Goal: Obtain resource: Obtain resource

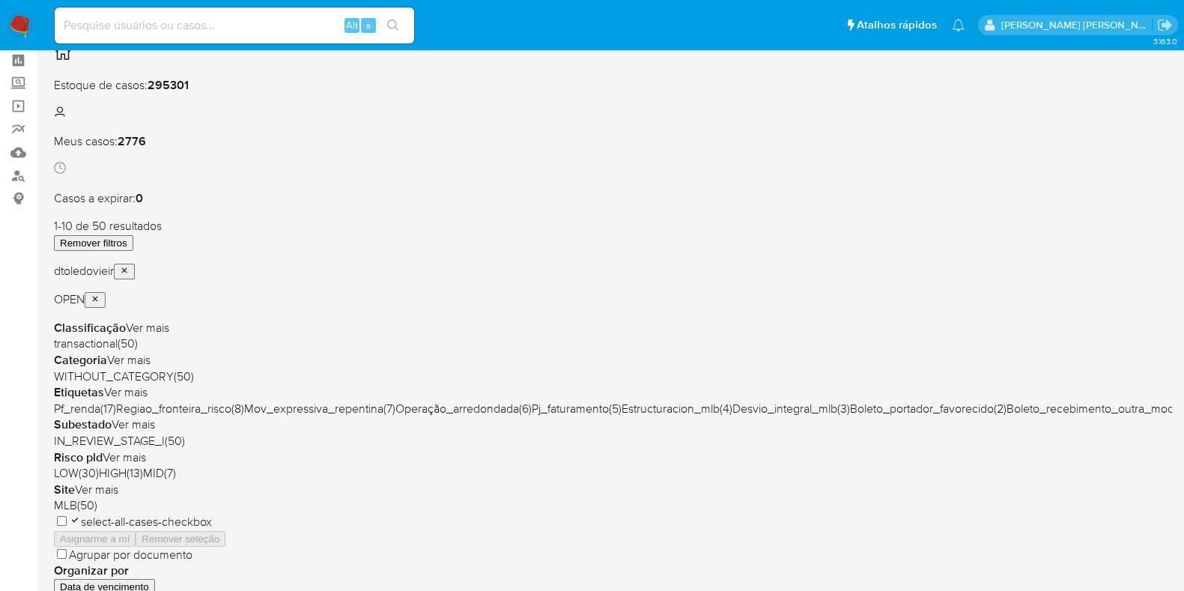
scroll to position [93, 0]
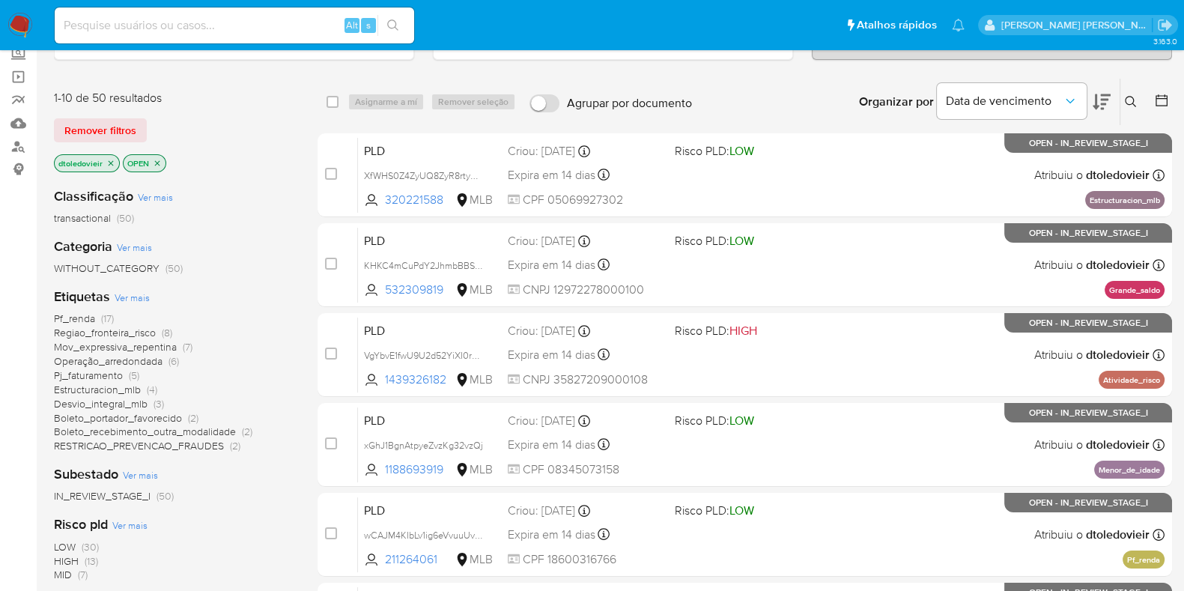
click at [156, 362] on span "Operação_arredondada" at bounding box center [108, 360] width 109 height 15
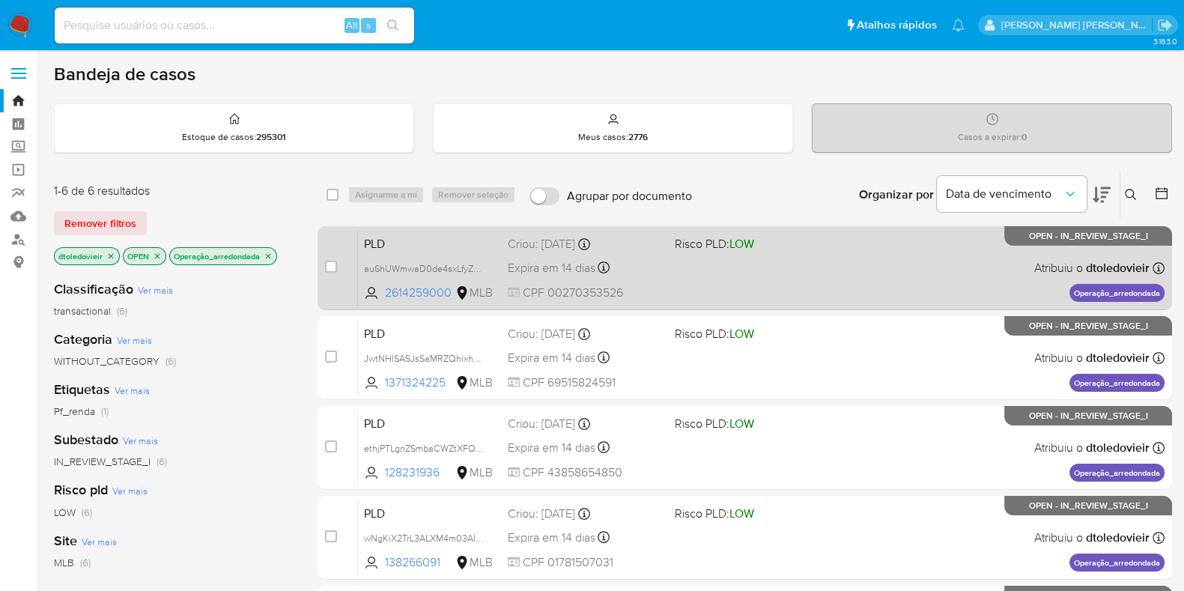
click at [823, 277] on div "PLD au6hUWmwaD0de4sxLfyZS1G4 2614259000 MLB Risco PLD: LOW Criou: 12/09/2025 Cr…" at bounding box center [761, 268] width 806 height 76
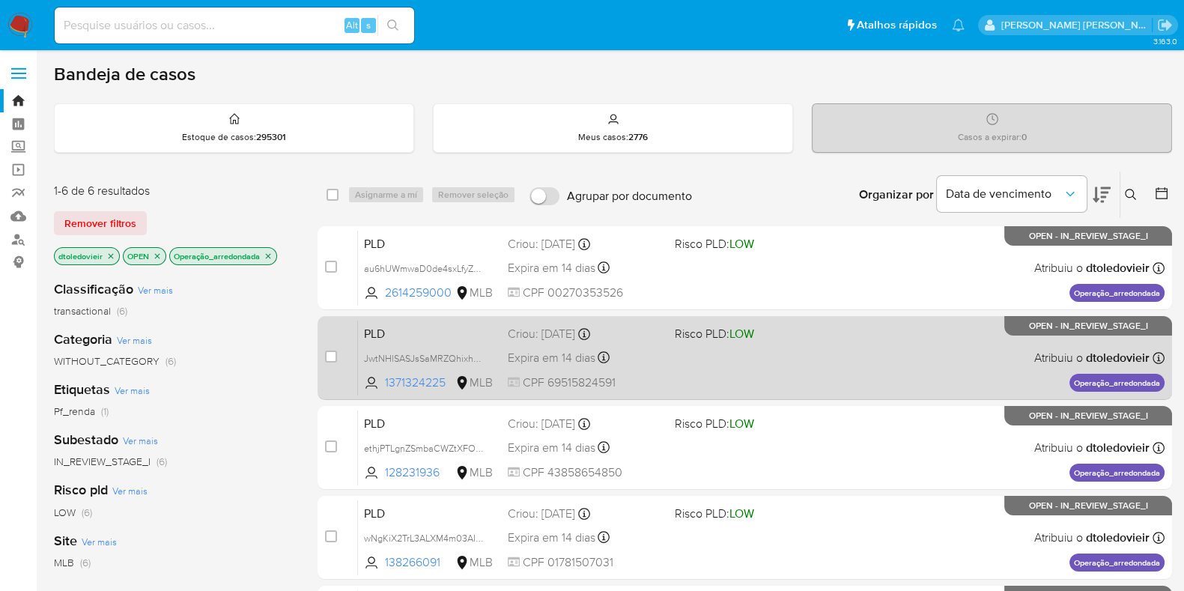
click at [789, 362] on div "PLD JwtNHlSASJsSaMRZQhixhsmv 1371324225 MLB Risco PLD: LOW Criou: 12/09/2025 Cr…" at bounding box center [761, 358] width 806 height 76
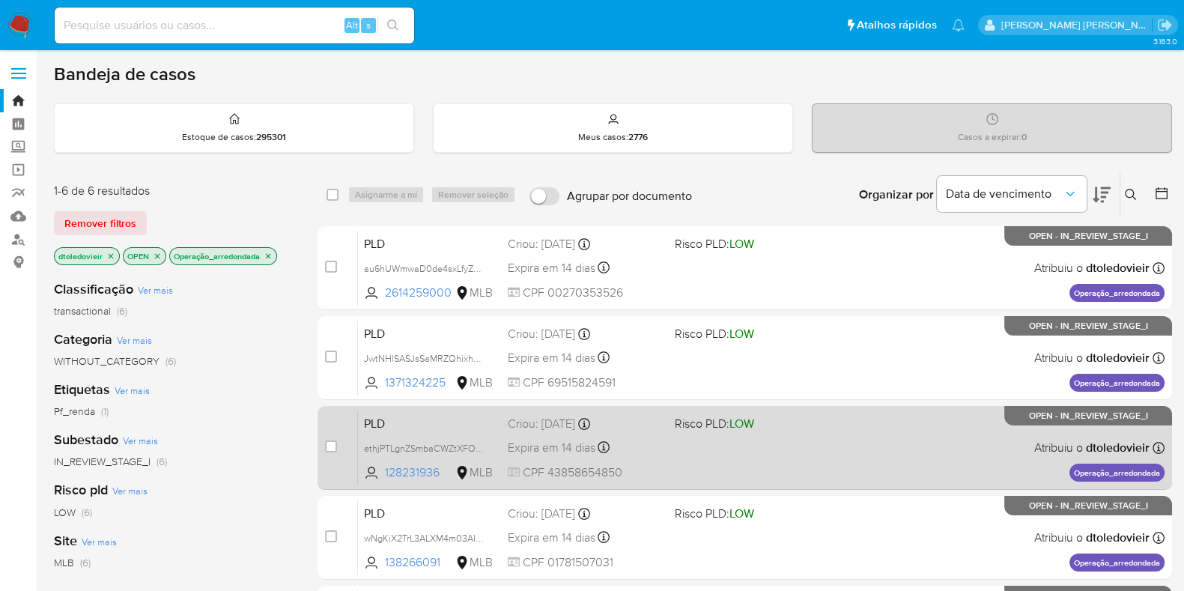
click at [809, 445] on span at bounding box center [752, 446] width 155 height 3
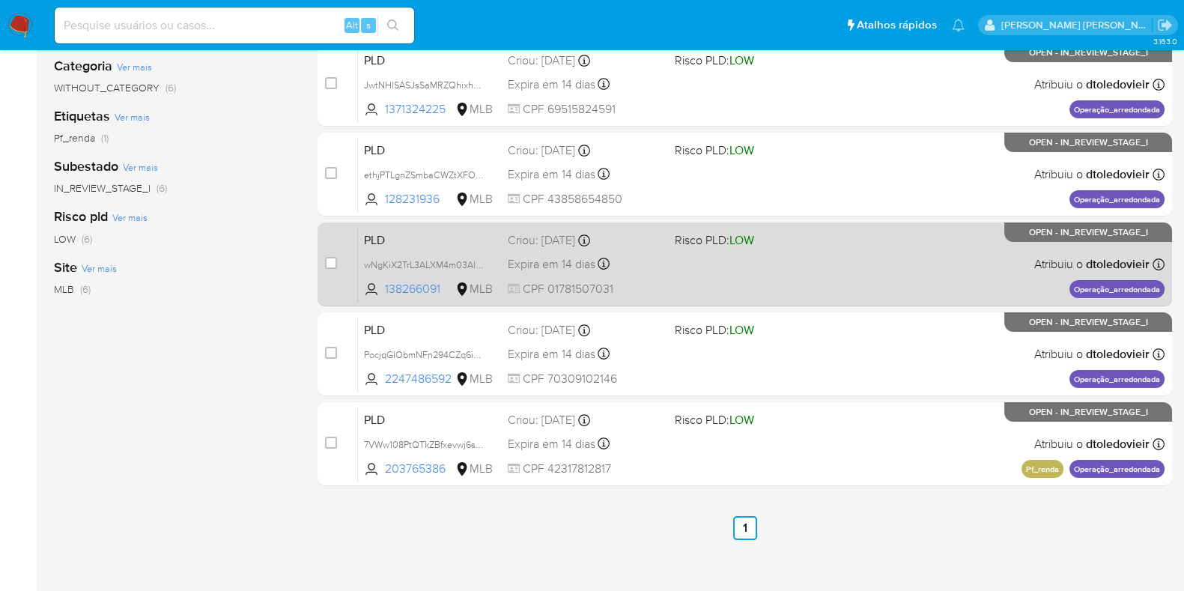
scroll to position [281, 0]
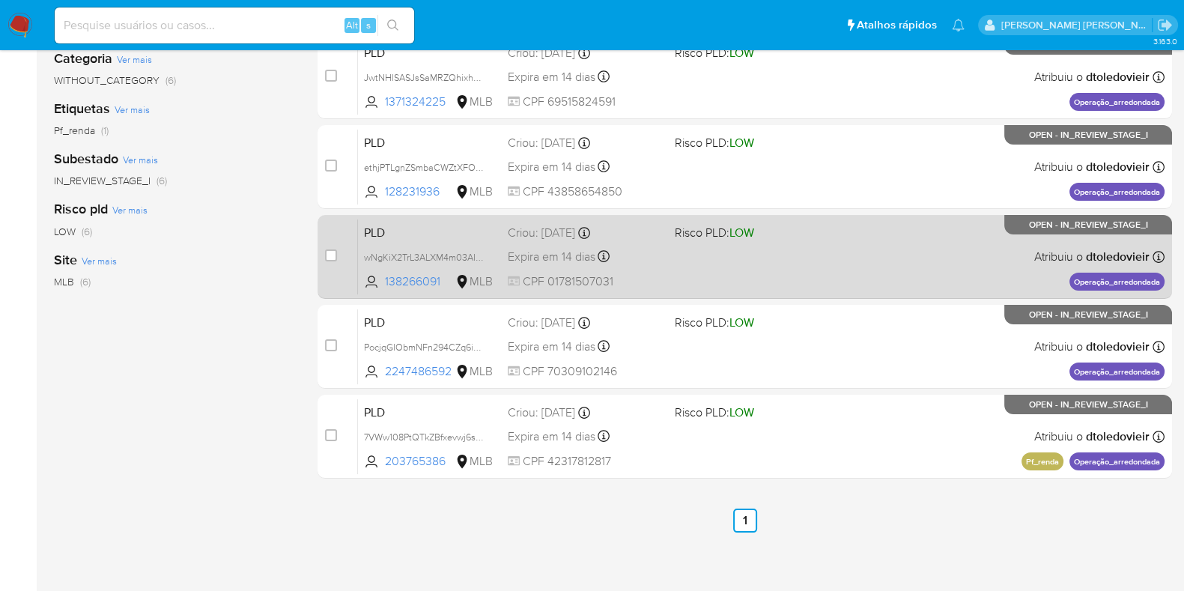
click at [816, 274] on div "PLD wNgKiX2TrL3ALXM4m03AIeEj 138266091 MLB Risco PLD: LOW Criou: 12/09/2025 Cri…" at bounding box center [761, 257] width 806 height 76
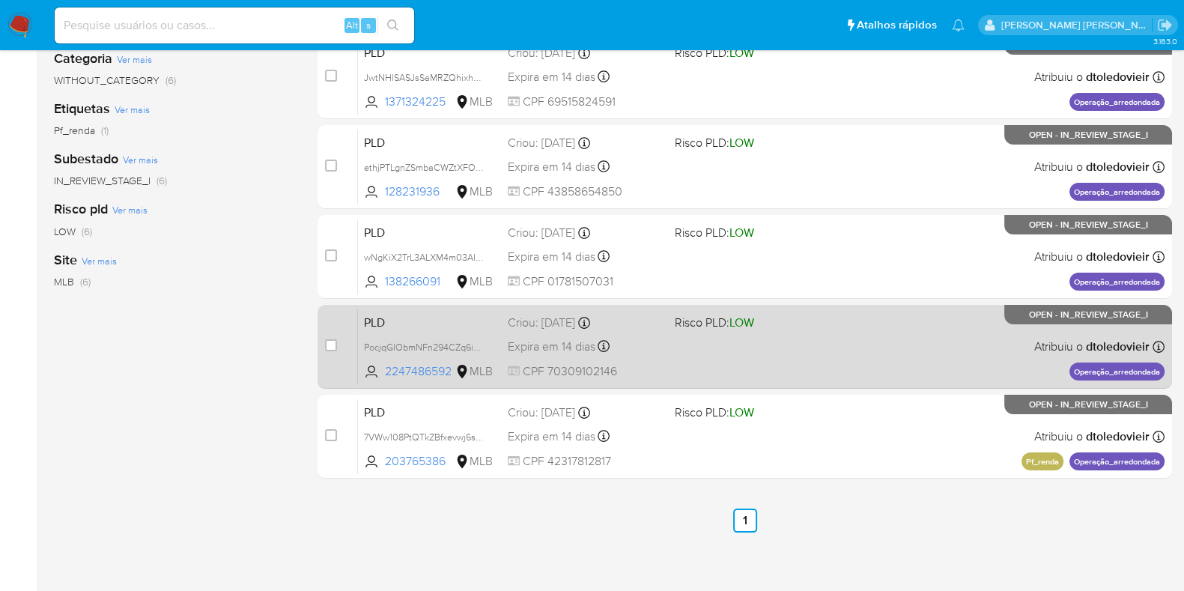
click at [801, 335] on div "PLD PocjqGIObmNFn294CZq6ipnI 2247486592 MLB Risco PLD: LOW Criou: 12/09/2025 Cr…" at bounding box center [761, 346] width 806 height 76
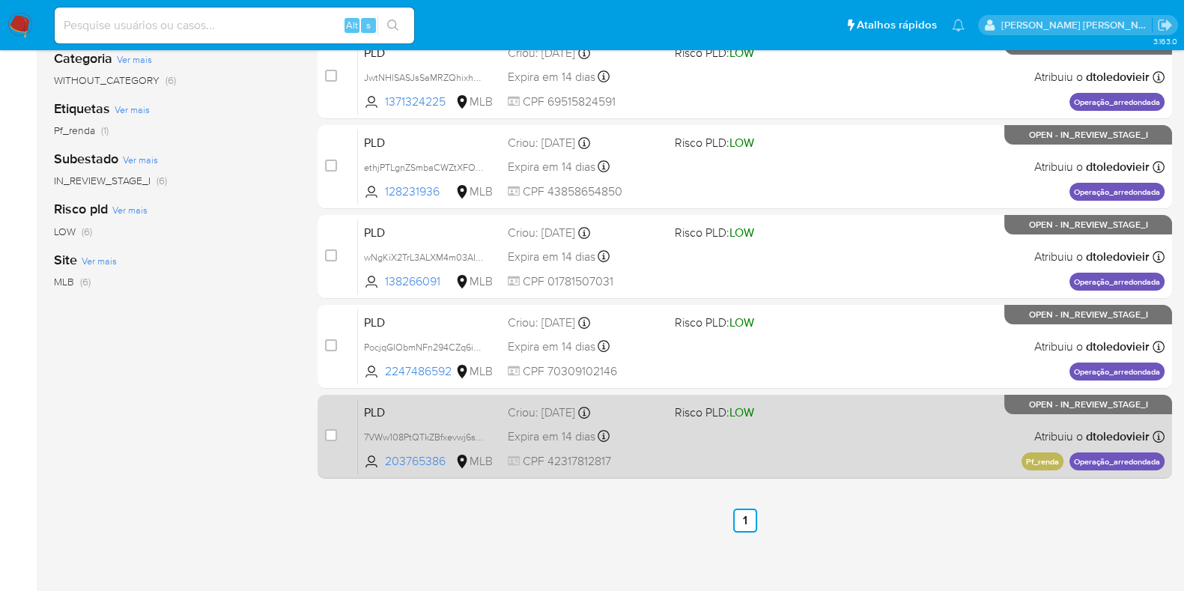
click at [824, 434] on span at bounding box center [752, 435] width 155 height 3
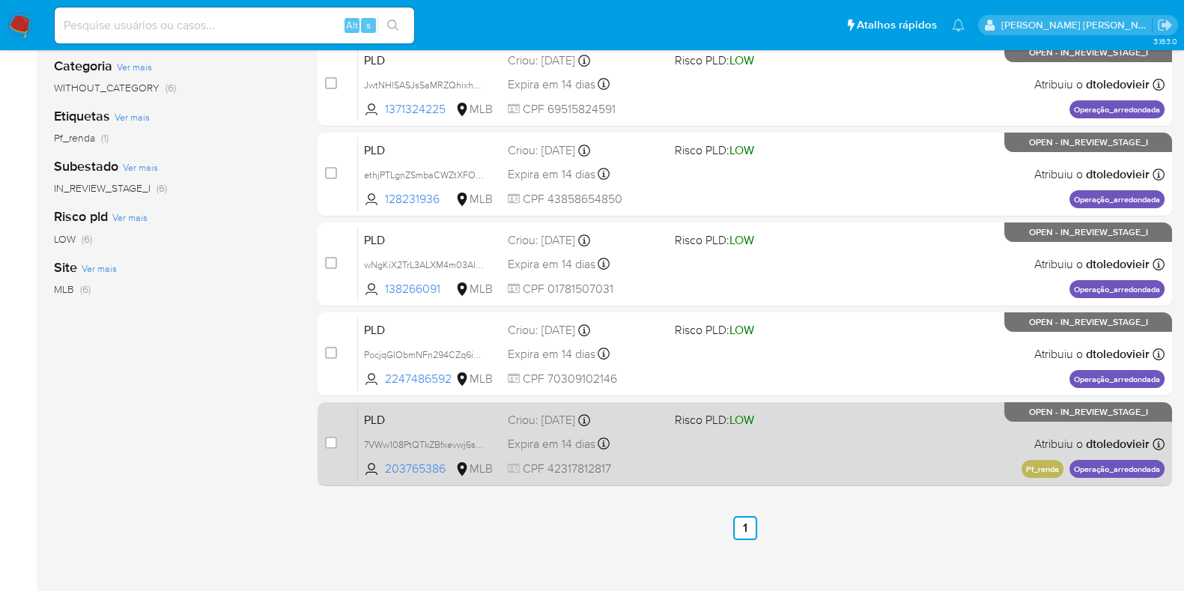
scroll to position [0, 0]
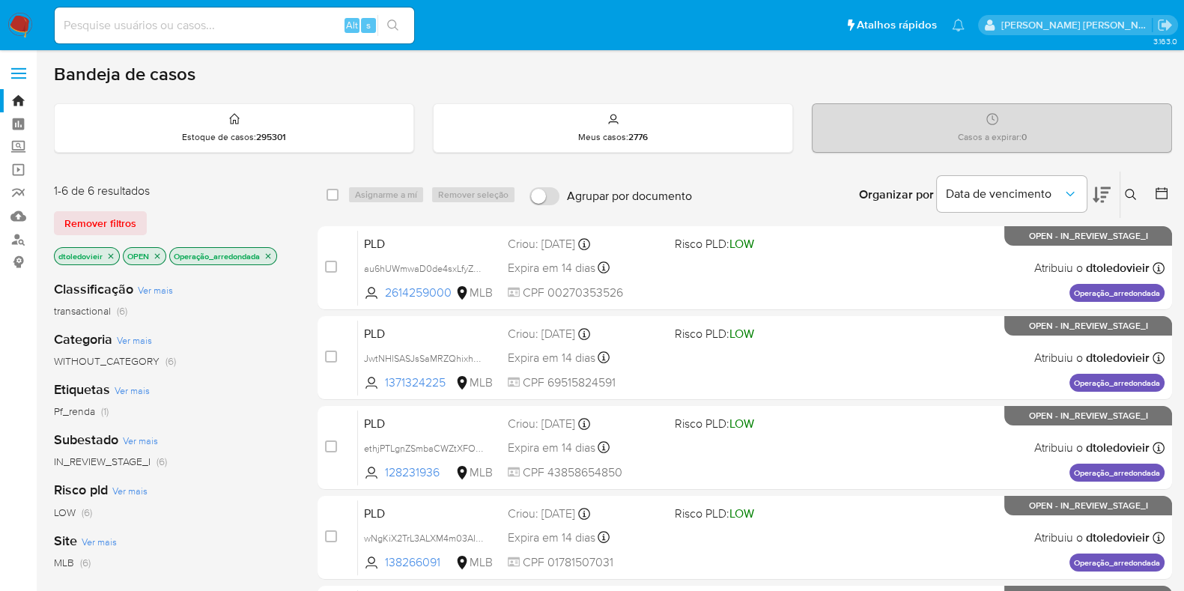
click at [266, 255] on icon "close-filter" at bounding box center [268, 256] width 9 height 9
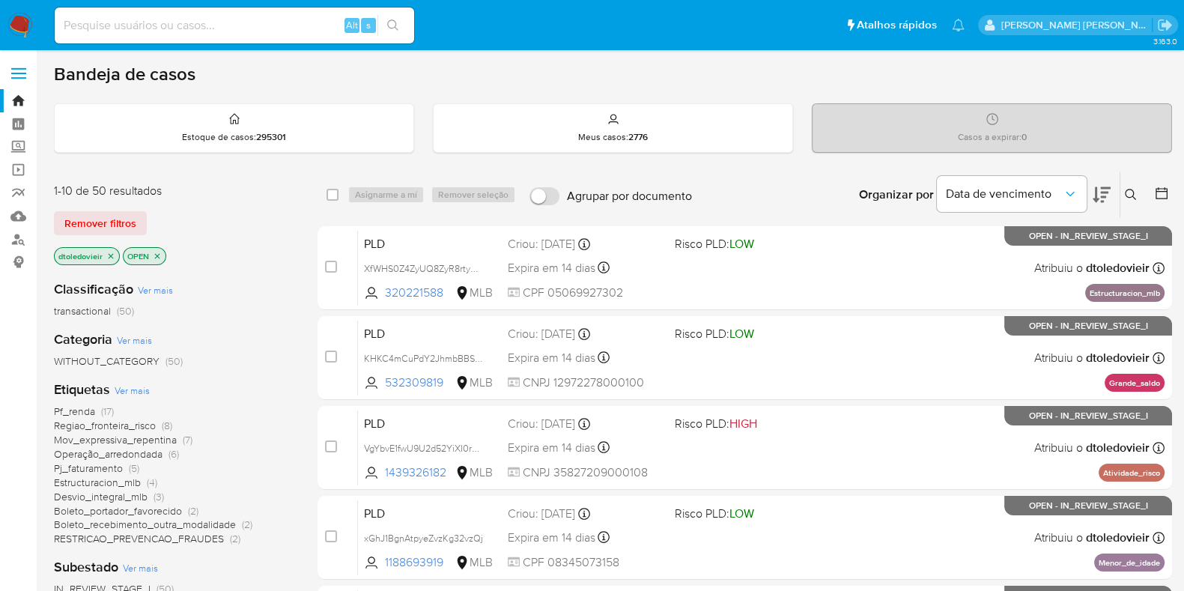
scroll to position [93, 0]
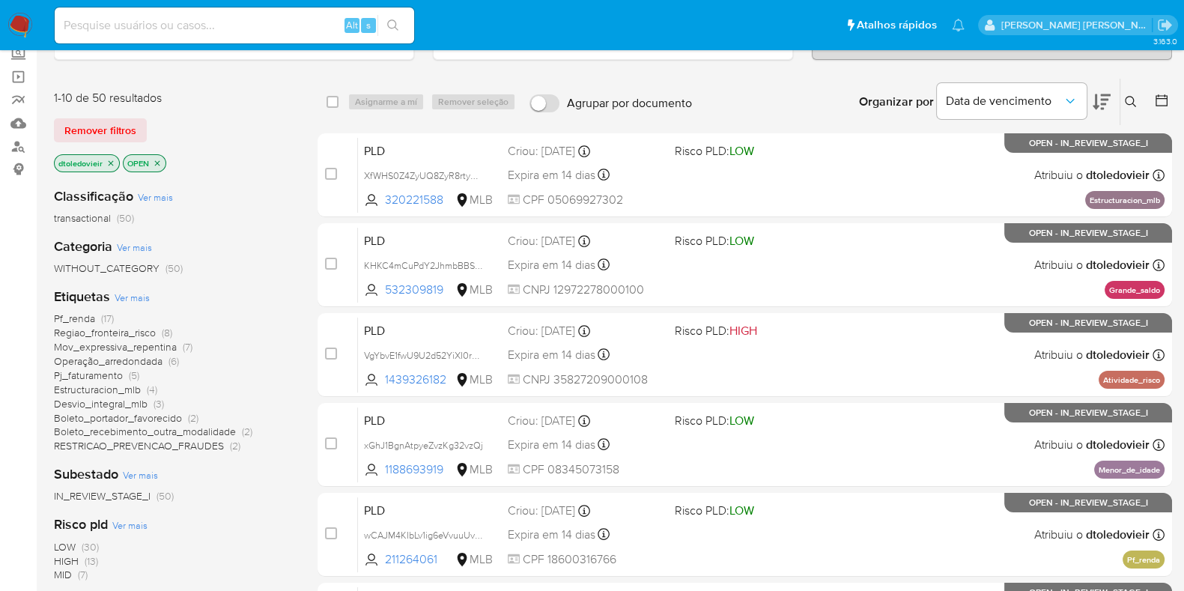
click at [158, 348] on span "Mov_expressiva_repentina" at bounding box center [115, 346] width 123 height 15
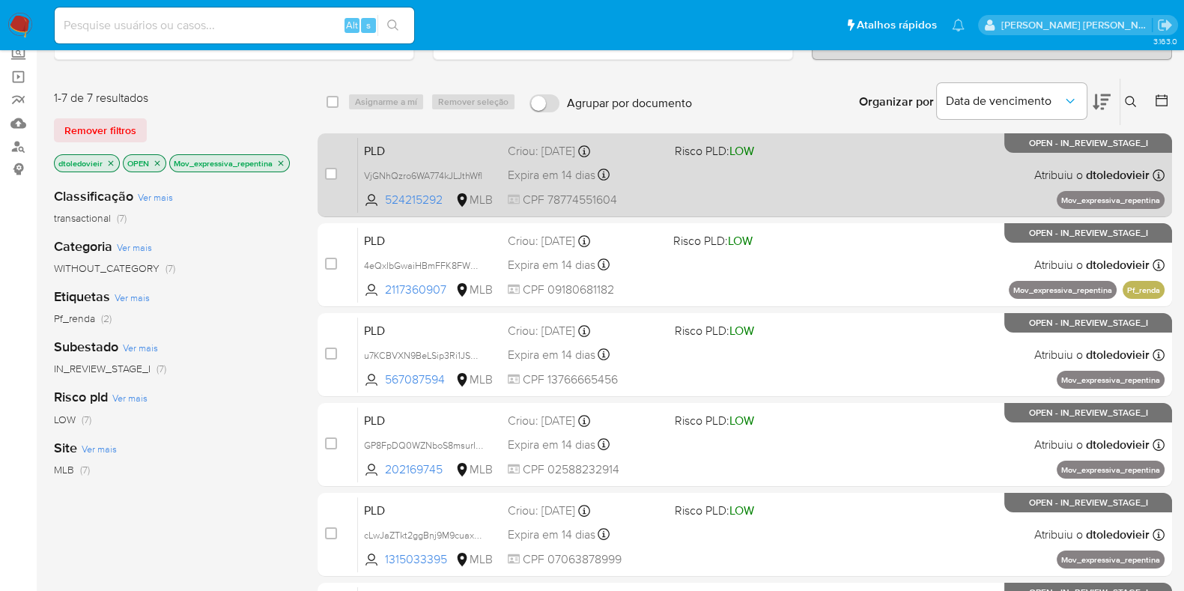
click at [853, 193] on div "PLD VjGNhQzro6WA774kJLJthWfl 524215292 MLB Risco PLD: LOW Criou: 12/09/2025 Cri…" at bounding box center [761, 175] width 806 height 76
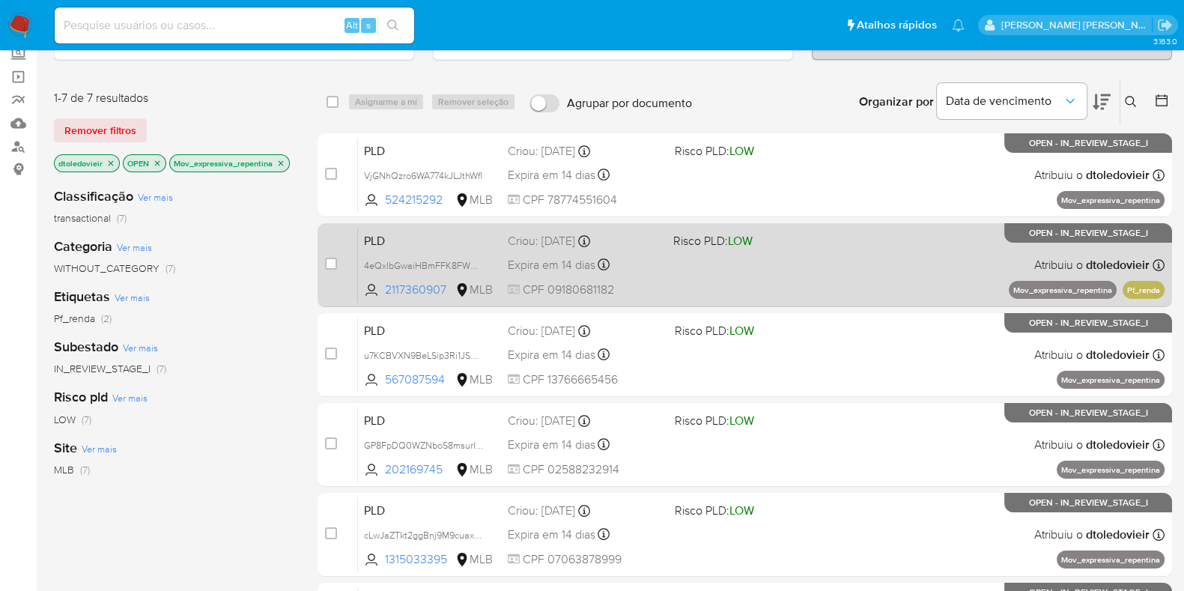
click at [846, 269] on div "PLD 4eQxIbGwaiHBmFFK8FWOPkCy 2117360907 MLB Risco PLD: LOW Criou: 12/09/2025 Cr…" at bounding box center [761, 265] width 806 height 76
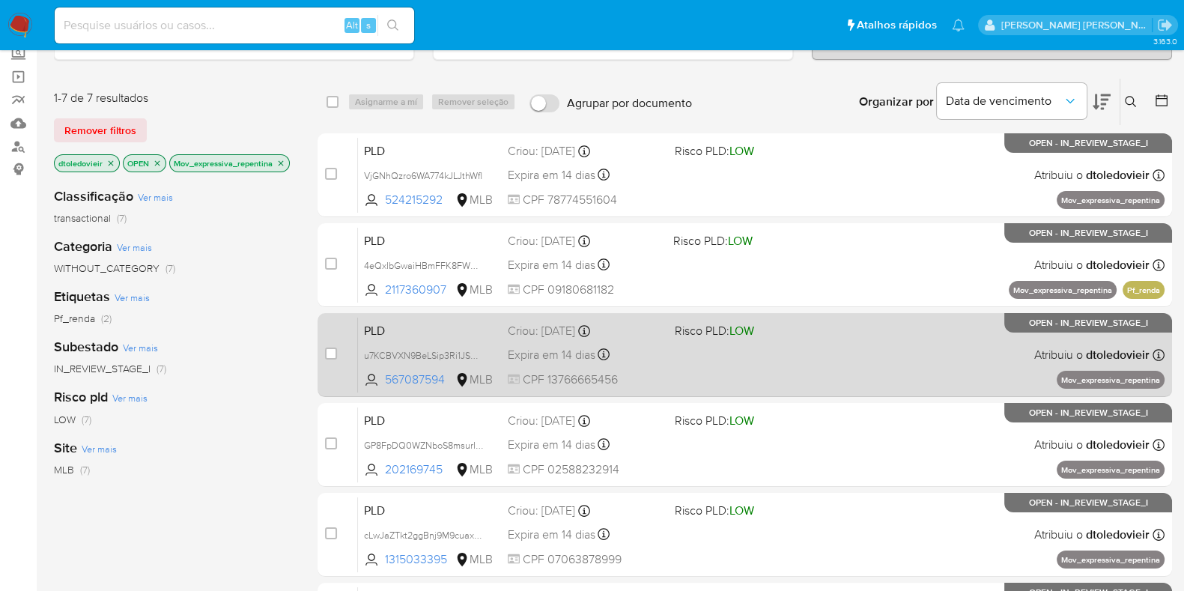
click at [835, 365] on div "PLD u7KCBVXN9BeLSip3Ri1JSY78 567087594 MLB Risco PLD: LOW Criou: 12/09/2025 Cri…" at bounding box center [761, 355] width 806 height 76
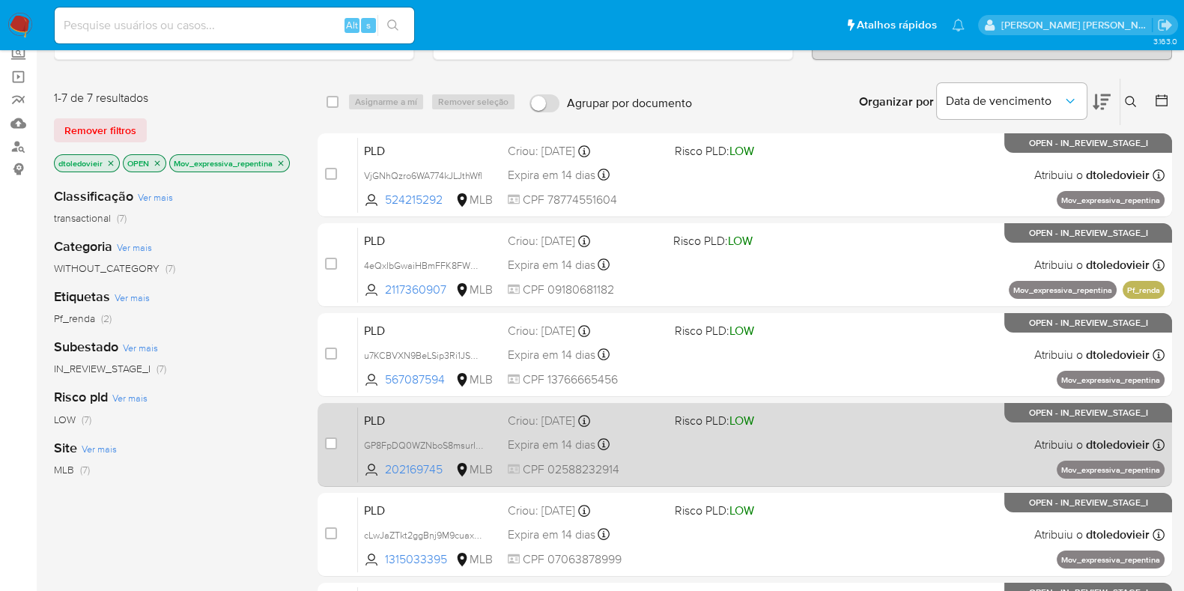
click at [827, 456] on div "PLD GP8FpDQ0WZNboS8msurItSOj 202169745 MLB Risco PLD: LOW Criou: 12/09/2025 Cri…" at bounding box center [761, 445] width 806 height 76
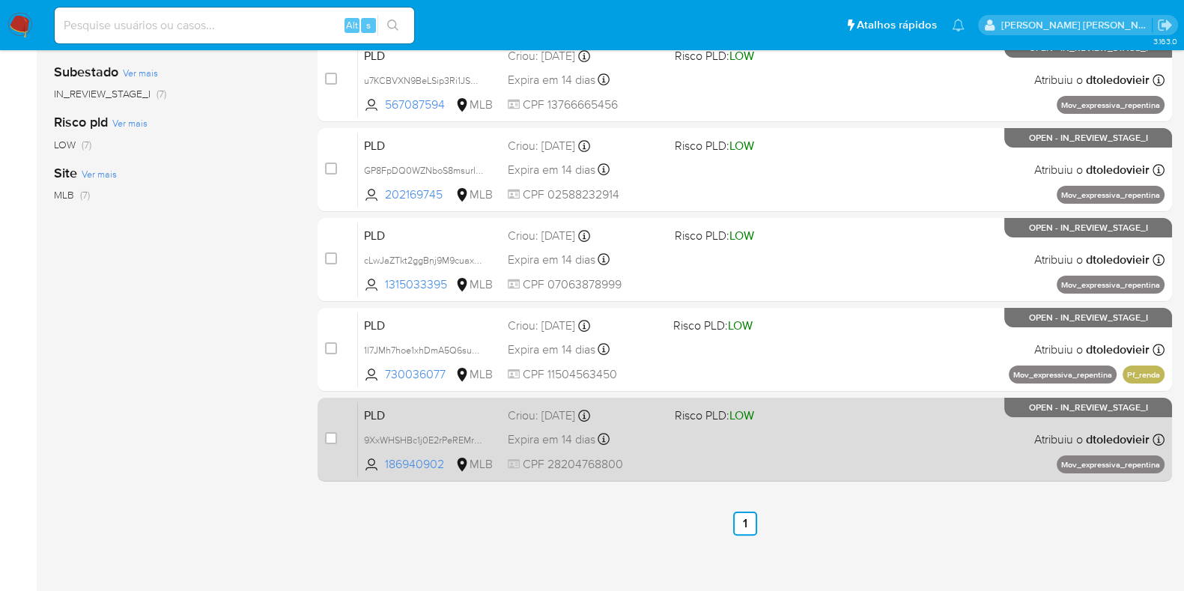
scroll to position [374, 0]
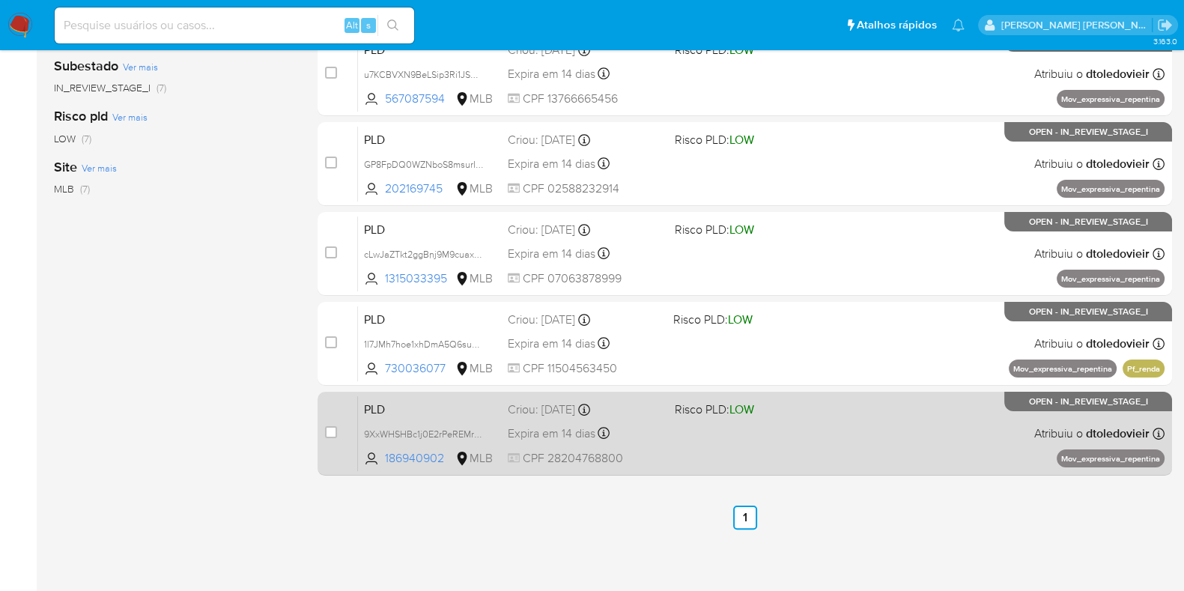
click at [776, 412] on span "Risco PLD: LOW" at bounding box center [752, 407] width 155 height 19
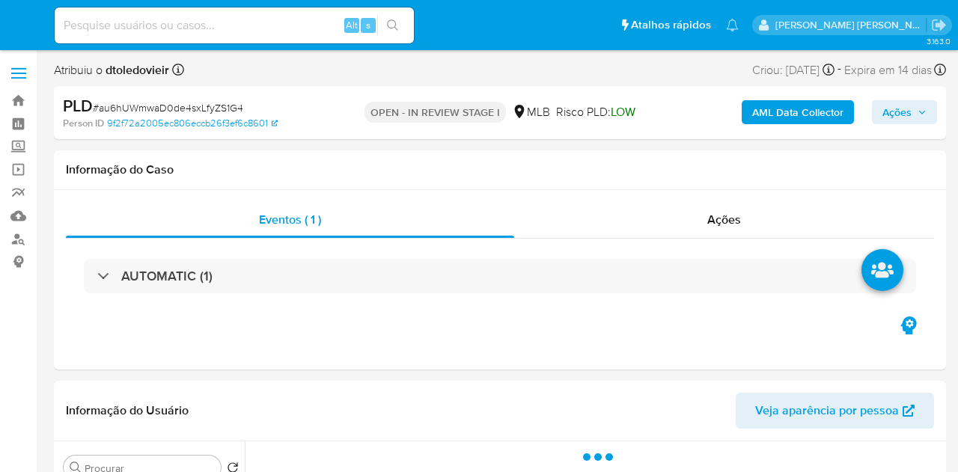
select select "10"
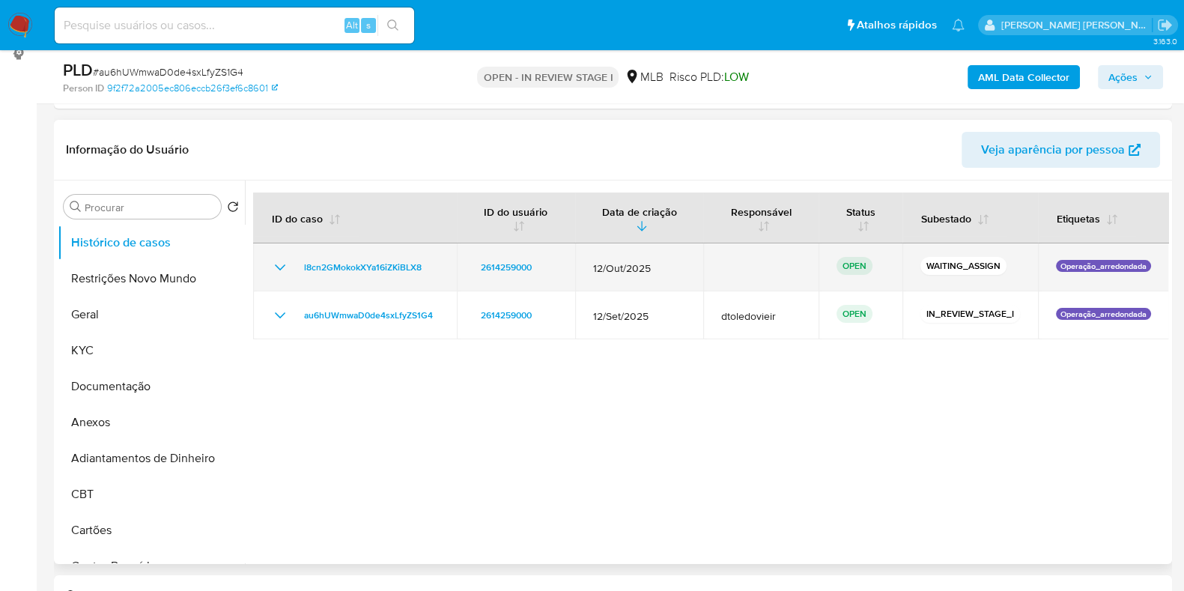
scroll to position [186, 0]
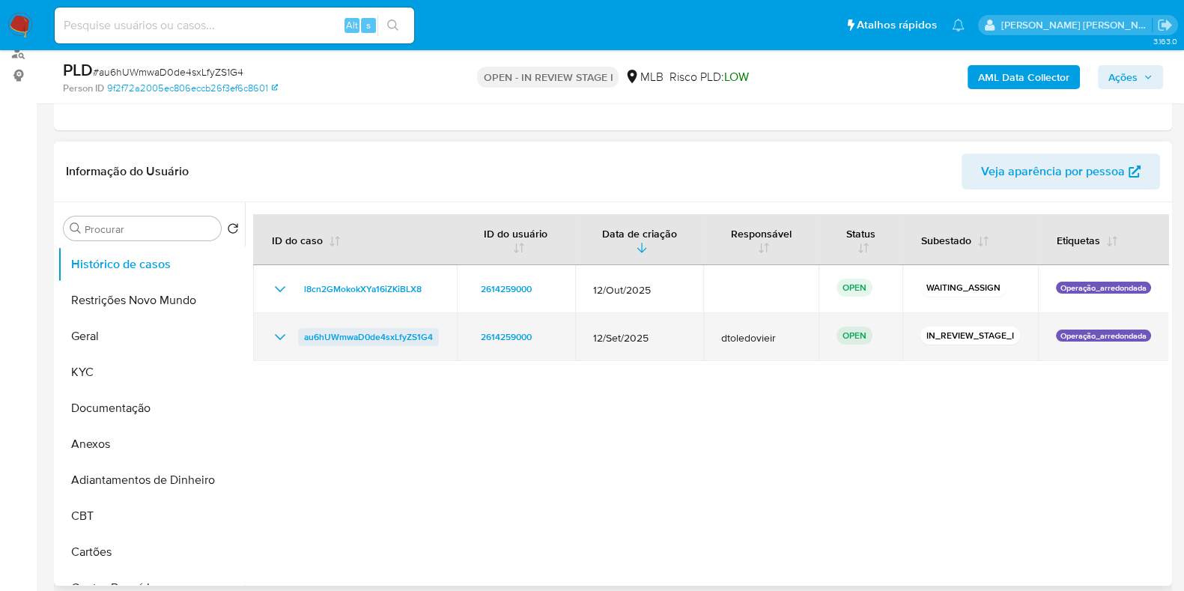
click at [359, 332] on span "au6hUWmwaD0de4sxLfyZS1G4" at bounding box center [368, 337] width 129 height 18
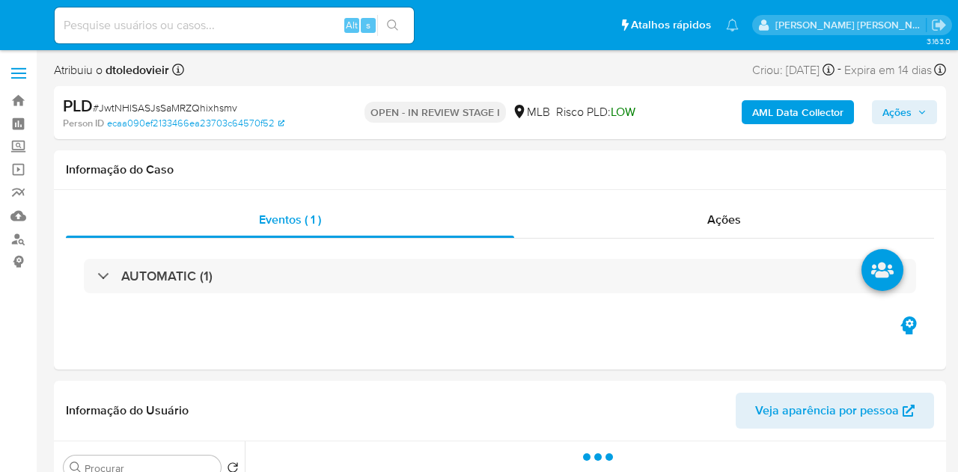
select select "10"
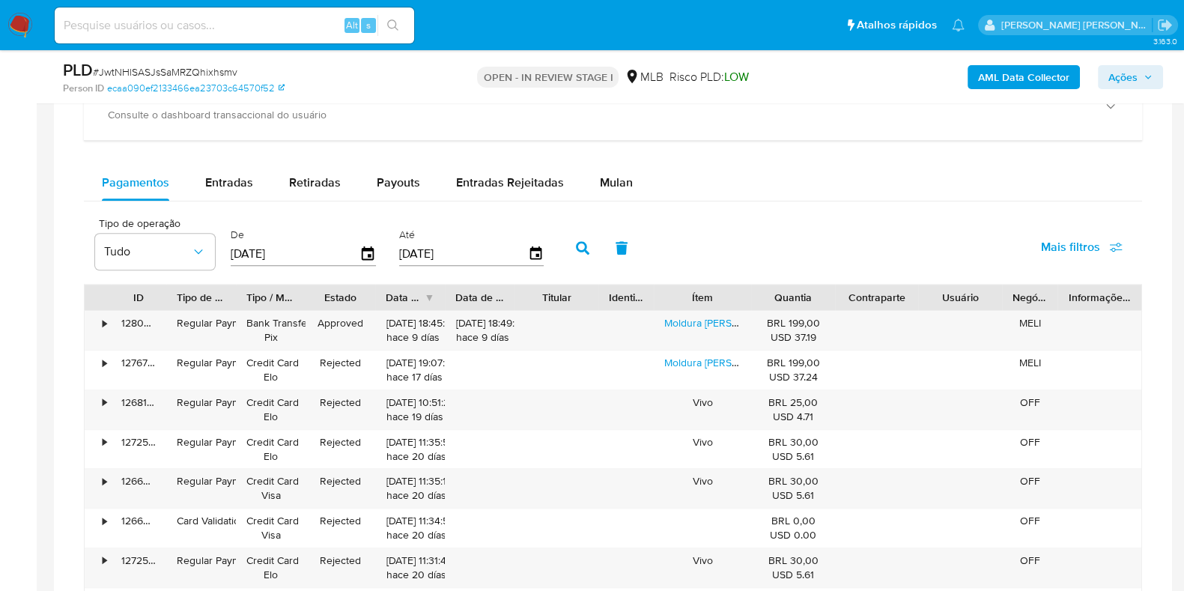
click at [614, 199] on div "Mulan" at bounding box center [616, 183] width 33 height 36
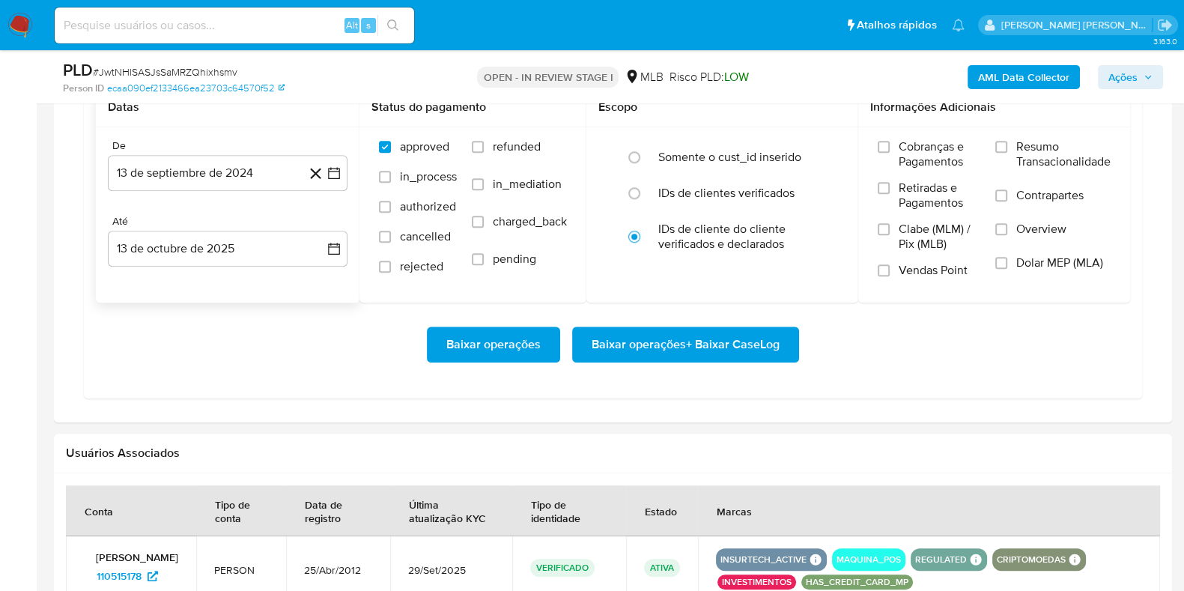
scroll to position [1309, 0]
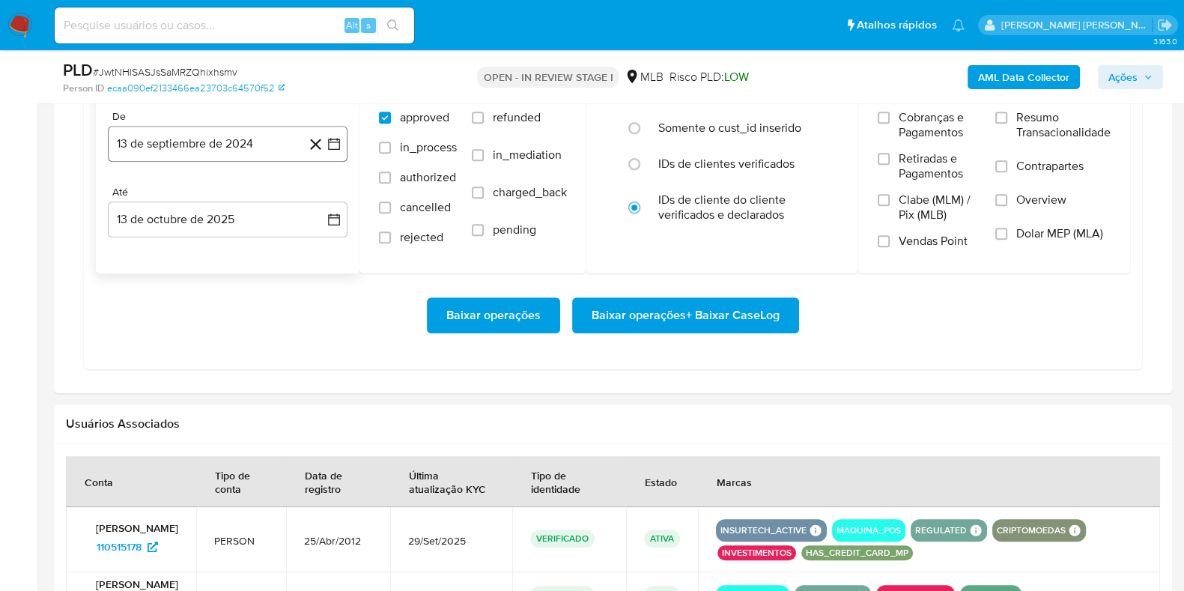
click at [234, 140] on button "13 de septiembre de 2024" at bounding box center [228, 144] width 240 height 36
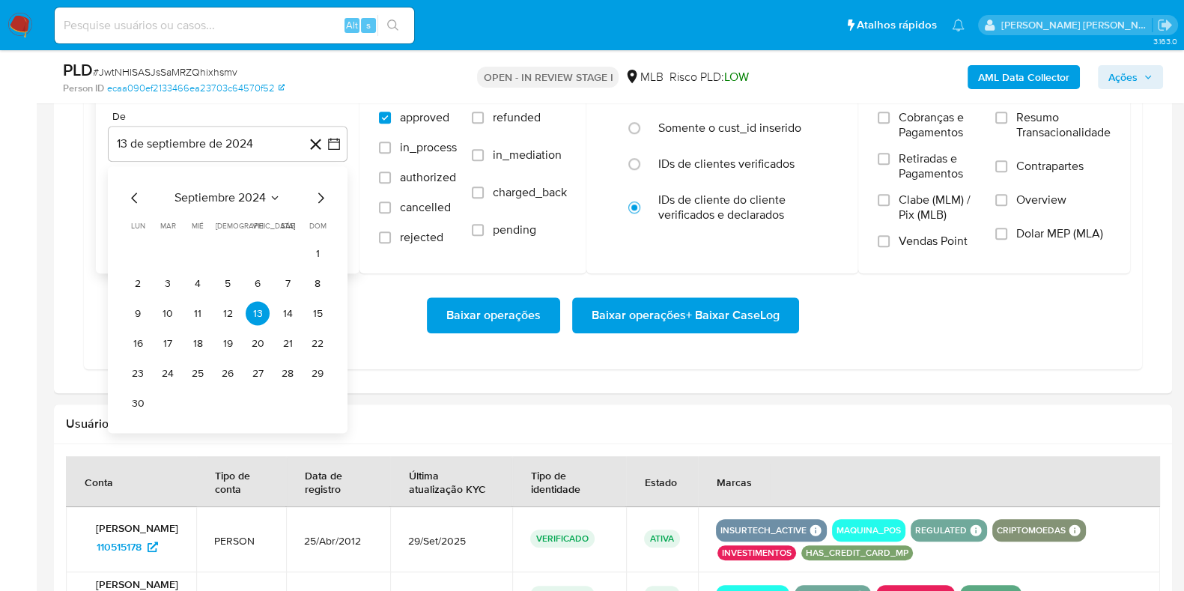
drag, startPoint x: 320, startPoint y: 202, endPoint x: 318, endPoint y: 192, distance: 10.0
click at [320, 196] on icon "Mes siguiente" at bounding box center [320, 198] width 18 height 18
click at [317, 192] on icon "Mes siguiente" at bounding box center [320, 198] width 18 height 18
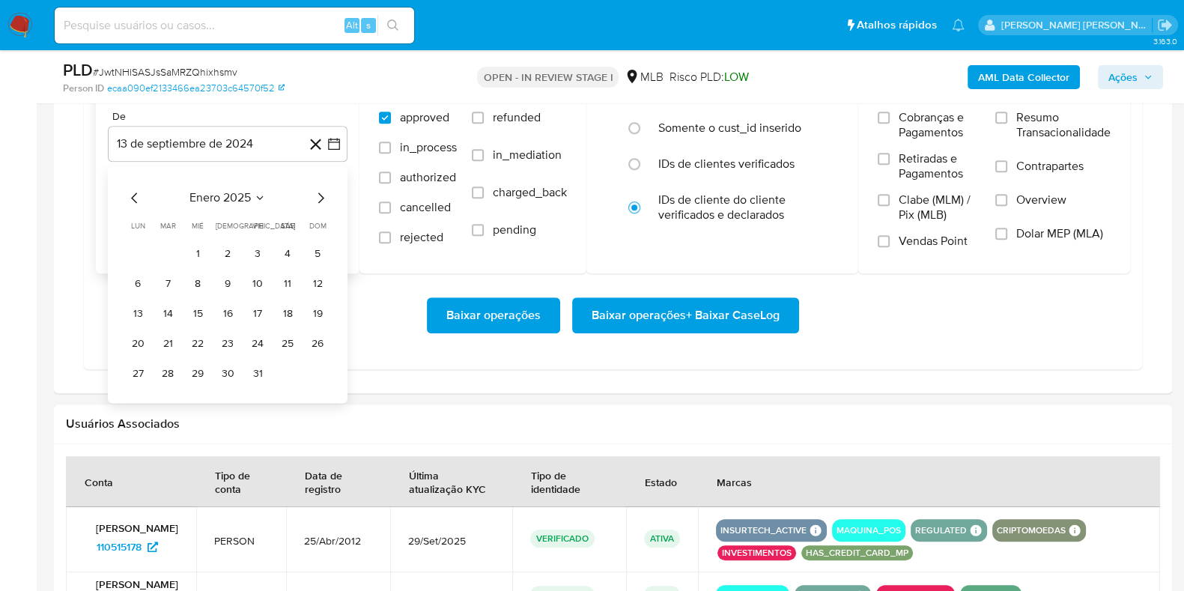
click at [317, 192] on icon "Mes siguiente" at bounding box center [320, 198] width 18 height 18
click at [318, 192] on icon "Mes siguiente" at bounding box center [320, 198] width 18 height 18
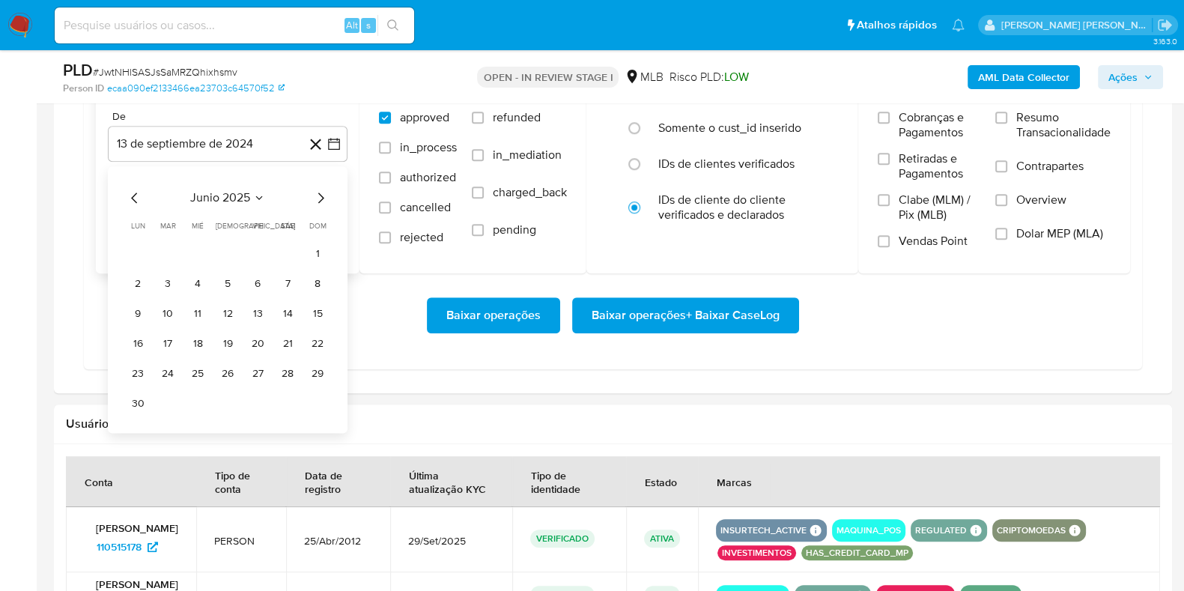
click at [318, 192] on icon "Mes siguiente" at bounding box center [320, 198] width 18 height 18
click at [257, 249] on button "1" at bounding box center [258, 253] width 24 height 24
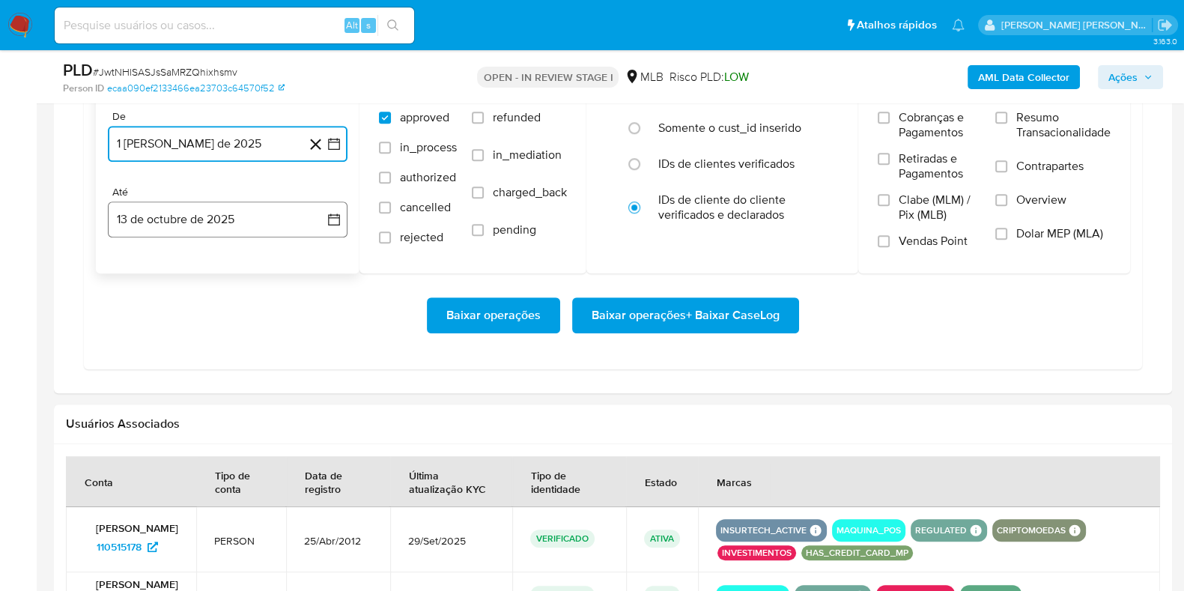
click at [246, 215] on button "13 de octubre de 2025" at bounding box center [228, 219] width 240 height 36
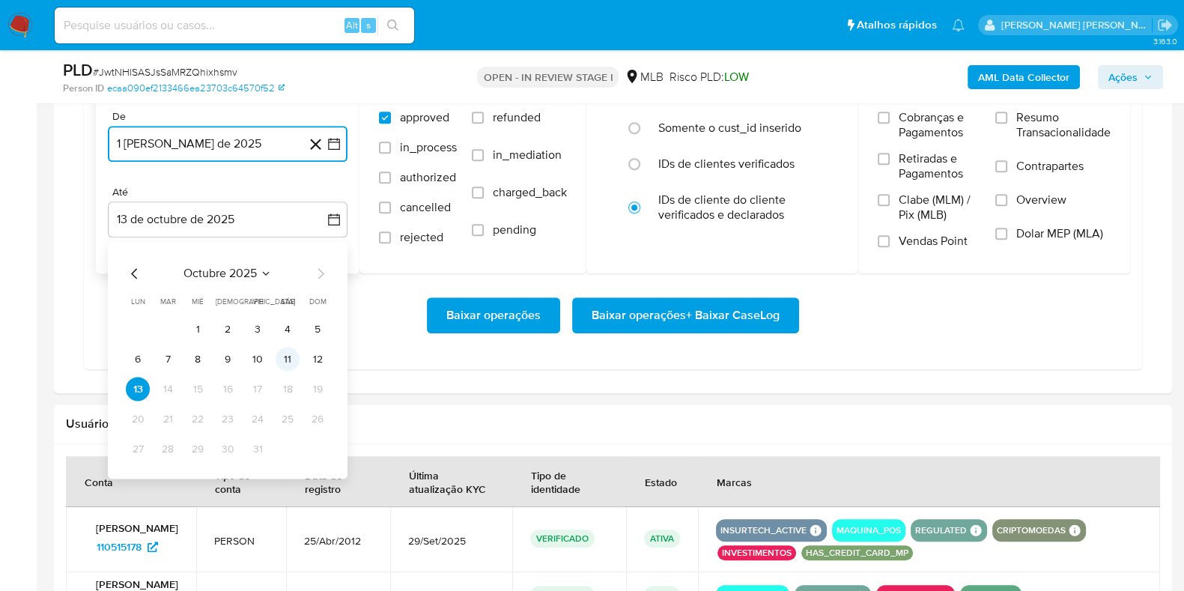
click at [284, 354] on button "11" at bounding box center [288, 359] width 24 height 24
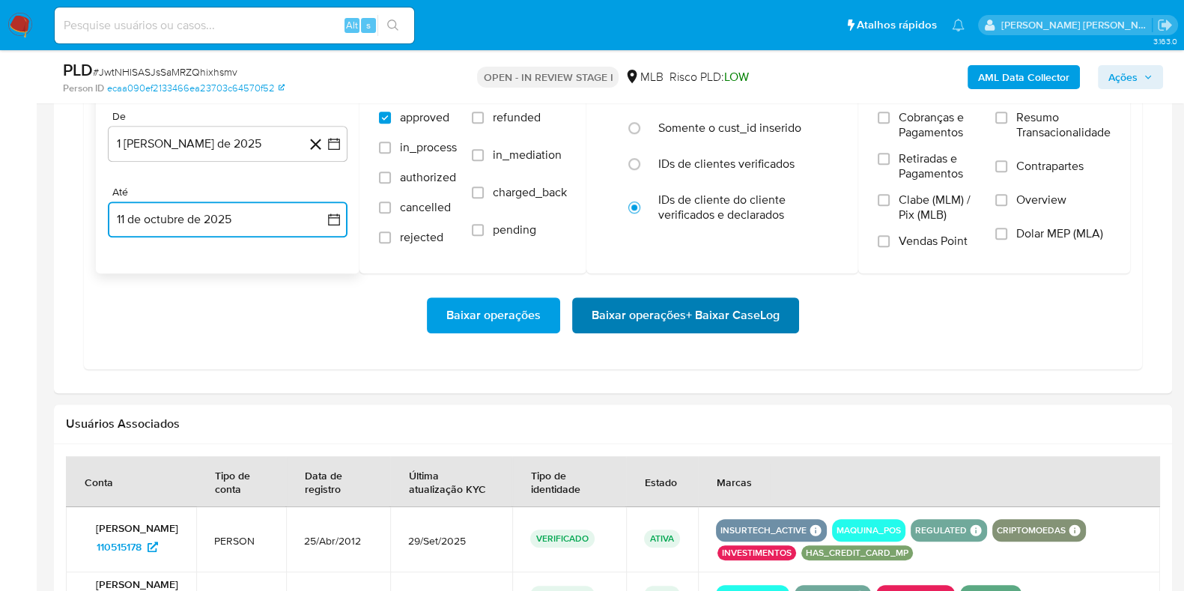
click at [668, 316] on span "Baixar operações + Baixar CaseLog" at bounding box center [685, 315] width 188 height 33
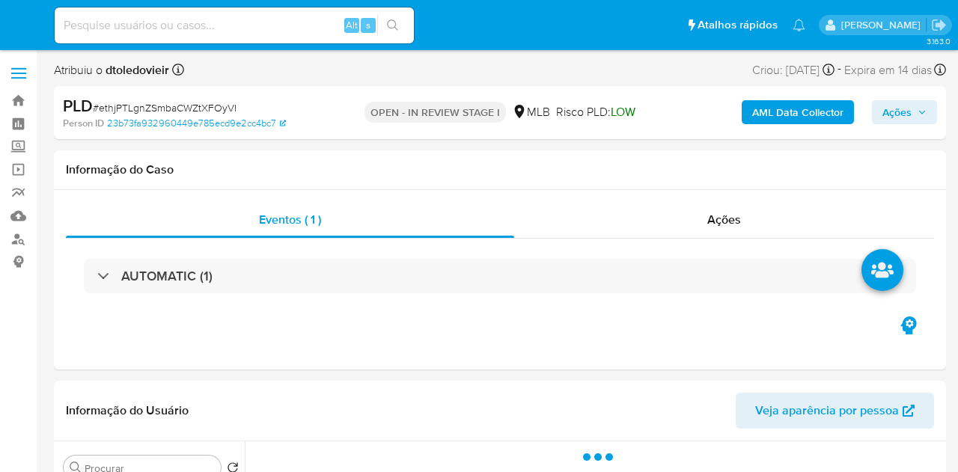
select select "10"
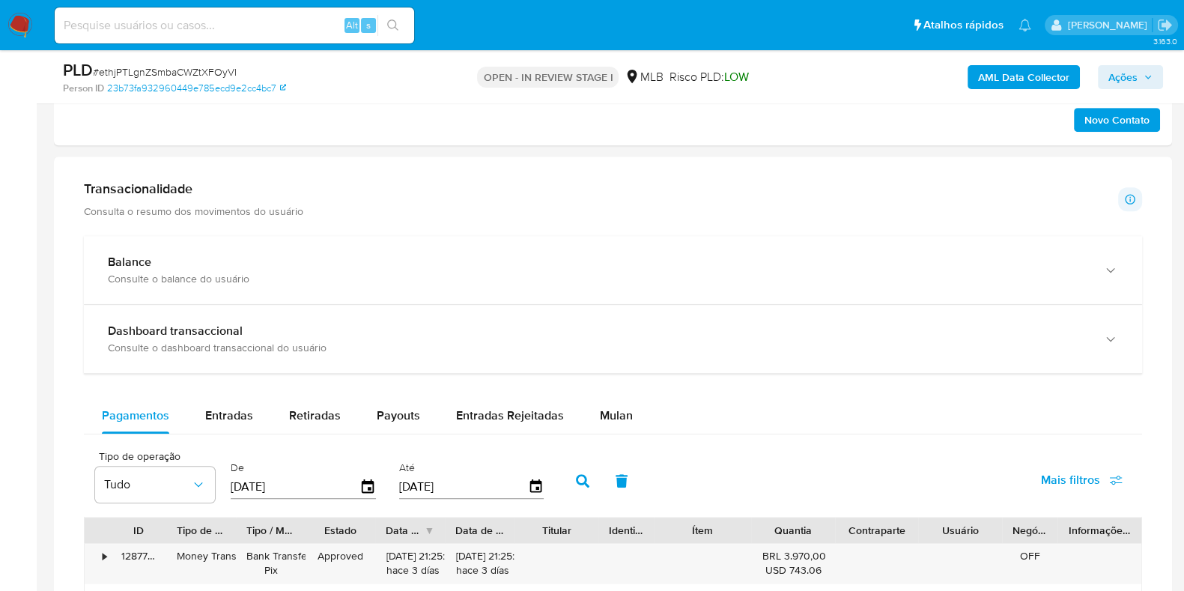
scroll to position [1029, 0]
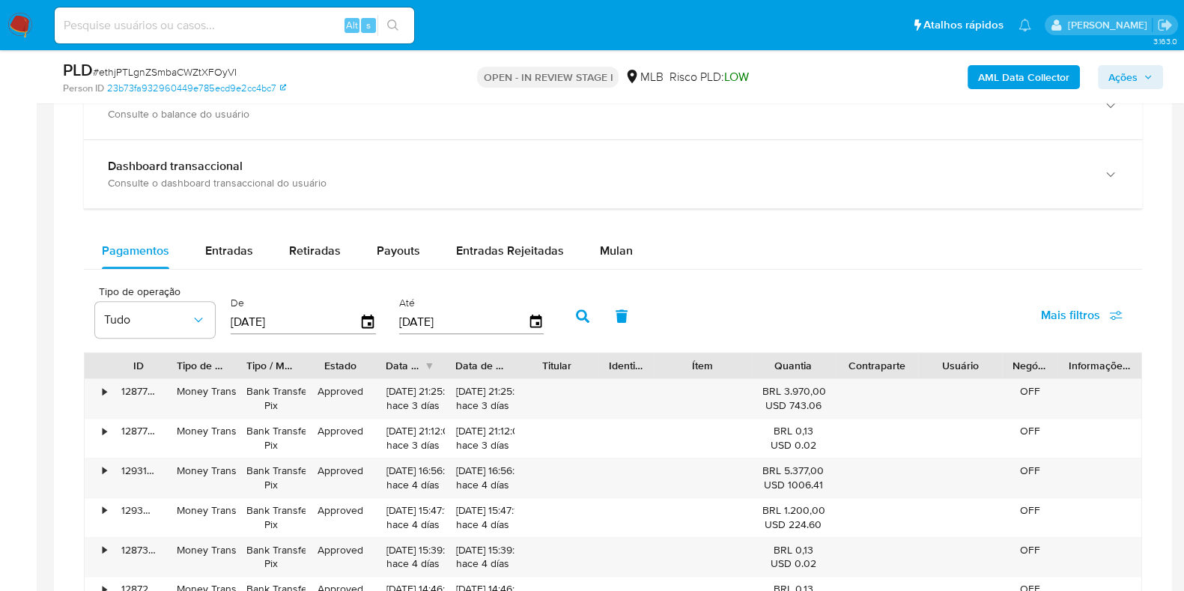
click at [629, 270] on div "Pagamentos Entradas Retiradas Payouts Entradas Rejeitadas Mulan Tipo de operaçã…" at bounding box center [613, 524] width 1058 height 582
click at [621, 264] on div "Mulan" at bounding box center [616, 251] width 33 height 36
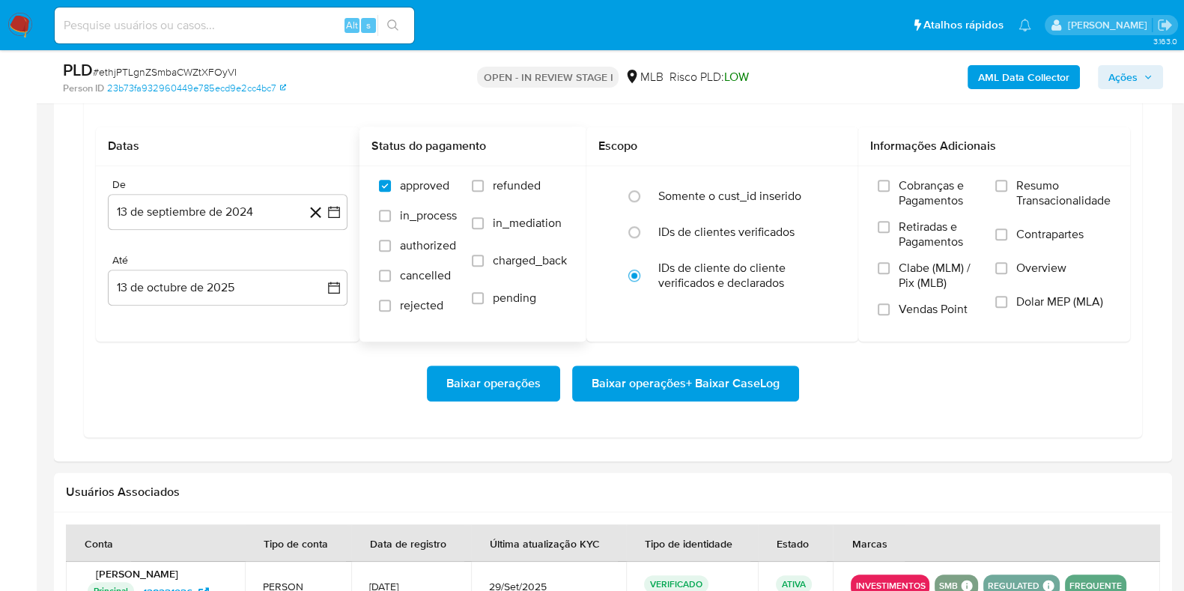
scroll to position [1309, 0]
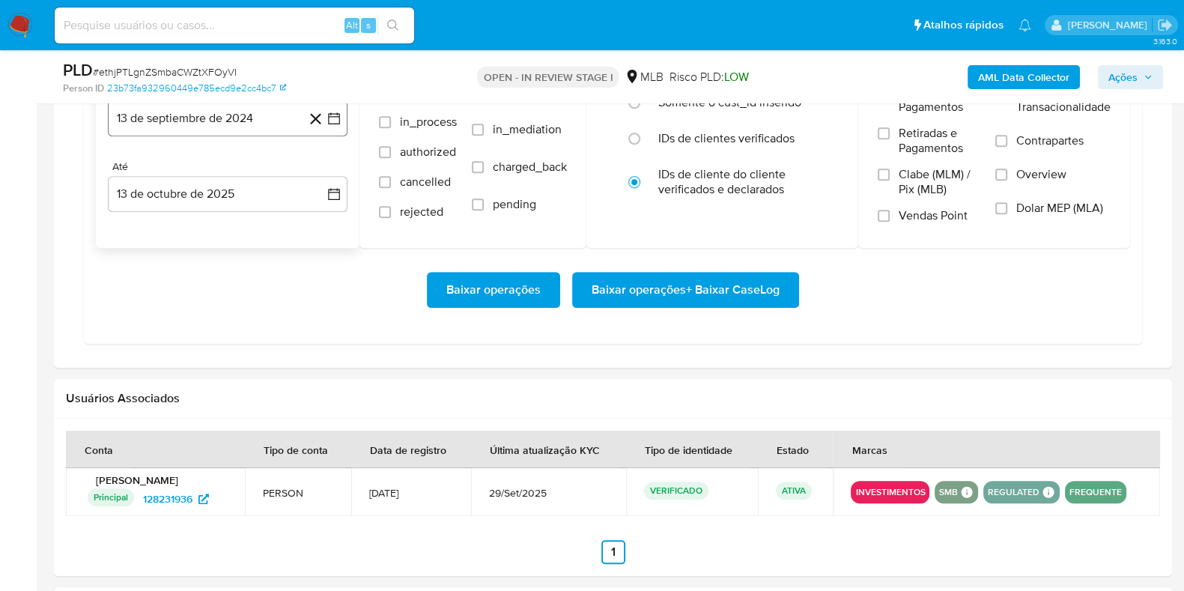
click at [235, 128] on button "13 de septiembre de 2024" at bounding box center [228, 118] width 240 height 36
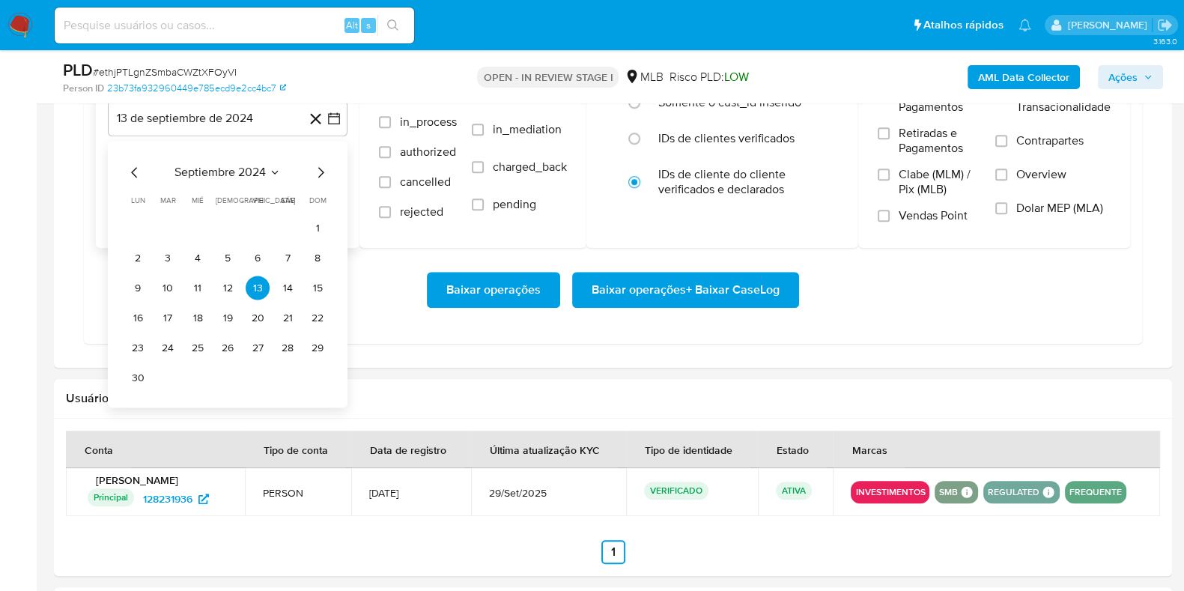
click at [320, 173] on icon "Mes siguiente" at bounding box center [321, 173] width 6 height 10
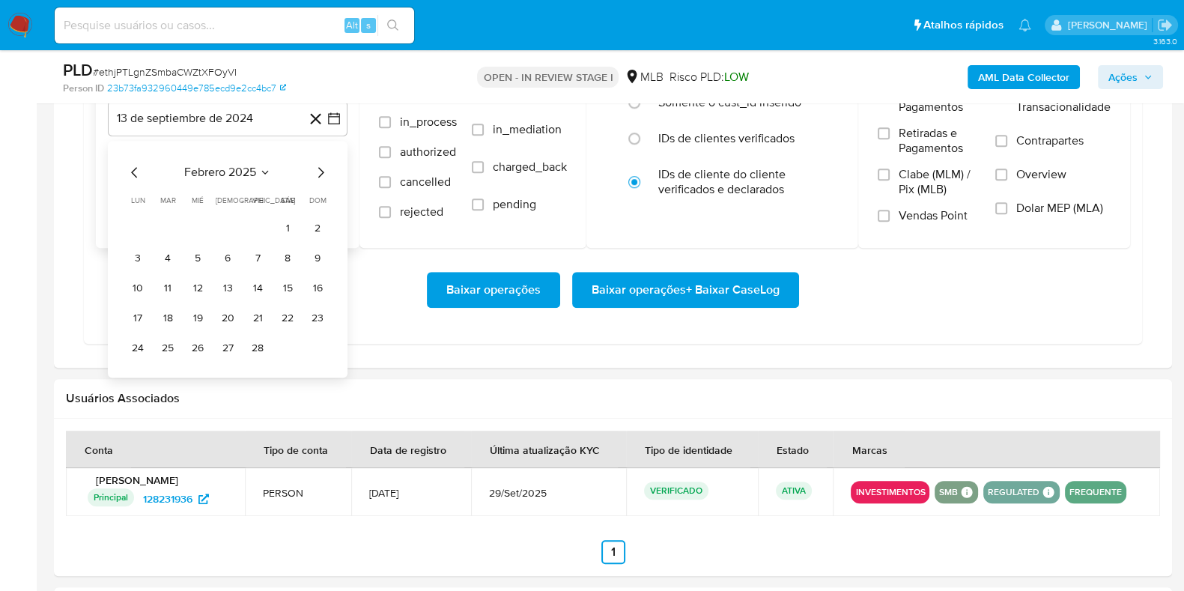
click at [320, 173] on icon "Mes siguiente" at bounding box center [321, 173] width 6 height 10
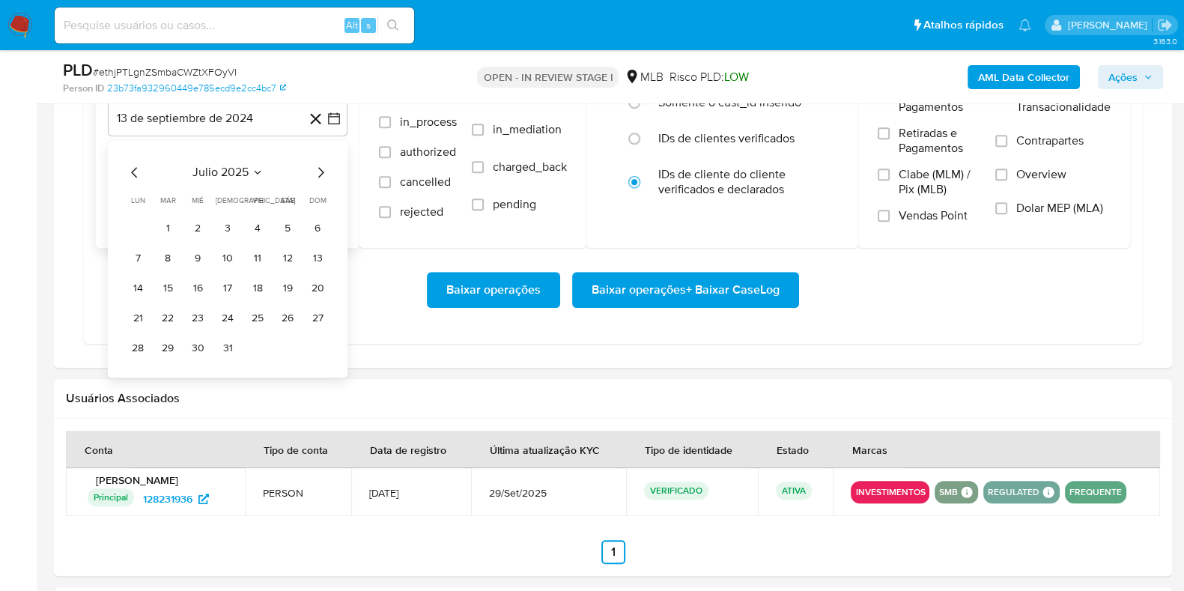
click at [318, 166] on icon "Mes siguiente" at bounding box center [320, 173] width 18 height 18
click at [258, 220] on button "1" at bounding box center [258, 228] width 24 height 24
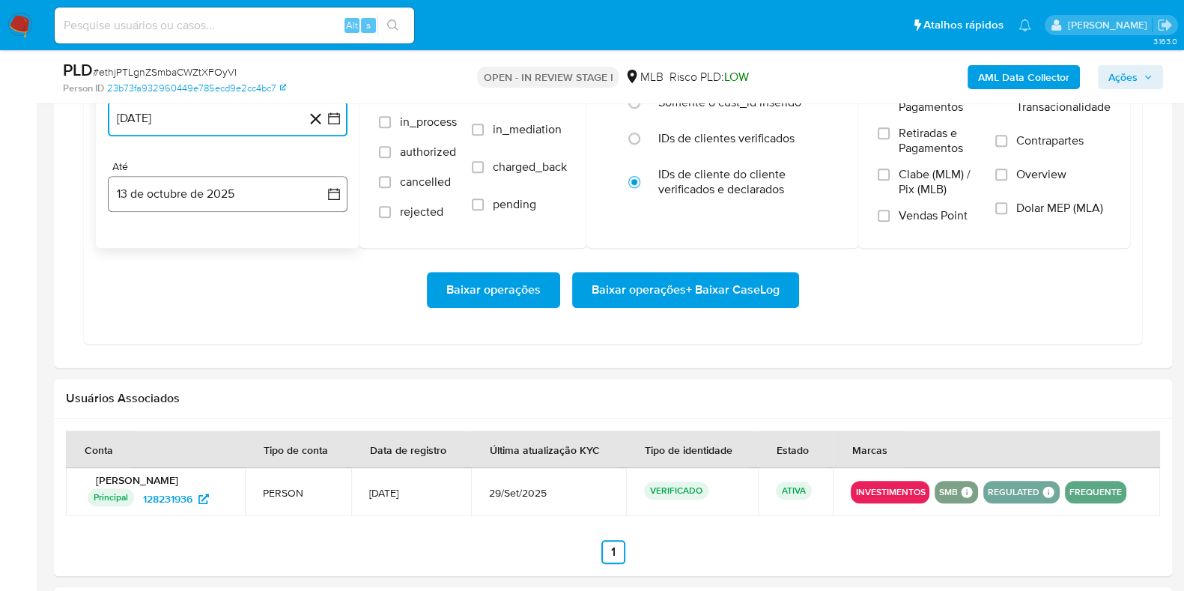
click at [235, 176] on button "13 de octubre de 2025" at bounding box center [228, 194] width 240 height 36
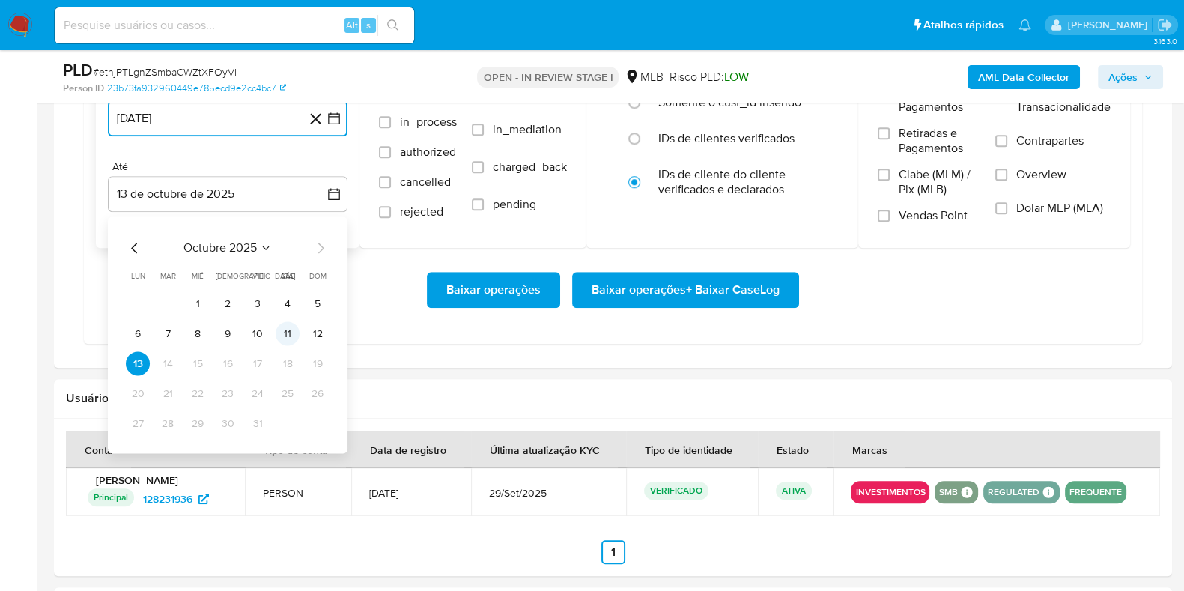
click at [293, 332] on button "11" at bounding box center [288, 334] width 24 height 24
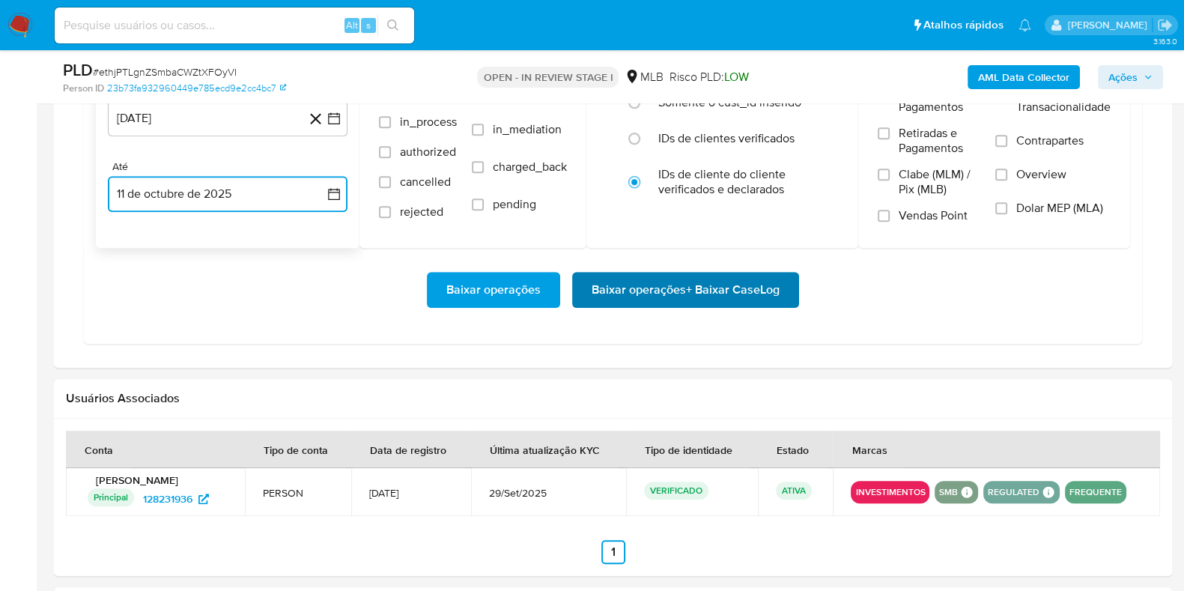
click at [722, 296] on span "Baixar operações + Baixar CaseLog" at bounding box center [685, 289] width 188 height 33
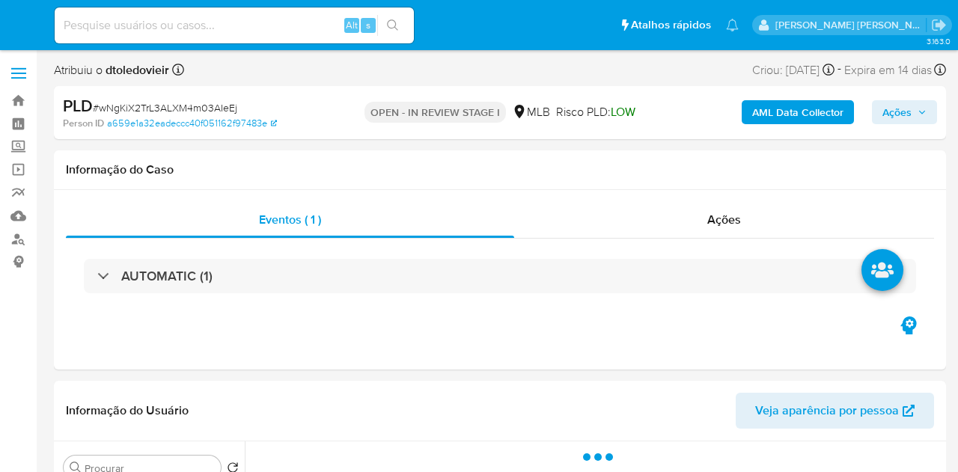
select select "10"
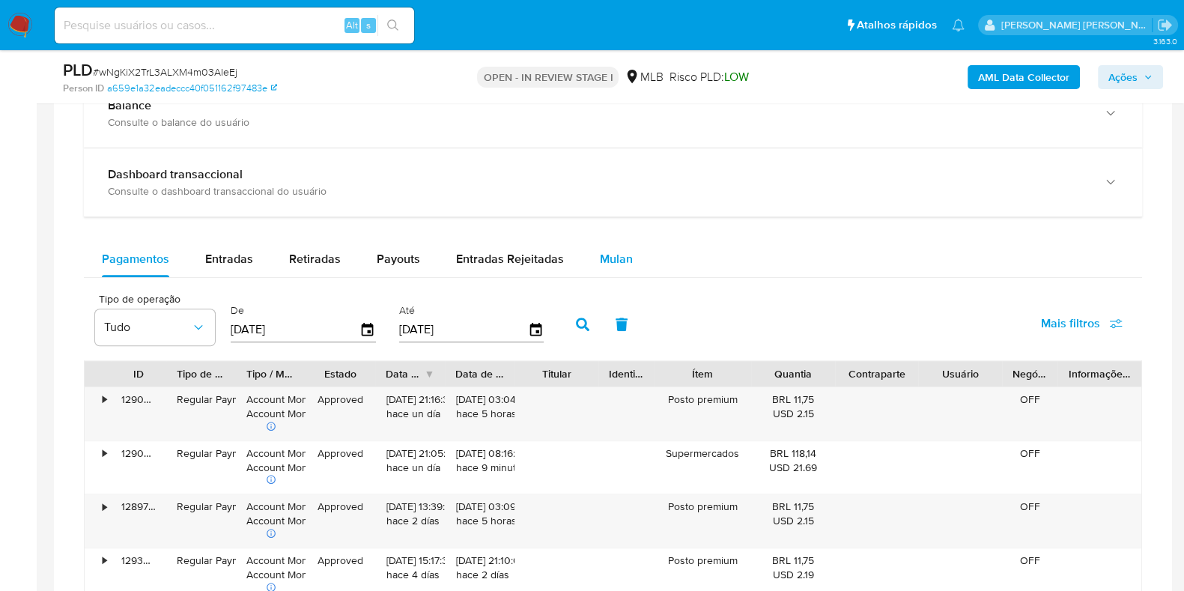
drag, startPoint x: 620, startPoint y: 242, endPoint x: 591, endPoint y: 271, distance: 41.3
click at [619, 242] on div "Mulan" at bounding box center [616, 259] width 33 height 36
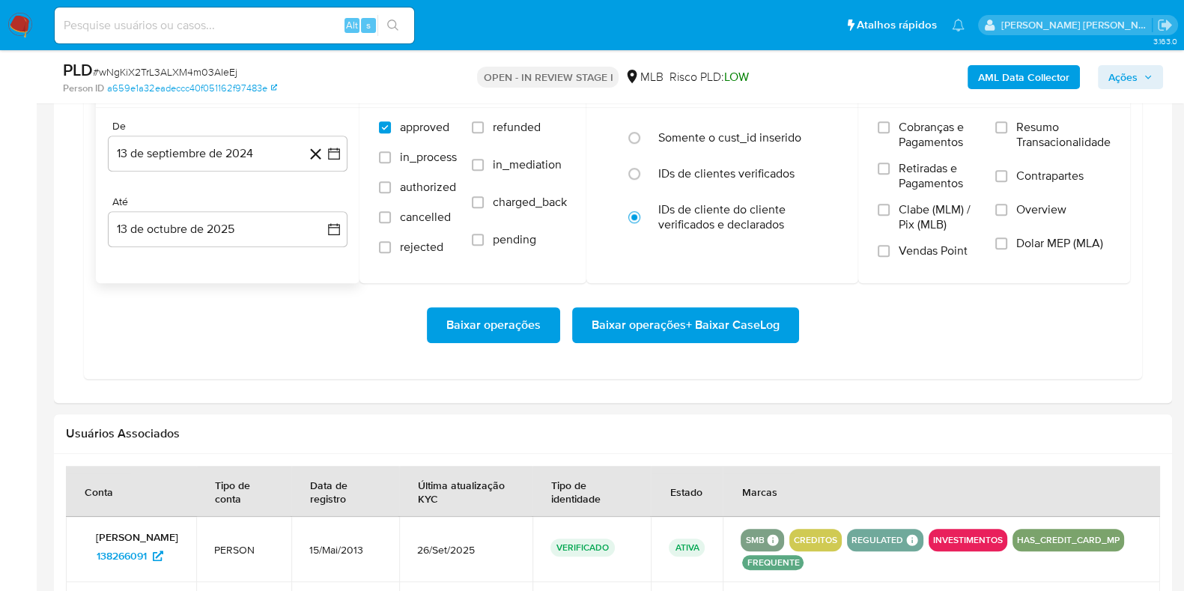
scroll to position [1403, 0]
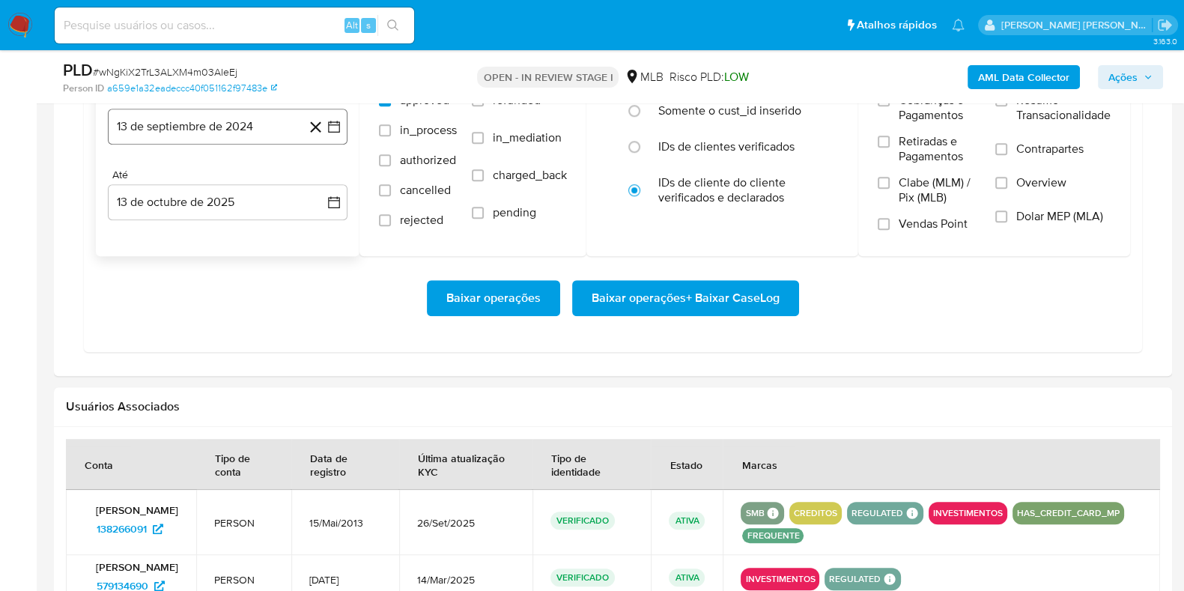
click at [245, 138] on button "13 de septiembre de 2024" at bounding box center [228, 127] width 240 height 36
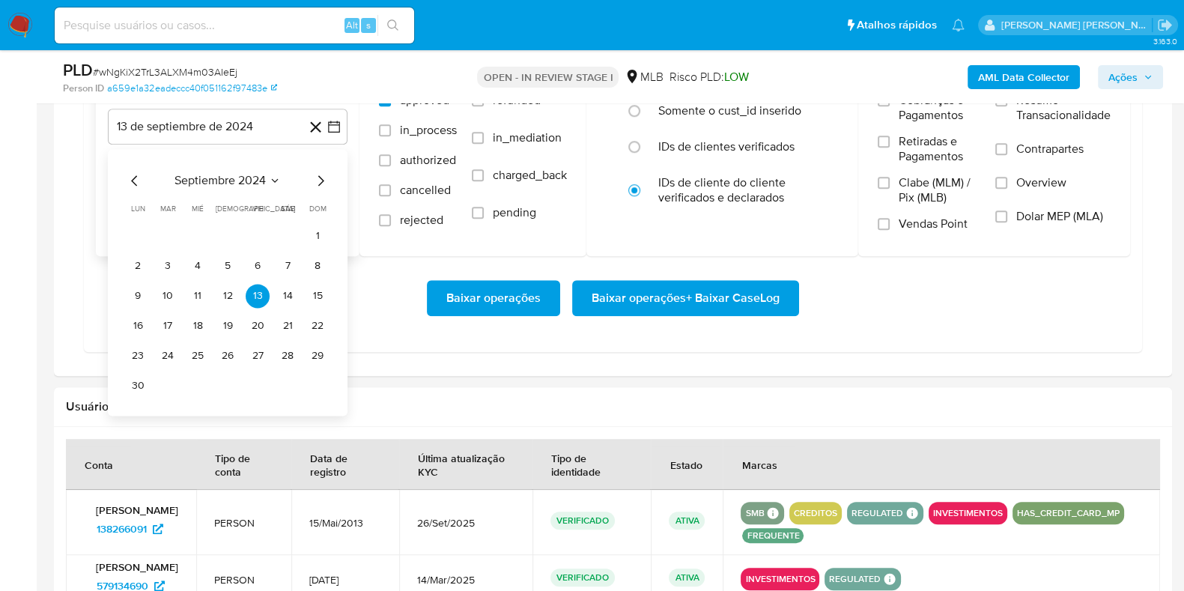
click at [320, 177] on icon "Mes siguiente" at bounding box center [320, 180] width 18 height 18
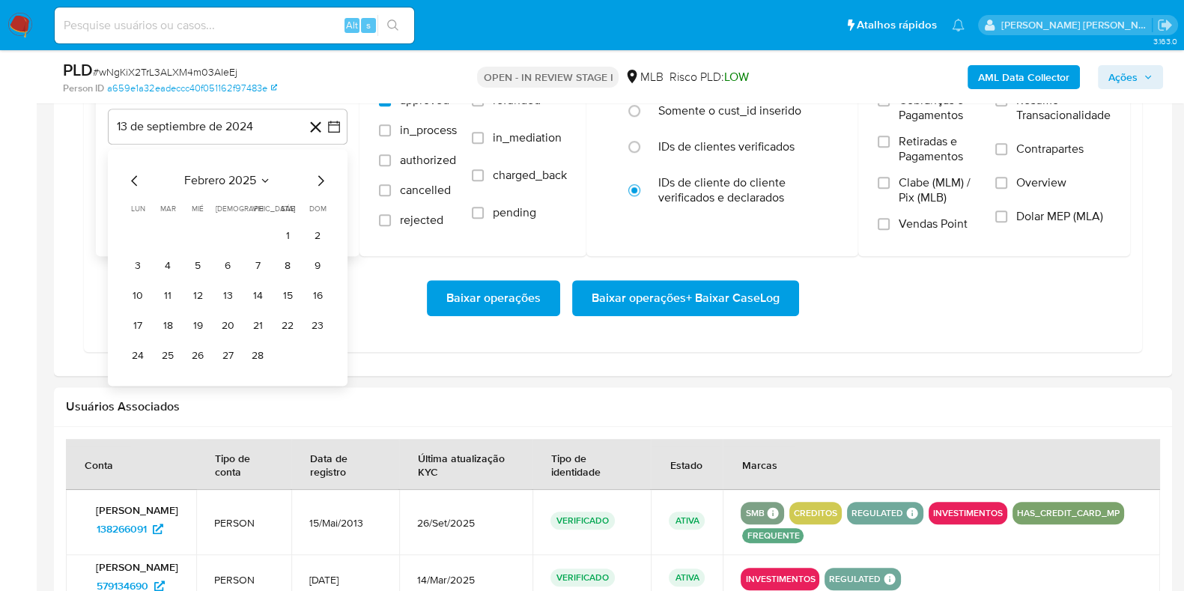
click at [320, 177] on icon "Mes siguiente" at bounding box center [320, 180] width 18 height 18
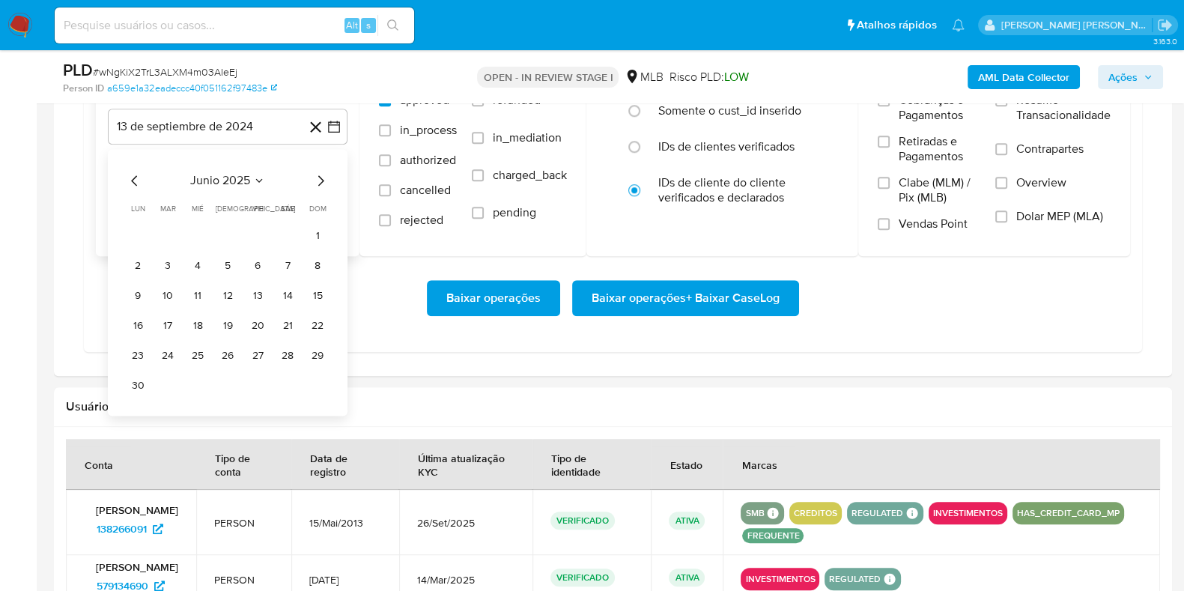
click at [320, 177] on icon "Mes siguiente" at bounding box center [320, 180] width 18 height 18
click at [257, 228] on button "1" at bounding box center [258, 236] width 24 height 24
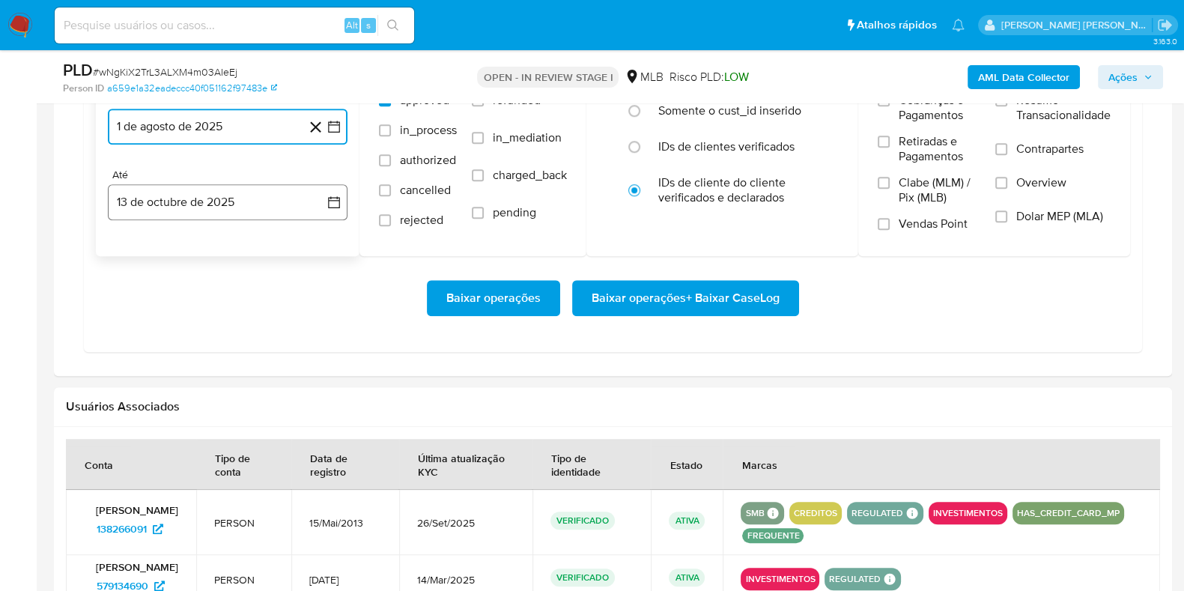
click at [227, 204] on button "13 de octubre de 2025" at bounding box center [228, 202] width 240 height 36
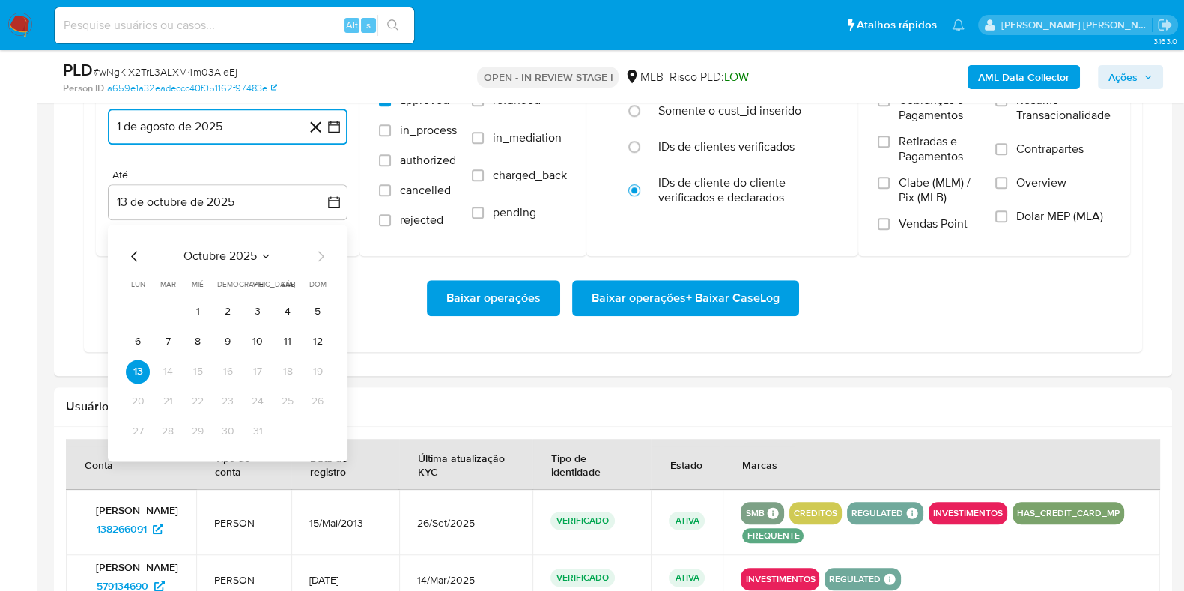
click at [284, 332] on button "11" at bounding box center [288, 341] width 24 height 24
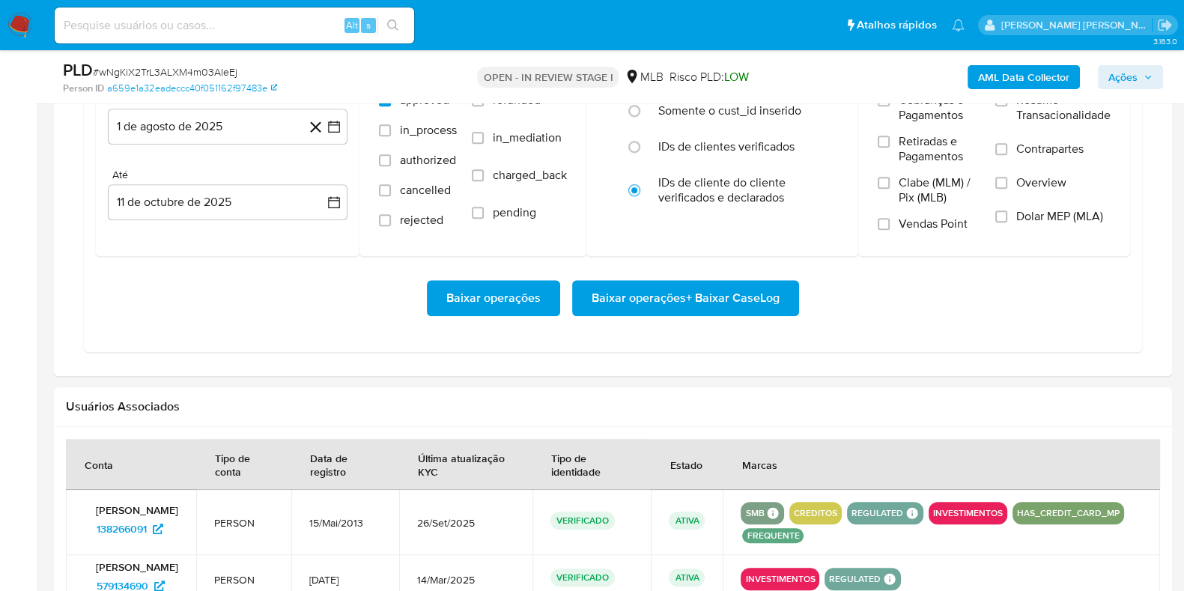
click at [689, 332] on div "Baixar operações Baixar operações + Baixar CaseLog" at bounding box center [613, 298] width 1034 height 84
click at [700, 305] on span "Baixar operações + Baixar CaseLog" at bounding box center [685, 297] width 188 height 33
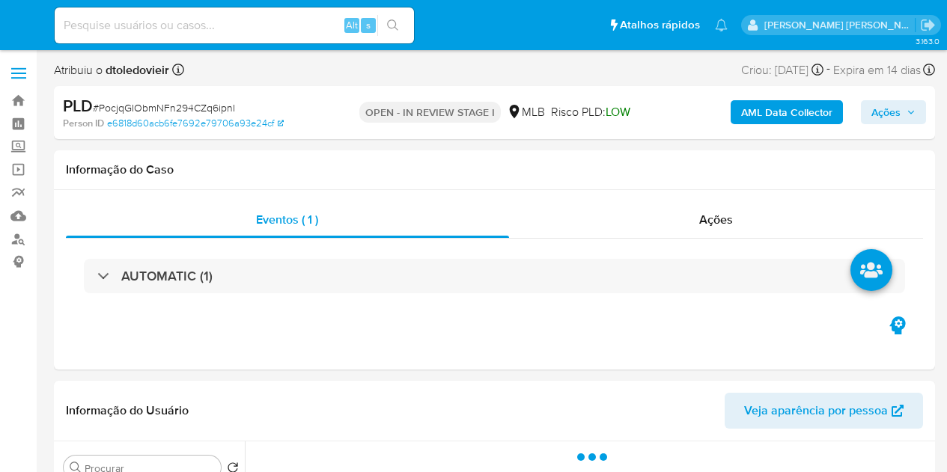
select select "10"
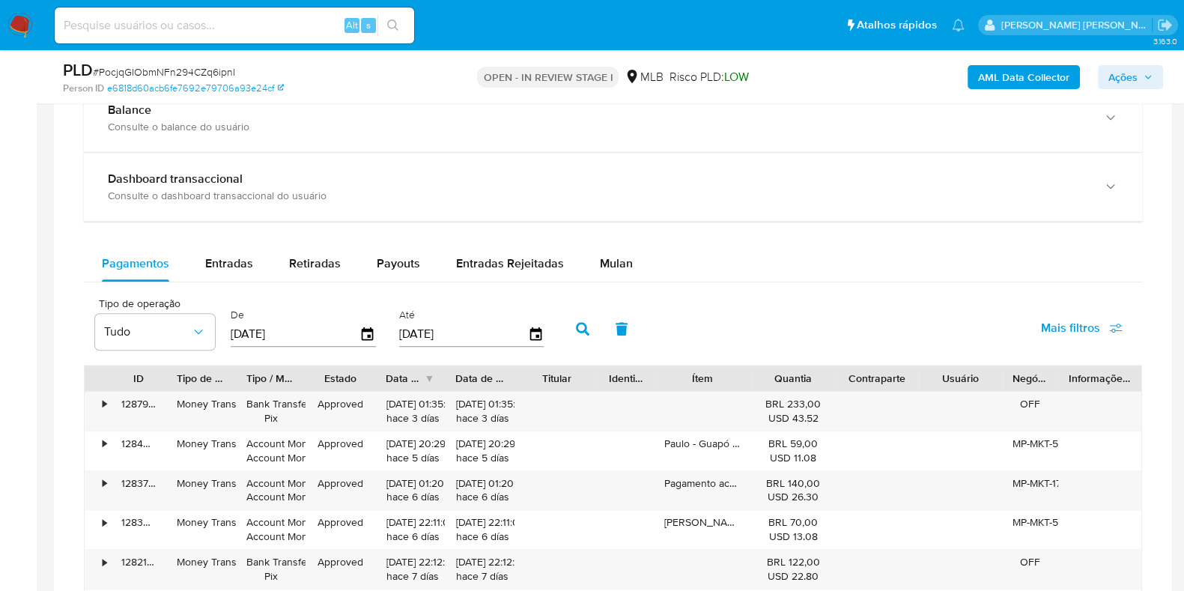
scroll to position [1123, 0]
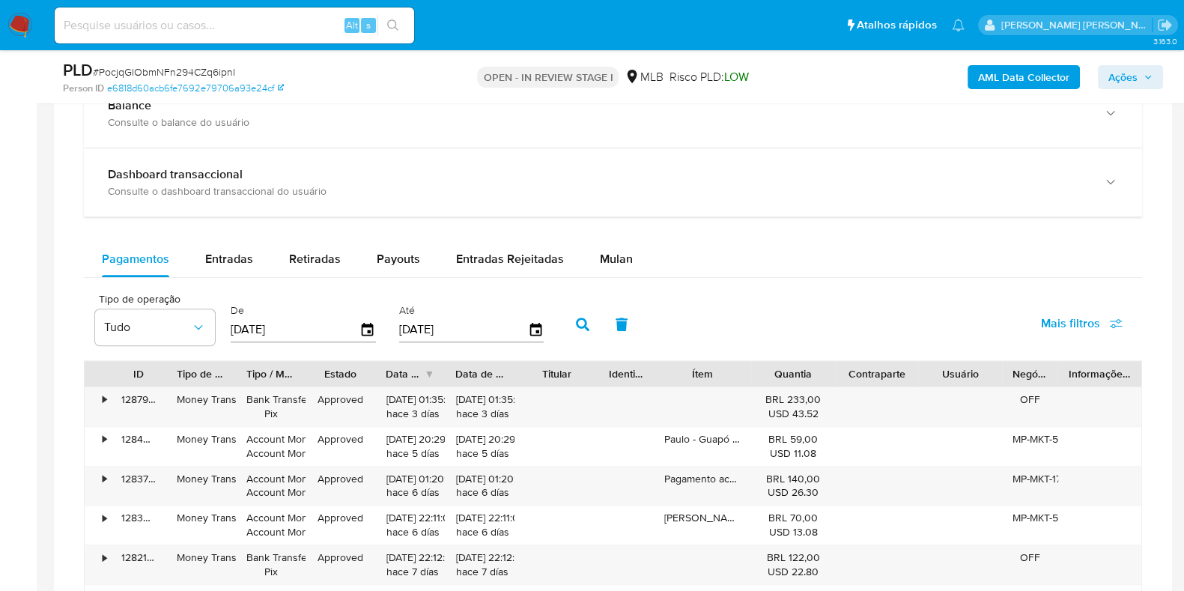
click at [623, 285] on div "Tipo de operação Tudo De [DATE] Até [DATE] Mais filtros" at bounding box center [613, 322] width 1058 height 75
click at [622, 276] on div "Pagamentos Entradas Retiradas Payouts Entradas Rejeitadas Mulan Tipo de operaçã…" at bounding box center [613, 532] width 1058 height 582
click at [618, 277] on div "Pagamentos Entradas Retiradas Payouts Entradas Rejeitadas Mulan Tipo de operaçã…" at bounding box center [613, 532] width 1058 height 582
click at [619, 270] on div "Mulan" at bounding box center [616, 259] width 33 height 36
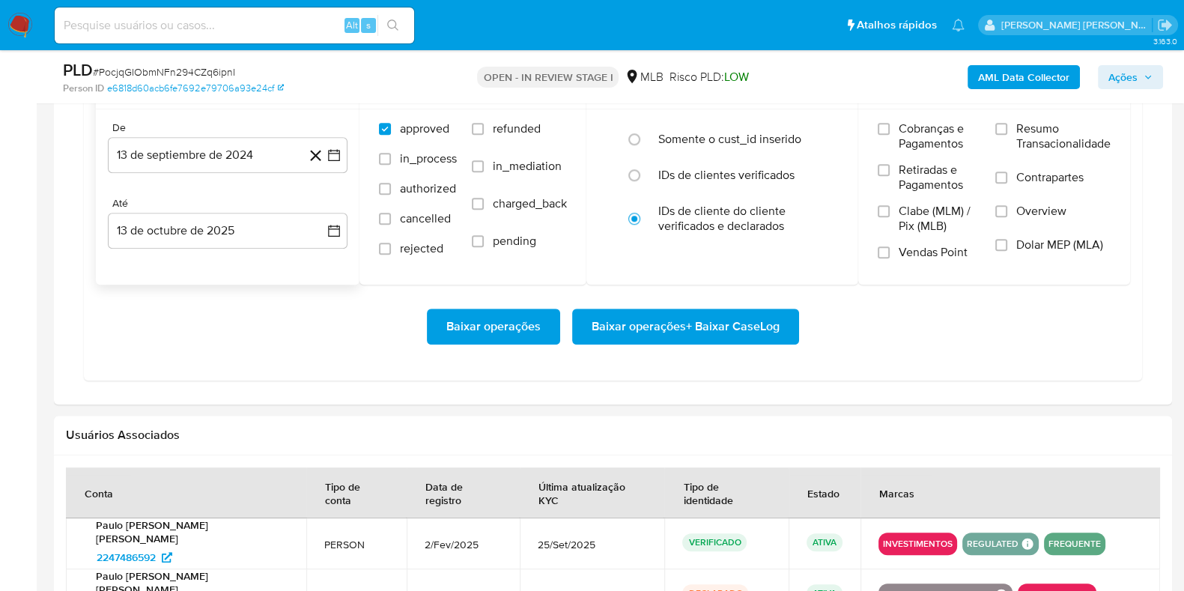
scroll to position [1403, 0]
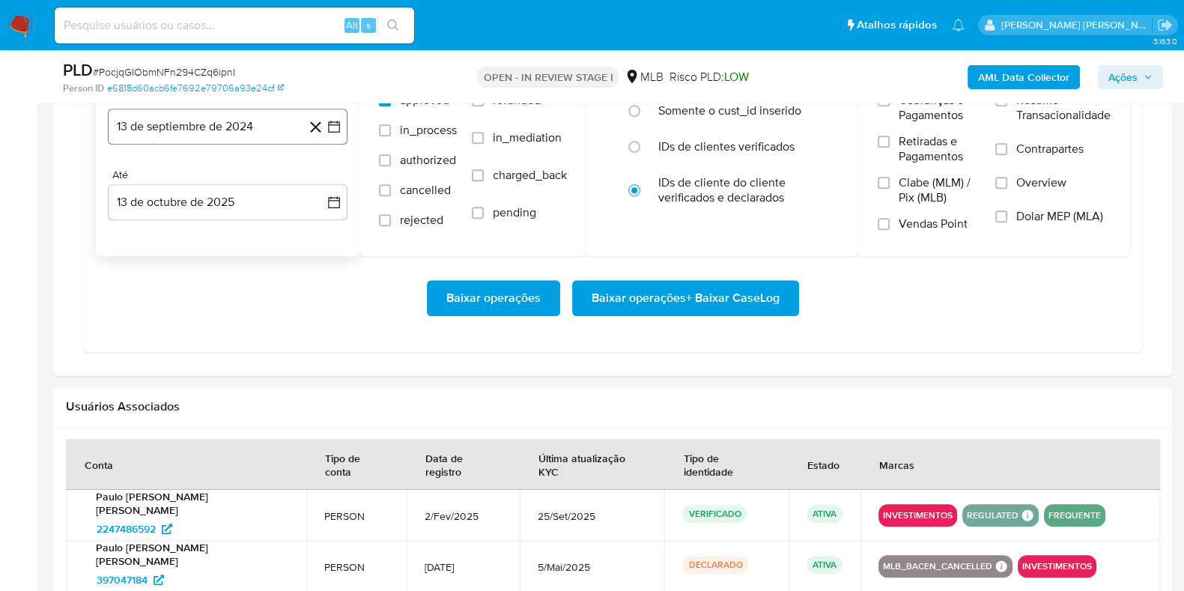
click at [190, 109] on button "13 de septiembre de 2024" at bounding box center [228, 127] width 240 height 36
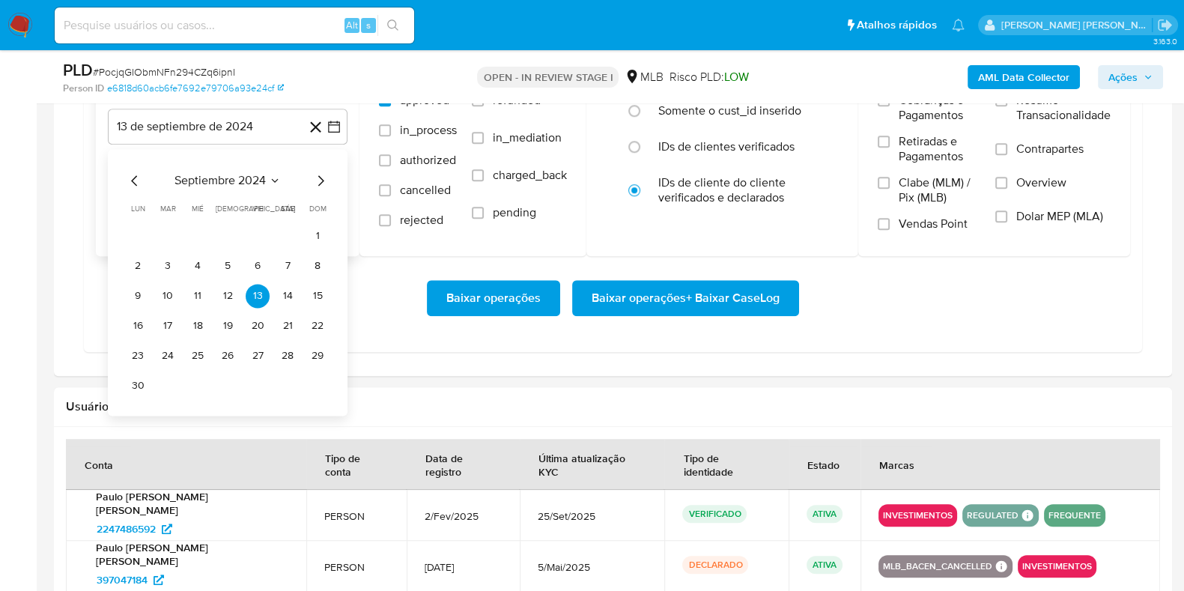
click at [322, 174] on icon "Mes siguiente" at bounding box center [320, 180] width 18 height 18
click at [319, 175] on icon "Mes siguiente" at bounding box center [320, 180] width 18 height 18
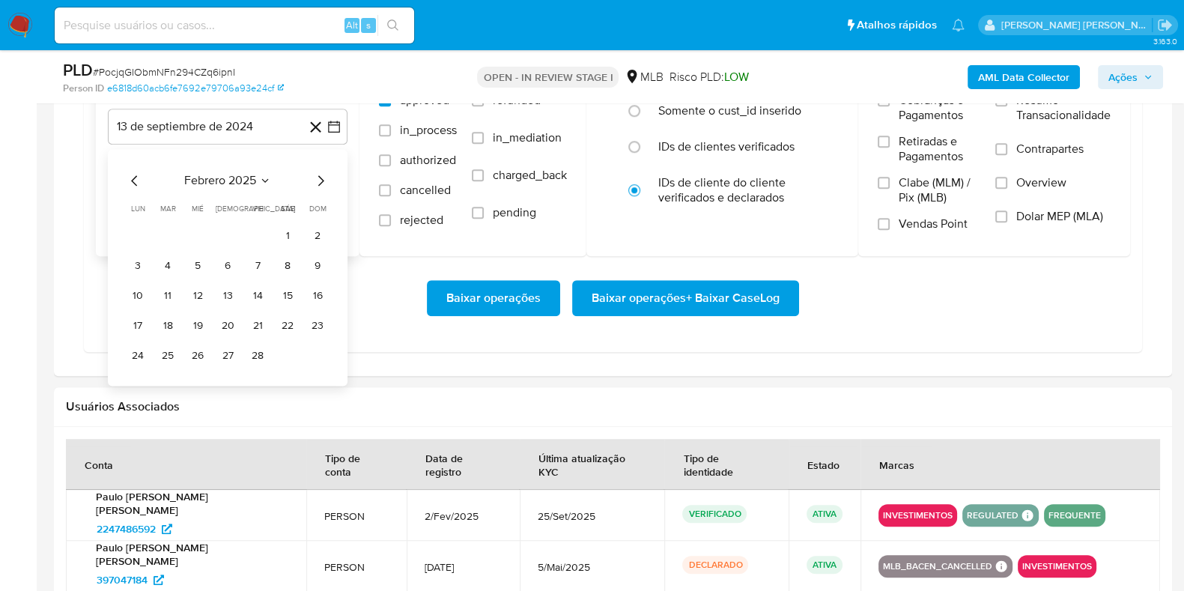
click at [319, 175] on icon "Mes siguiente" at bounding box center [320, 180] width 18 height 18
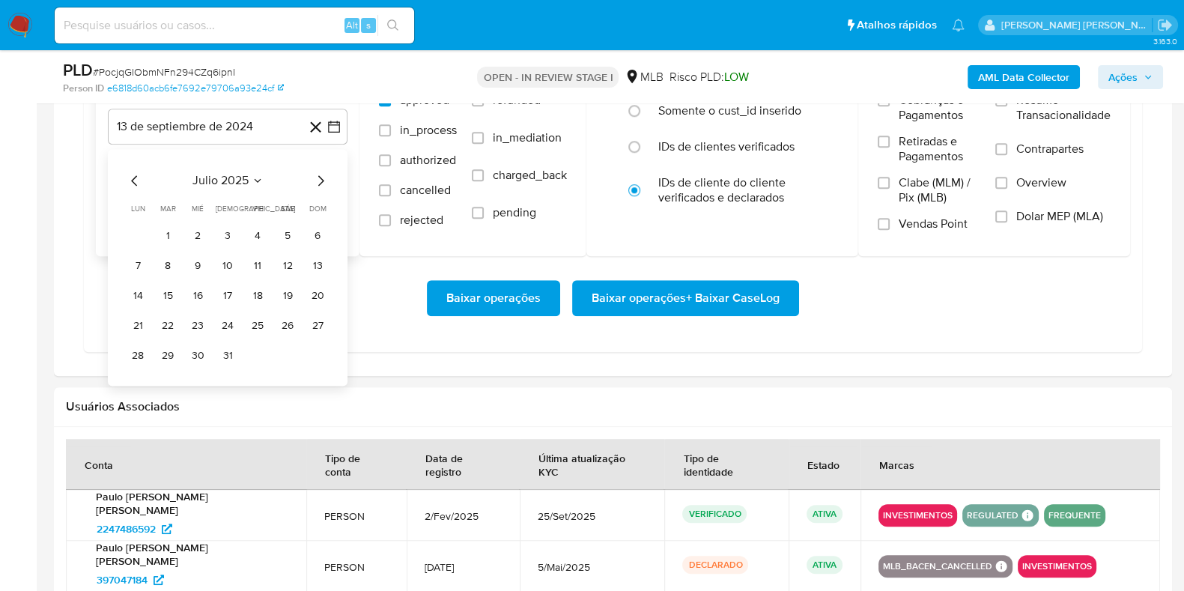
click at [319, 175] on icon "Mes siguiente" at bounding box center [320, 180] width 18 height 18
click at [254, 233] on button "1" at bounding box center [258, 236] width 24 height 24
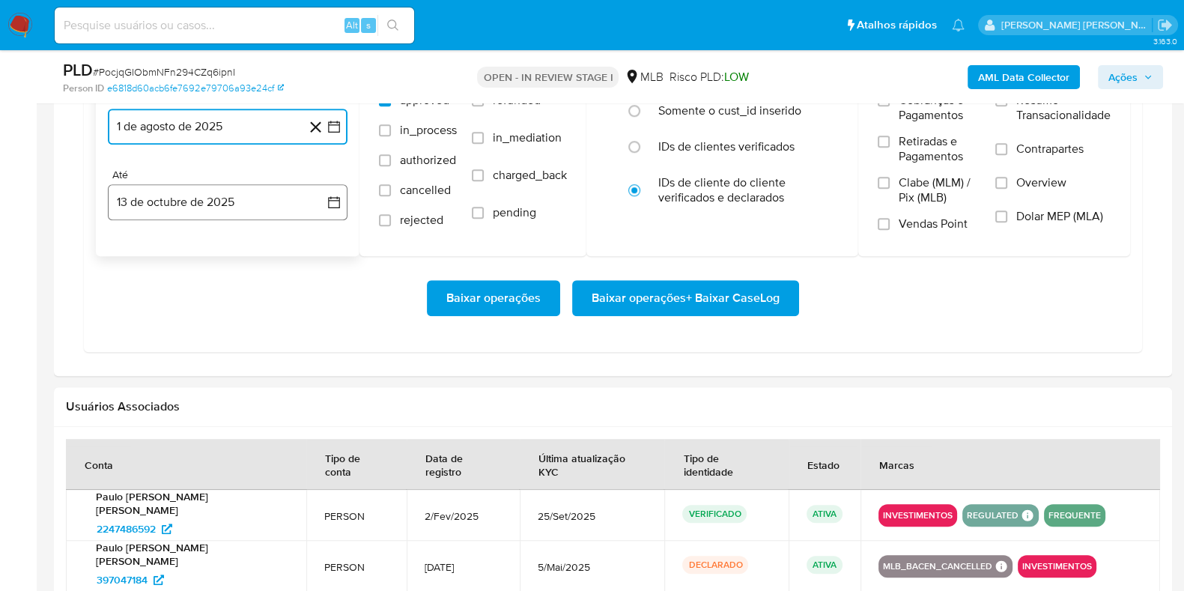
click at [214, 199] on button "13 de octubre de 2025" at bounding box center [228, 202] width 240 height 36
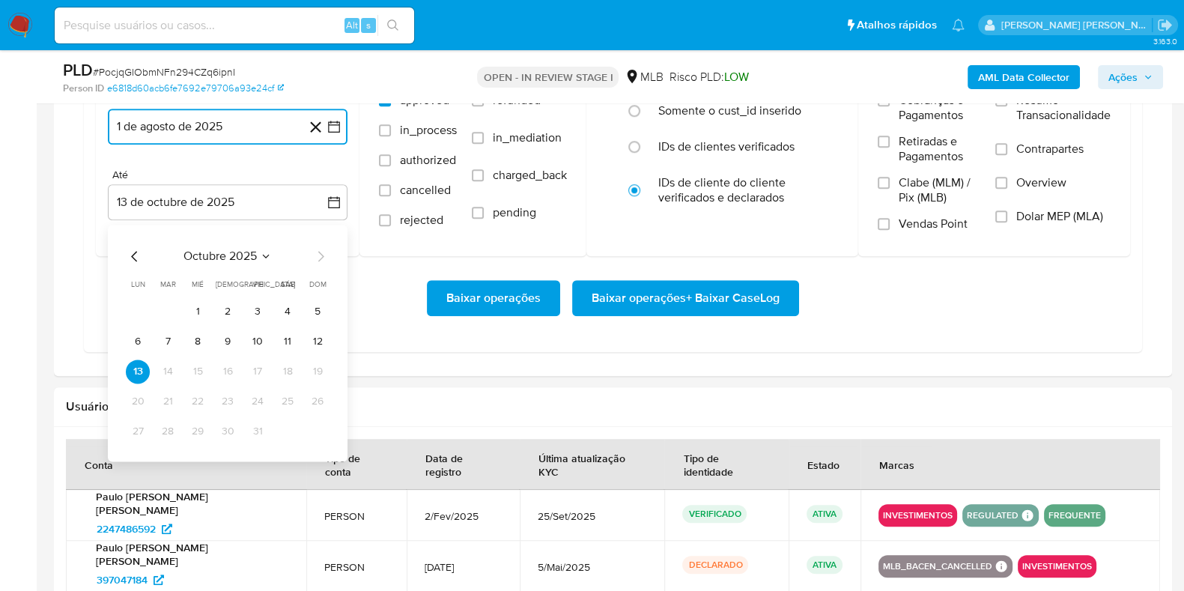
drag, startPoint x: 284, startPoint y: 335, endPoint x: 433, endPoint y: 320, distance: 149.7
click at [284, 335] on button "11" at bounding box center [288, 341] width 24 height 24
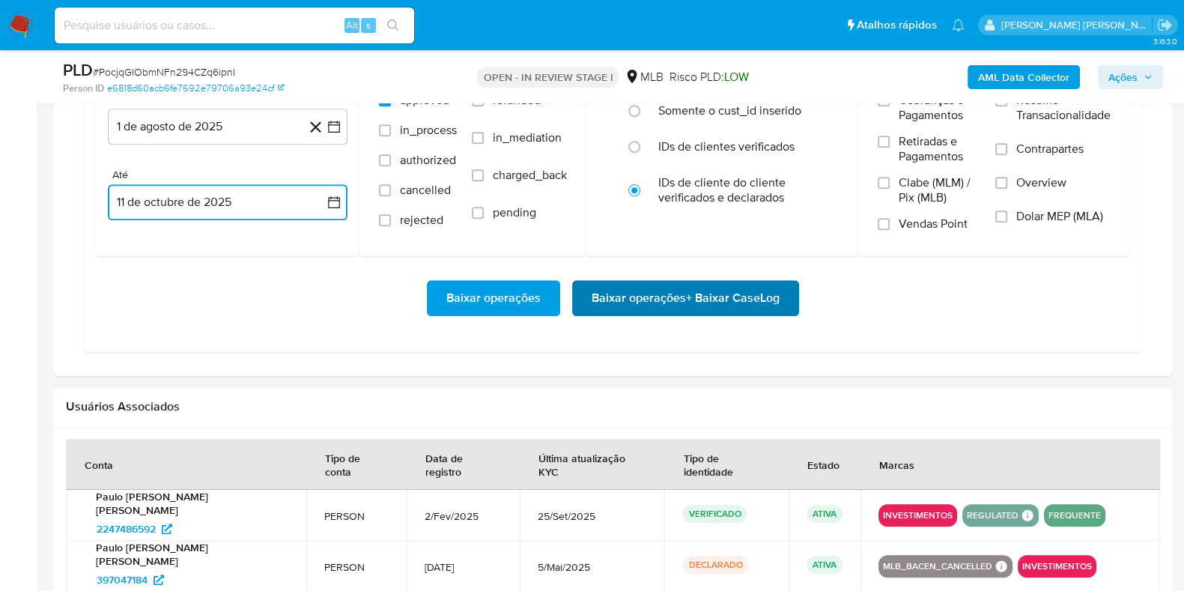
click at [638, 296] on span "Baixar operações + Baixar CaseLog" at bounding box center [685, 297] width 188 height 33
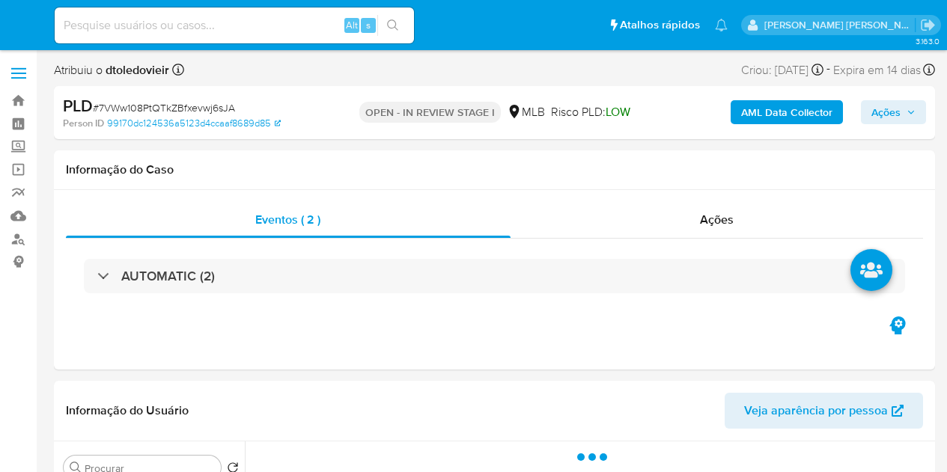
select select "10"
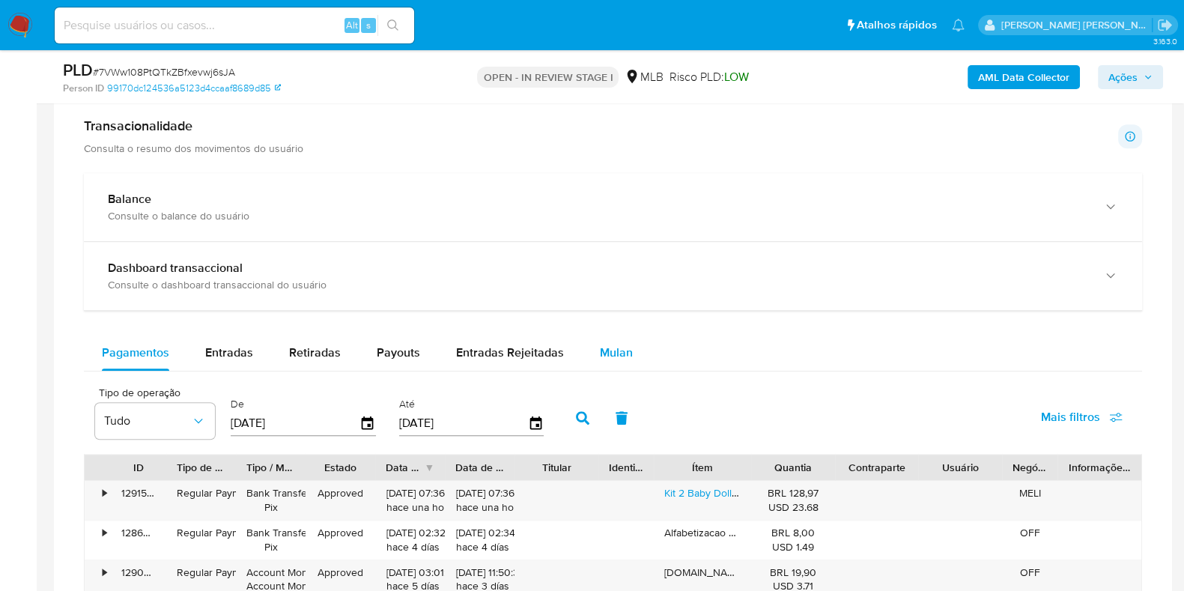
click at [609, 367] on div "Mulan" at bounding box center [616, 353] width 33 height 36
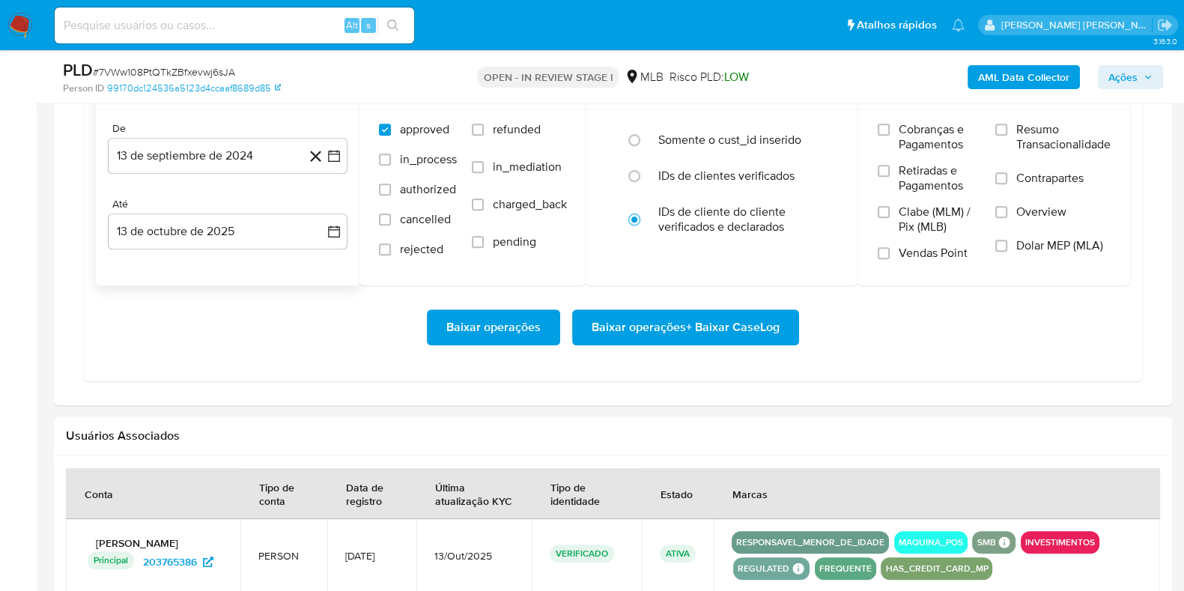
scroll to position [1403, 0]
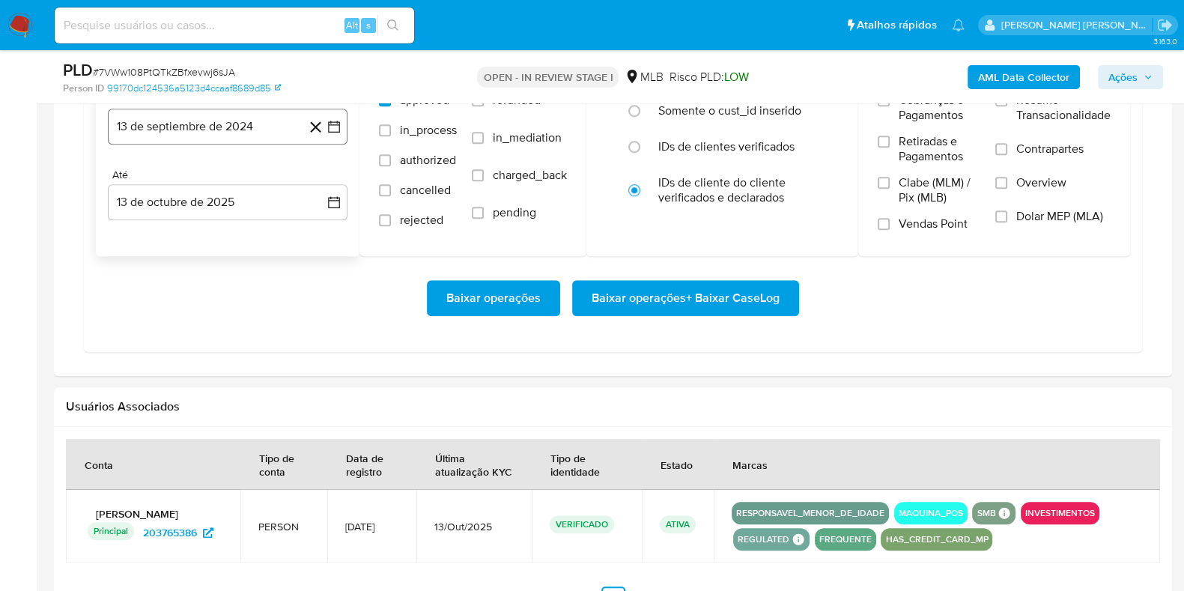
click at [231, 136] on button "13 de septiembre de 2024" at bounding box center [228, 127] width 240 height 36
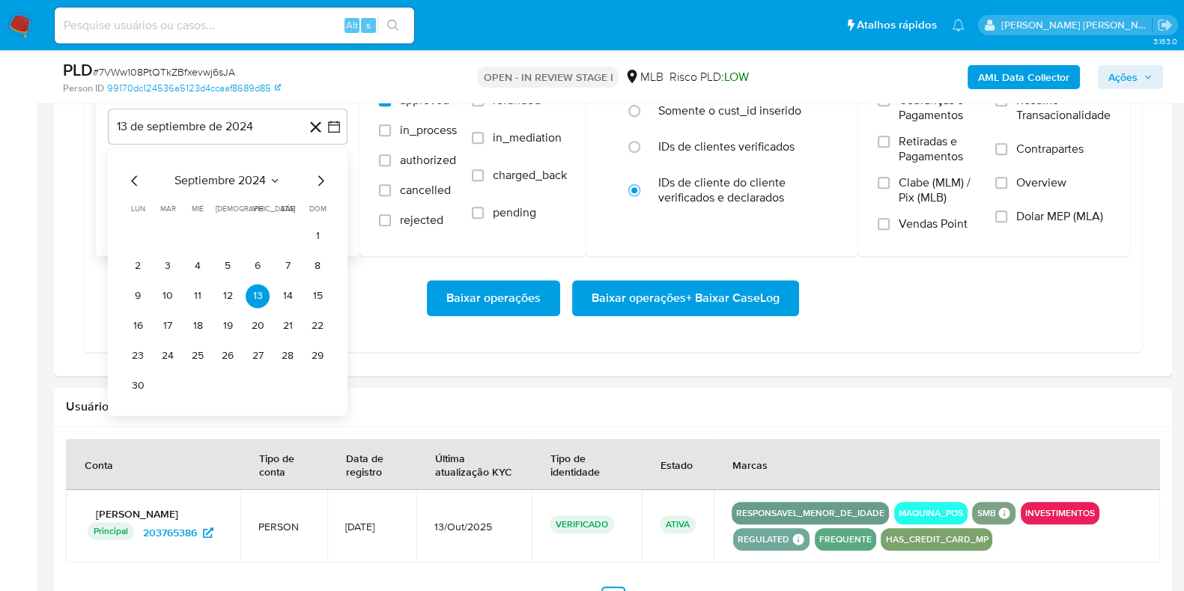
click at [317, 178] on icon "Mes siguiente" at bounding box center [320, 180] width 18 height 18
click at [318, 177] on icon "Mes siguiente" at bounding box center [320, 180] width 18 height 18
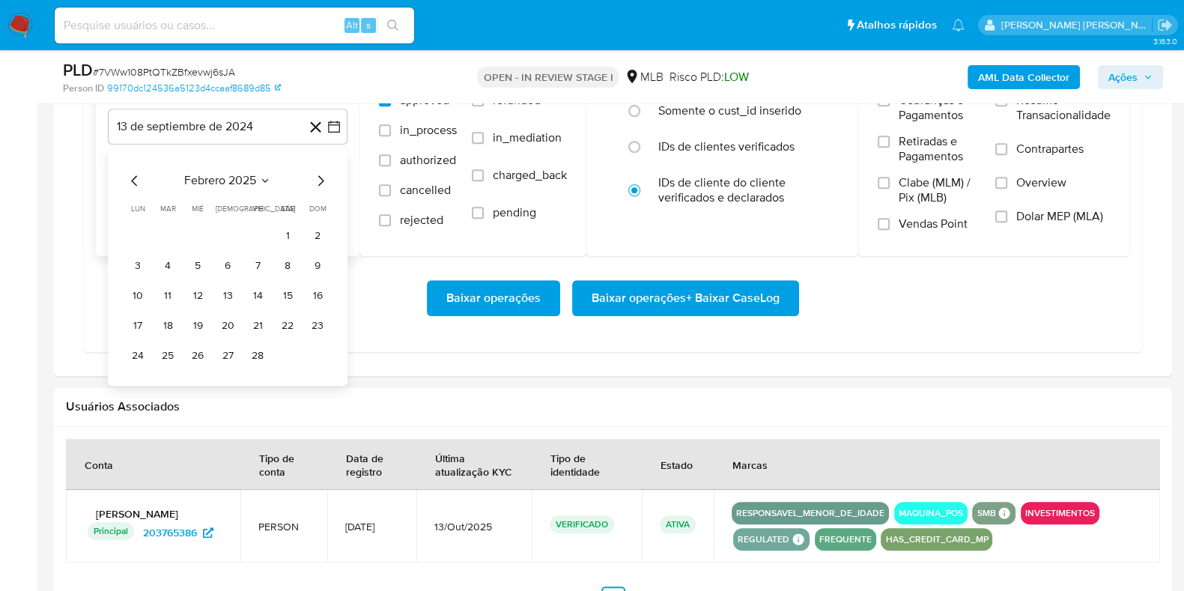
click at [318, 177] on icon "Mes siguiente" at bounding box center [320, 180] width 18 height 18
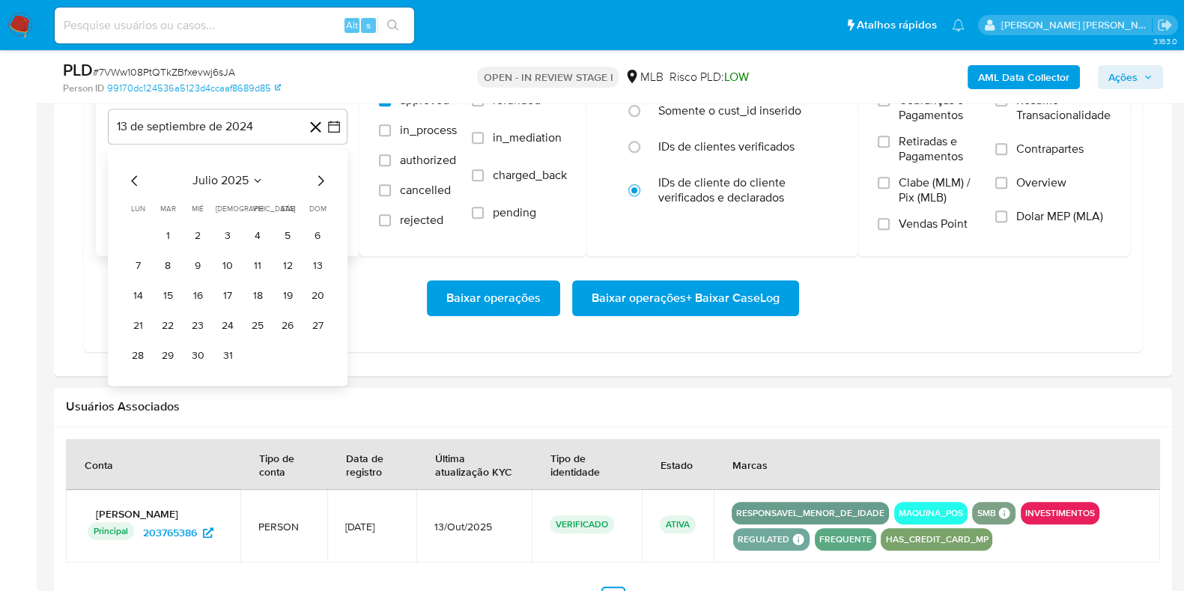
click at [318, 177] on icon "Mes siguiente" at bounding box center [320, 180] width 18 height 18
click at [258, 234] on button "1" at bounding box center [258, 236] width 24 height 24
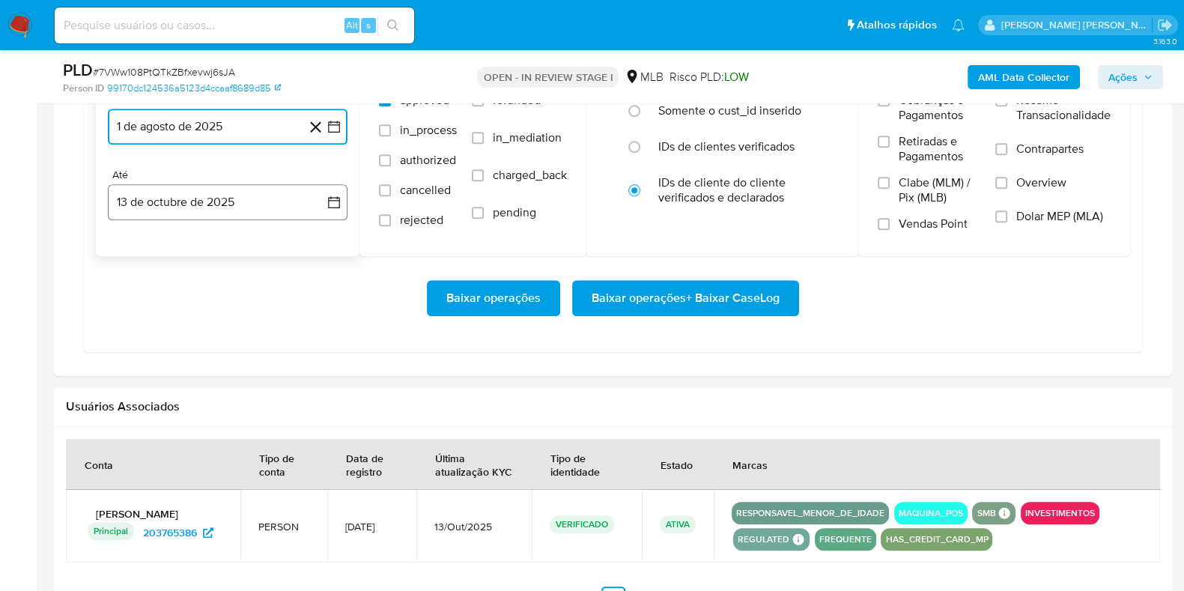
drag, startPoint x: 238, startPoint y: 203, endPoint x: 217, endPoint y: 215, distance: 24.1
click at [237, 203] on button "13 de octubre de 2025" at bounding box center [228, 202] width 240 height 36
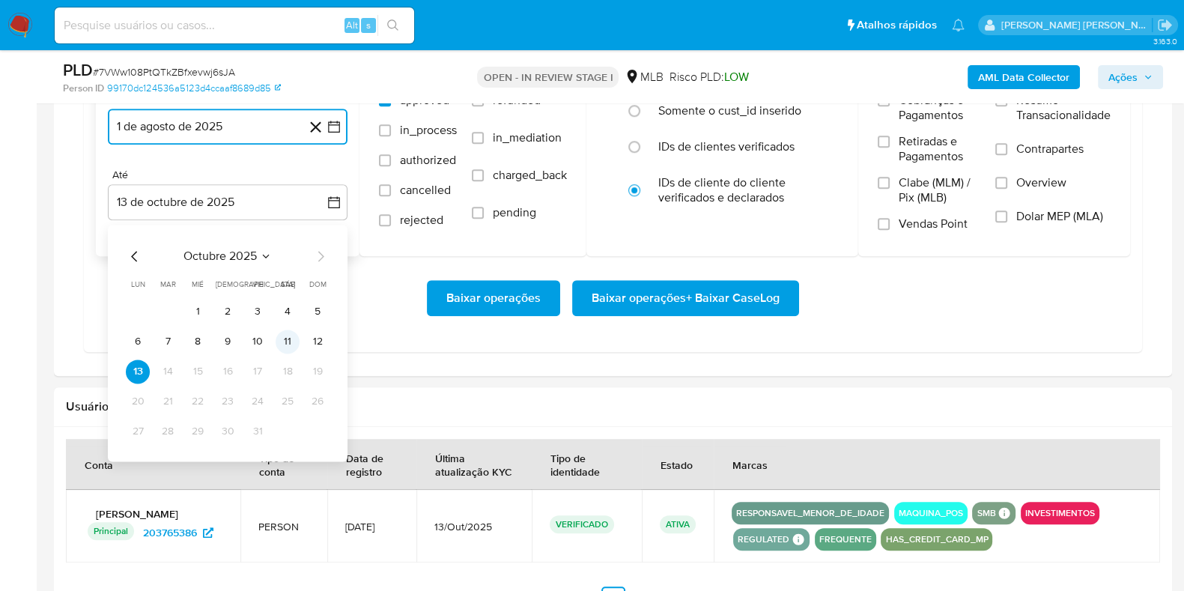
click at [287, 334] on button "11" at bounding box center [288, 341] width 24 height 24
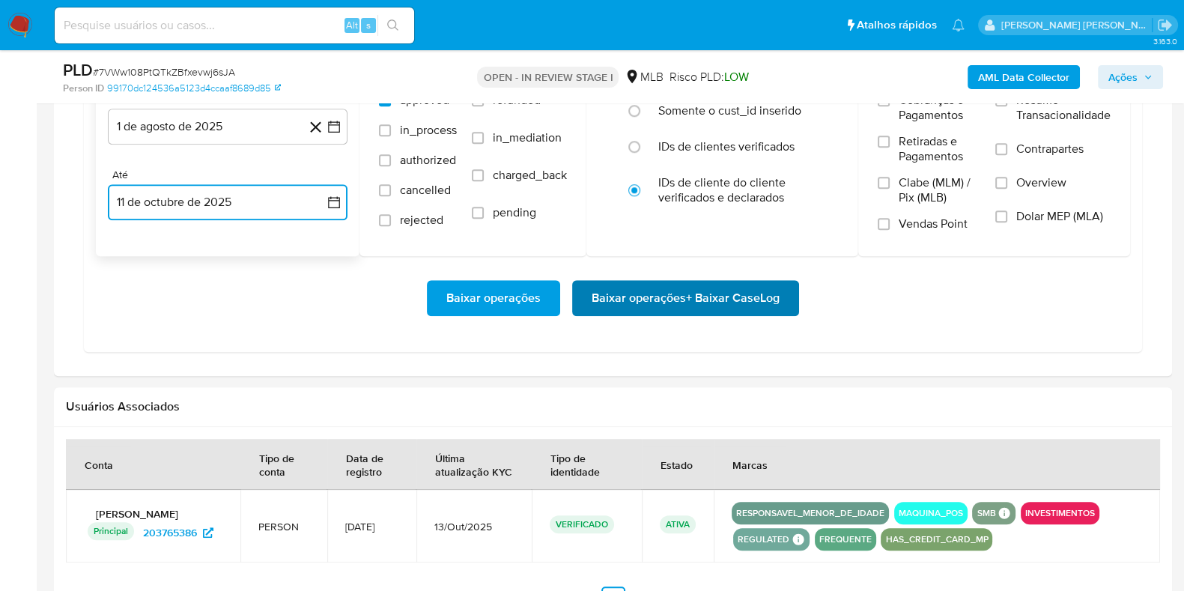
click at [690, 311] on span "Baixar operações + Baixar CaseLog" at bounding box center [685, 297] width 188 height 33
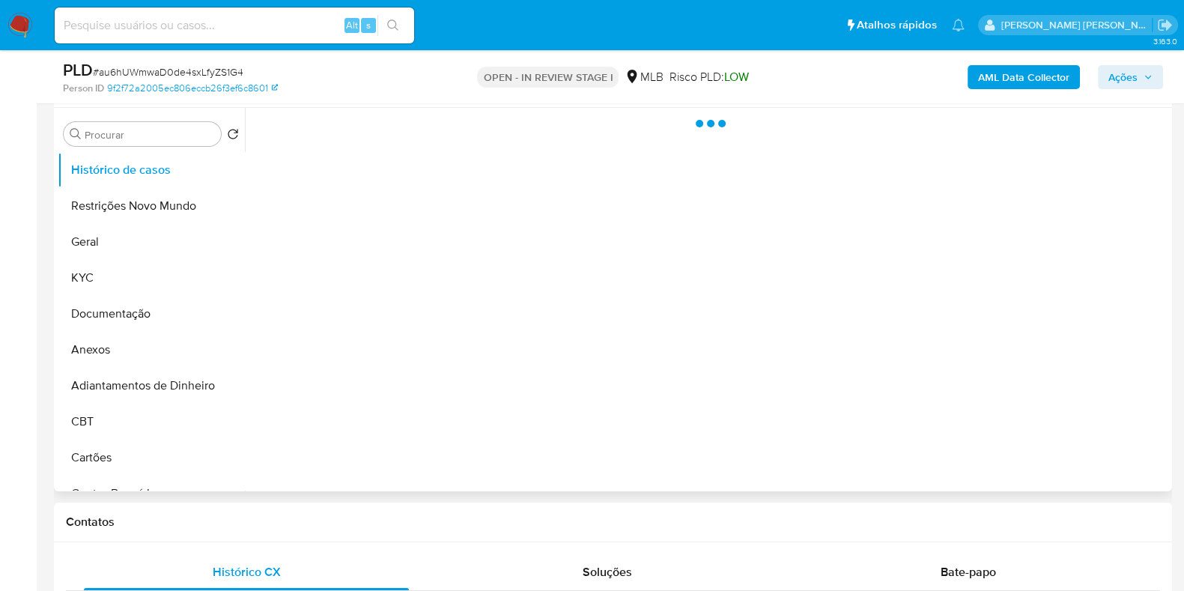
select select "10"
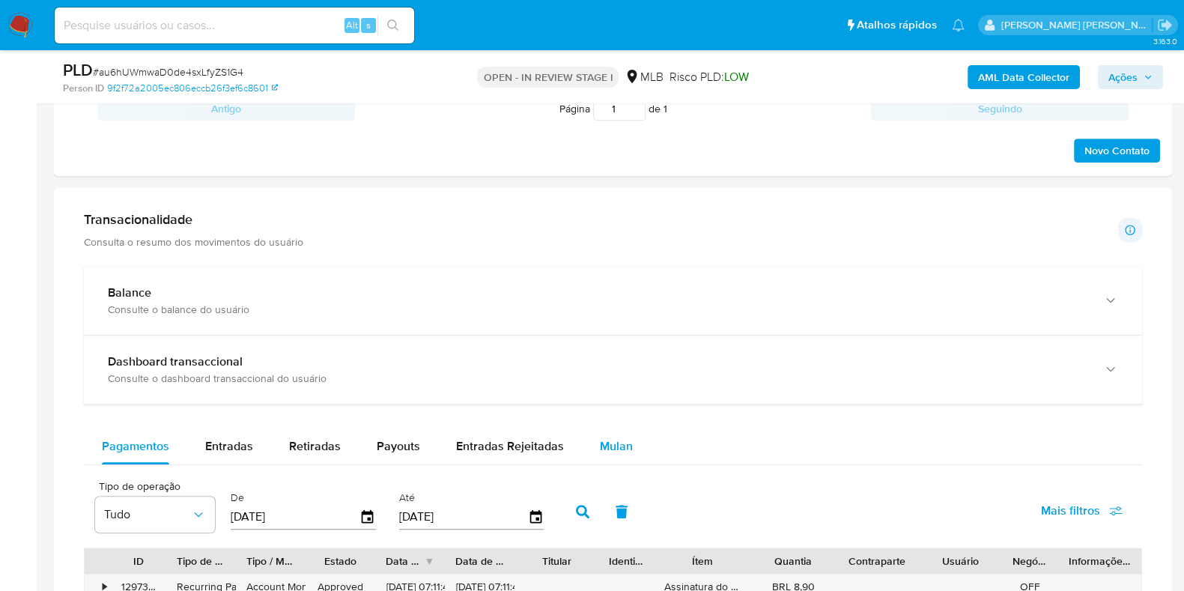
click at [610, 438] on span "Mulan" at bounding box center [616, 445] width 33 height 17
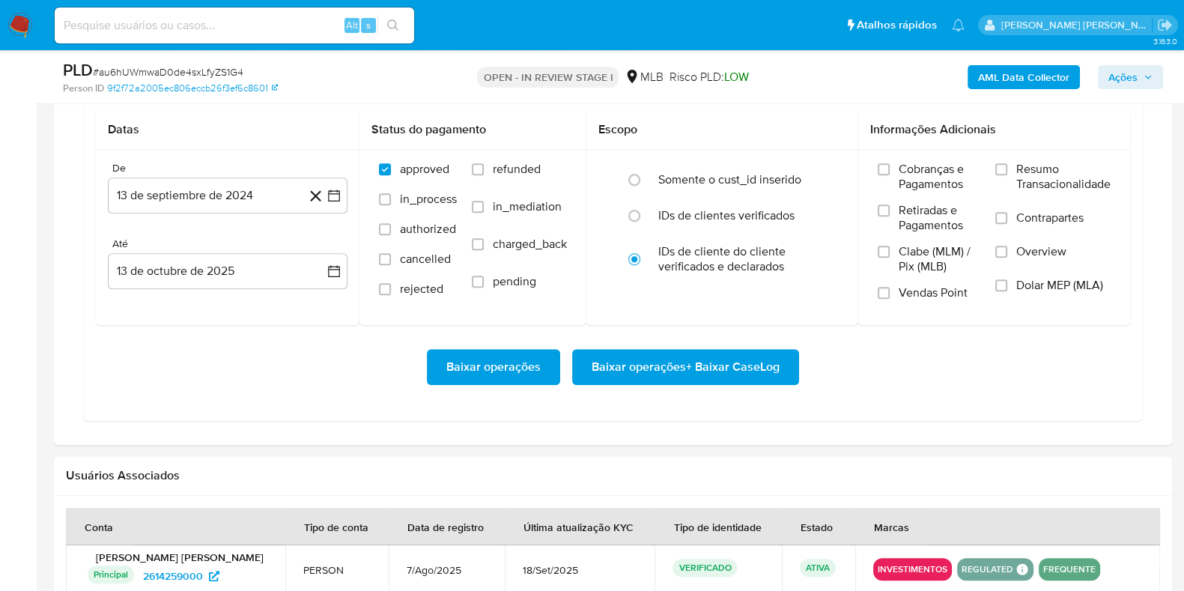
scroll to position [1403, 0]
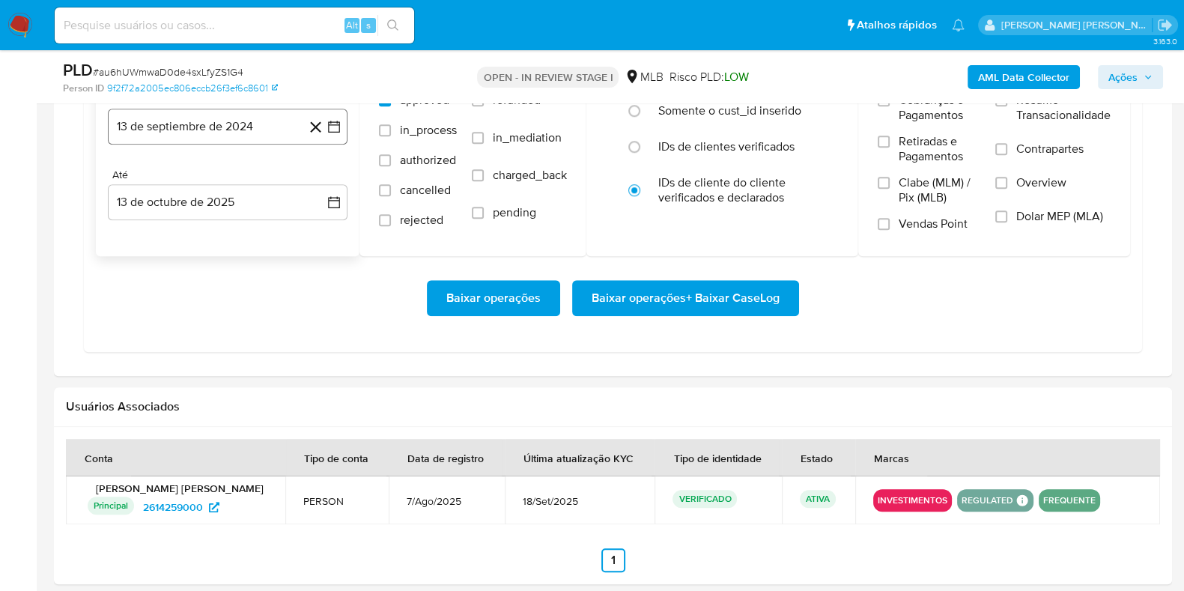
click at [161, 121] on button "13 de septiembre de 2024" at bounding box center [228, 127] width 240 height 36
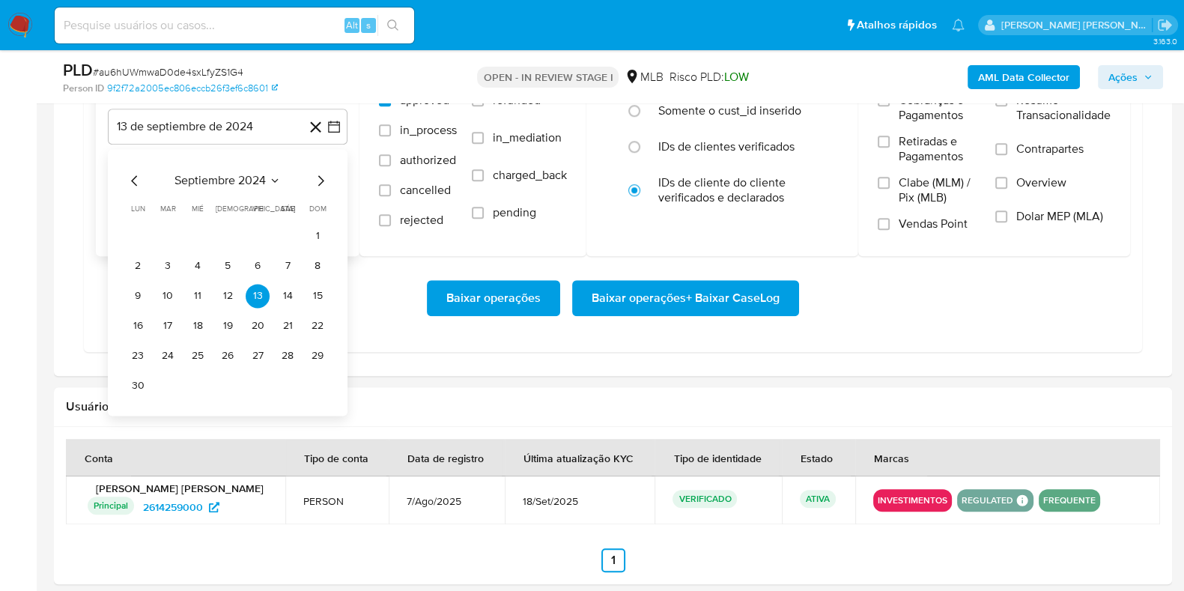
click at [319, 180] on icon "Mes siguiente" at bounding box center [320, 180] width 18 height 18
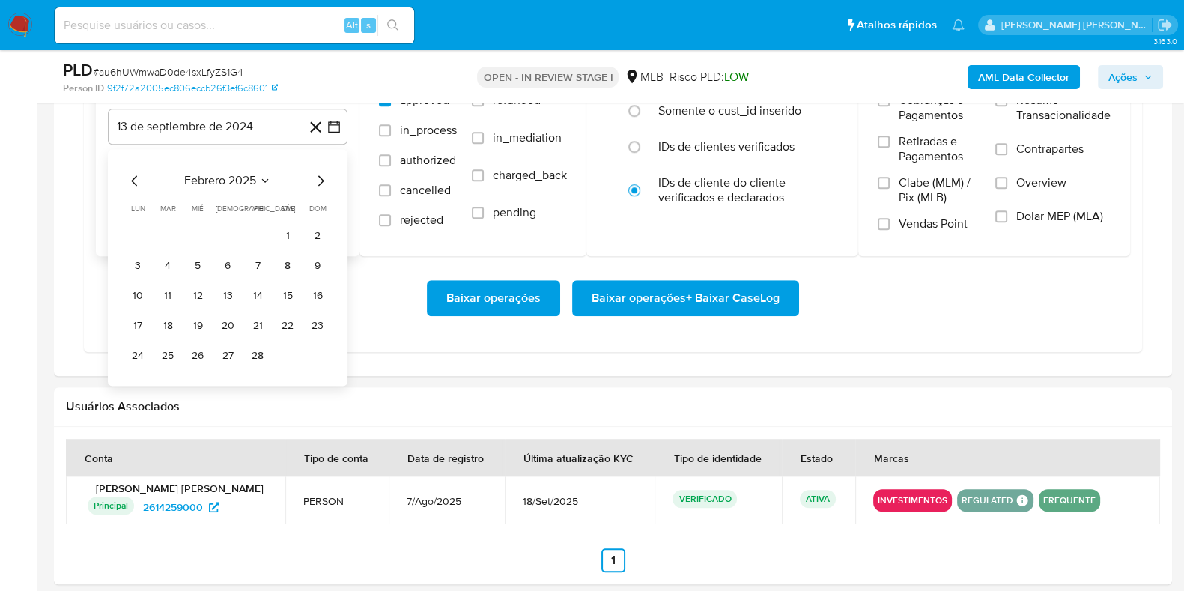
click at [319, 180] on icon "Mes siguiente" at bounding box center [320, 180] width 18 height 18
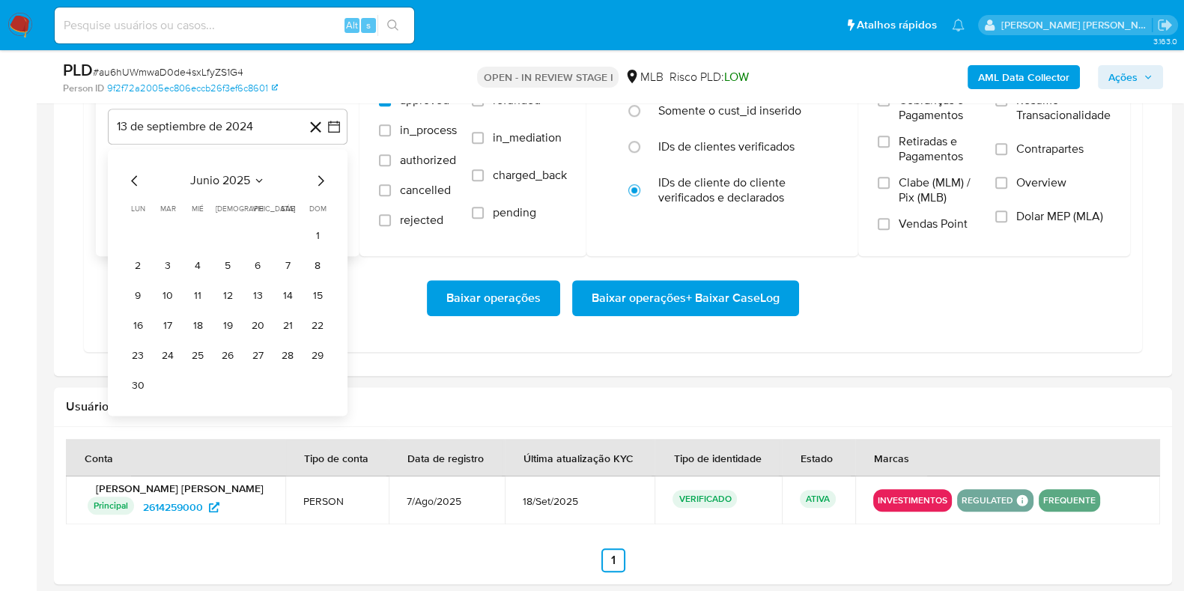
click at [319, 180] on icon "Mes siguiente" at bounding box center [320, 180] width 18 height 18
click at [260, 226] on button "1" at bounding box center [258, 236] width 24 height 24
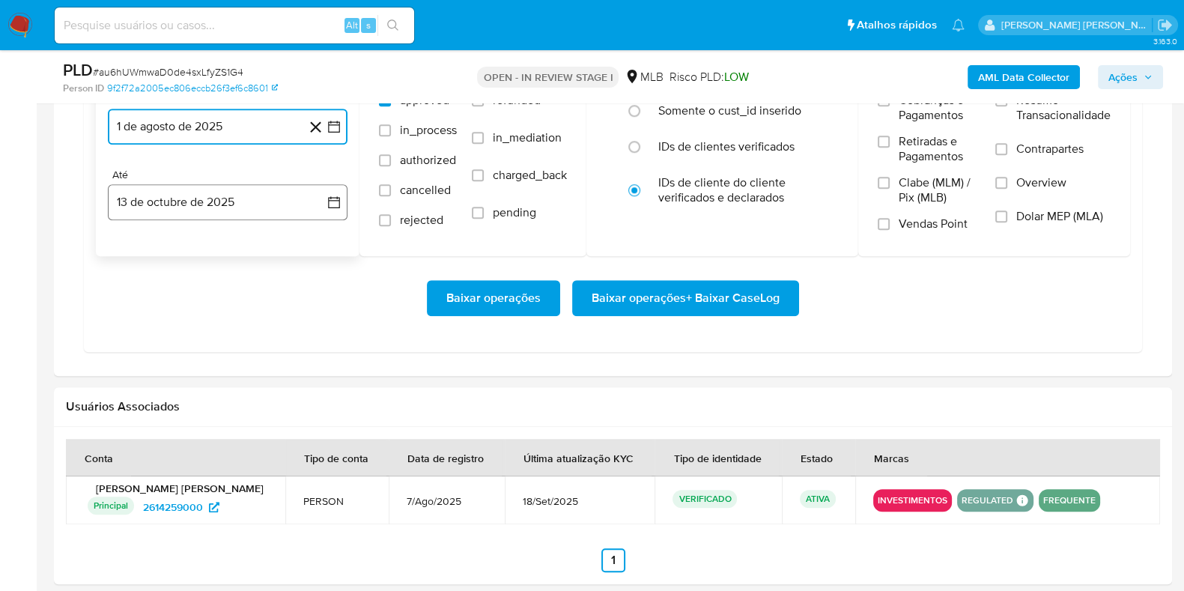
click at [247, 212] on button "13 de octubre de 2025" at bounding box center [228, 202] width 240 height 36
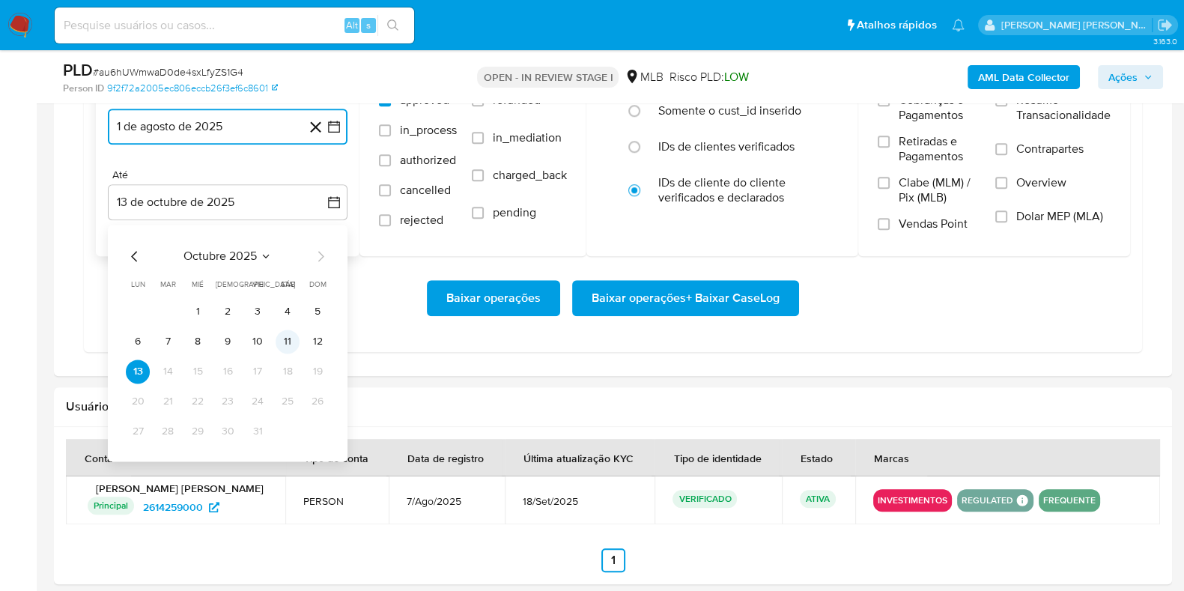
click at [284, 342] on button "11" at bounding box center [288, 341] width 24 height 24
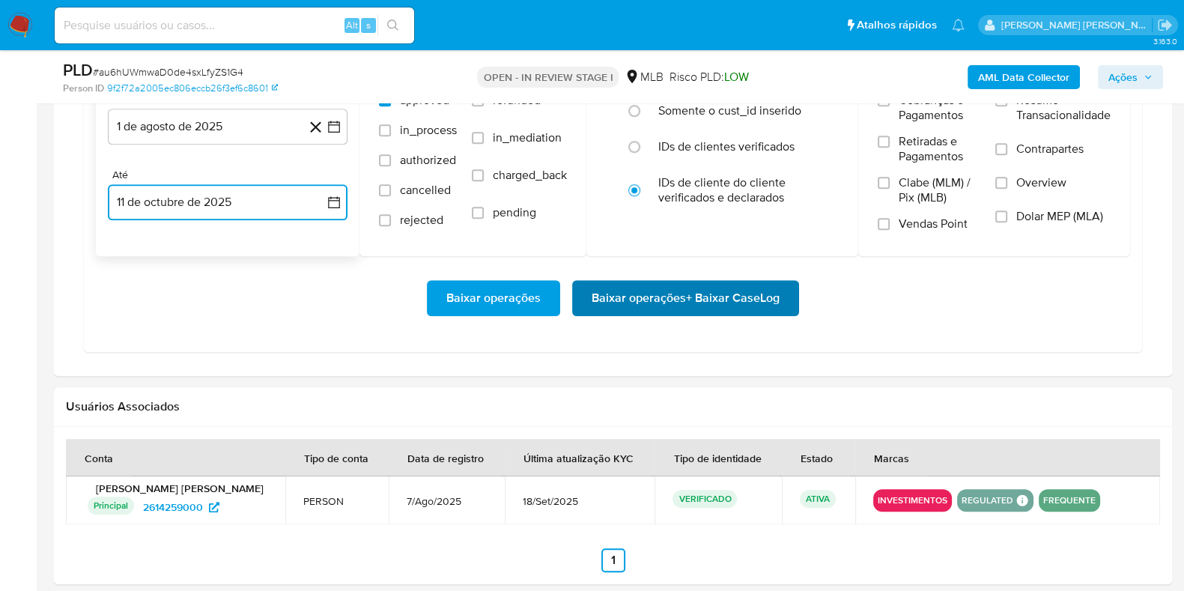
click at [640, 301] on span "Baixar operações + Baixar CaseLog" at bounding box center [685, 297] width 188 height 33
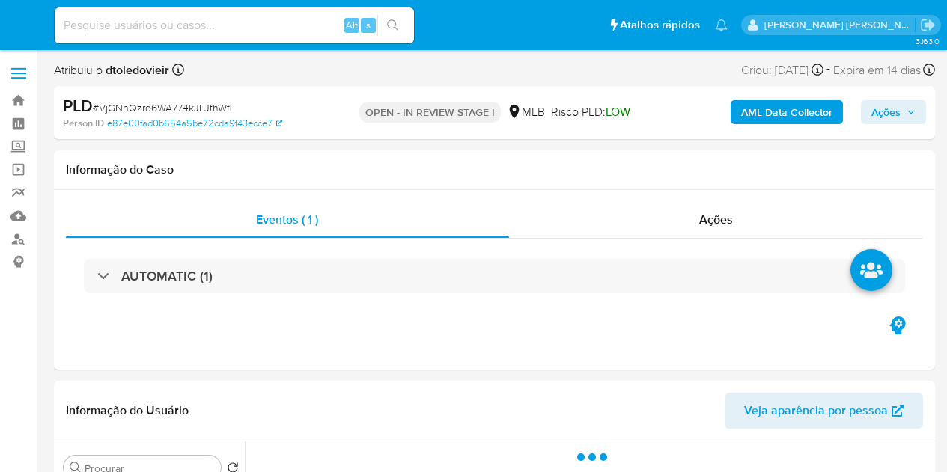
select select "10"
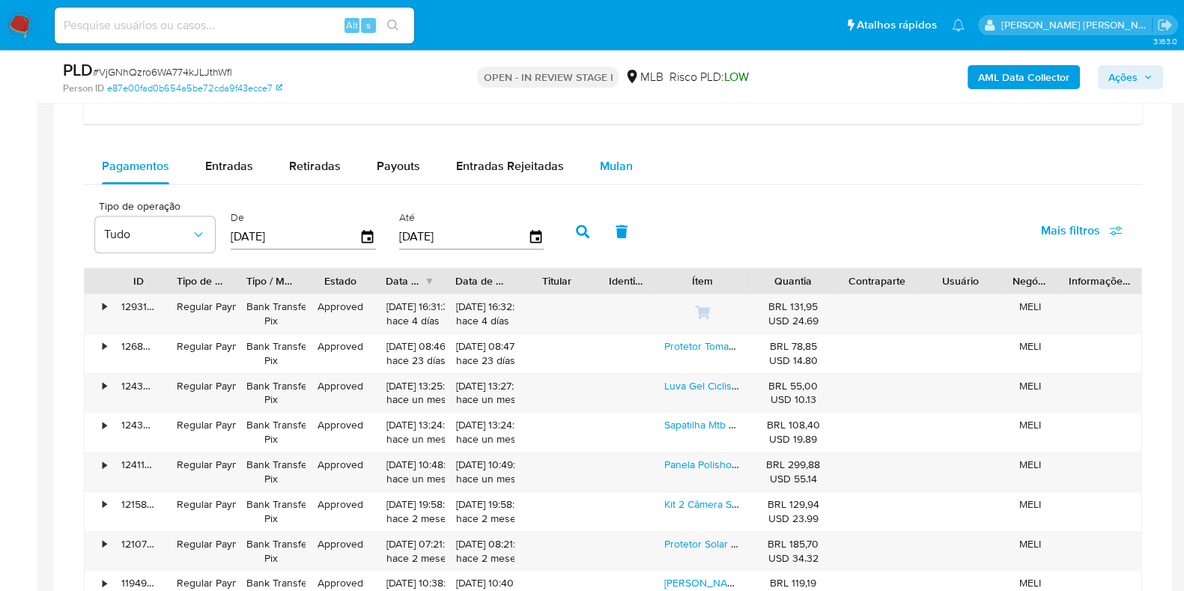
click at [621, 165] on span "Mulan" at bounding box center [616, 165] width 33 height 17
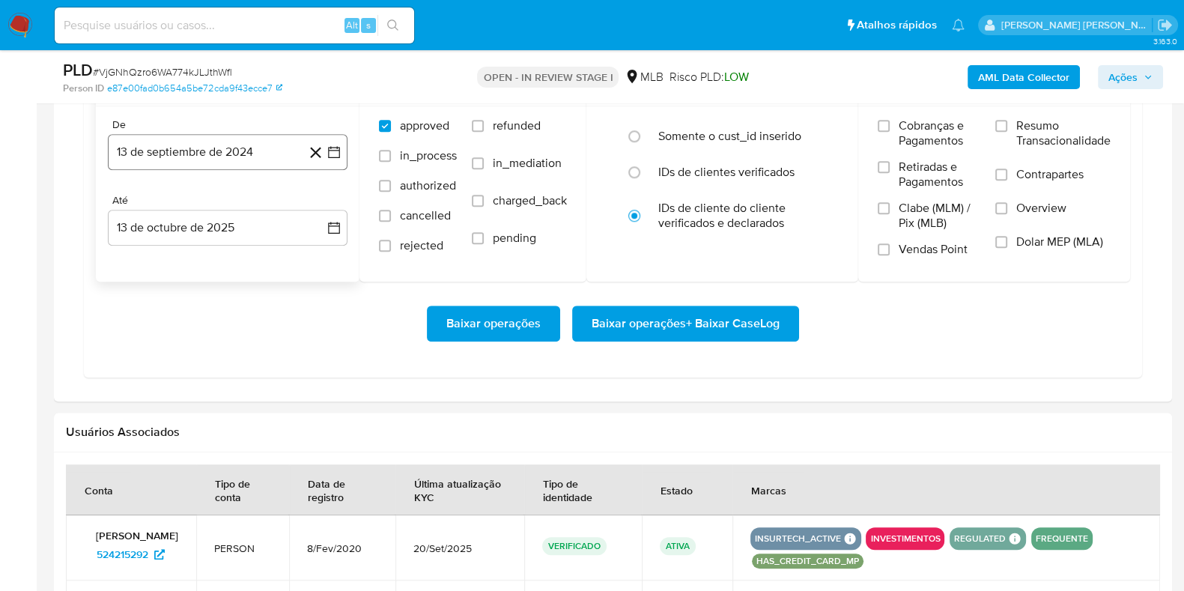
scroll to position [1403, 0]
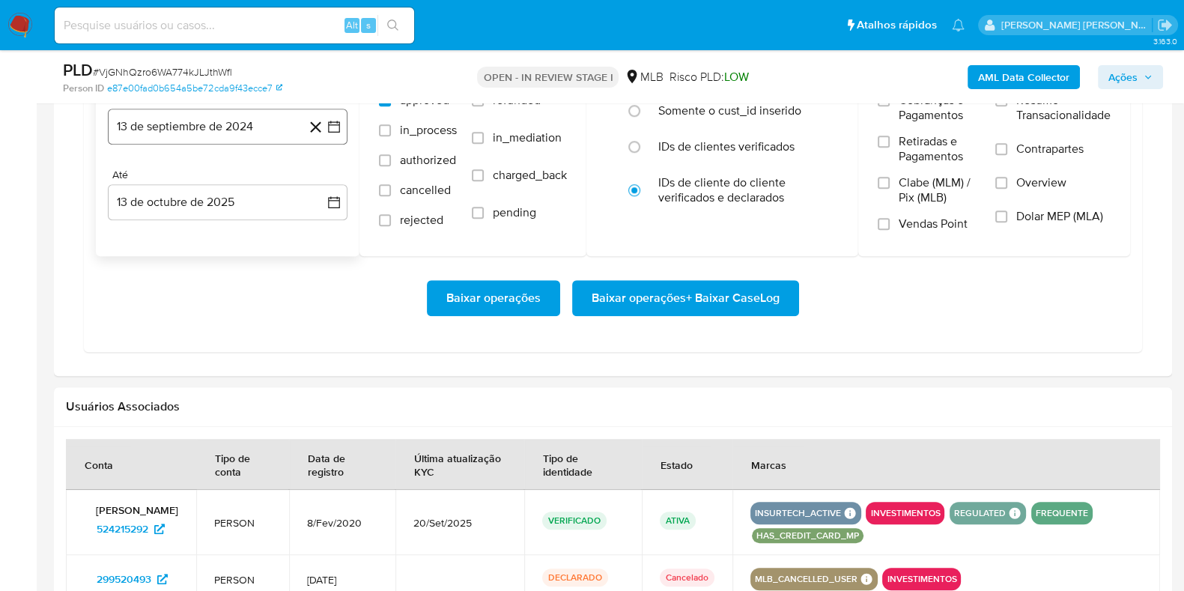
click at [228, 137] on button "13 de septiembre de 2024" at bounding box center [228, 127] width 240 height 36
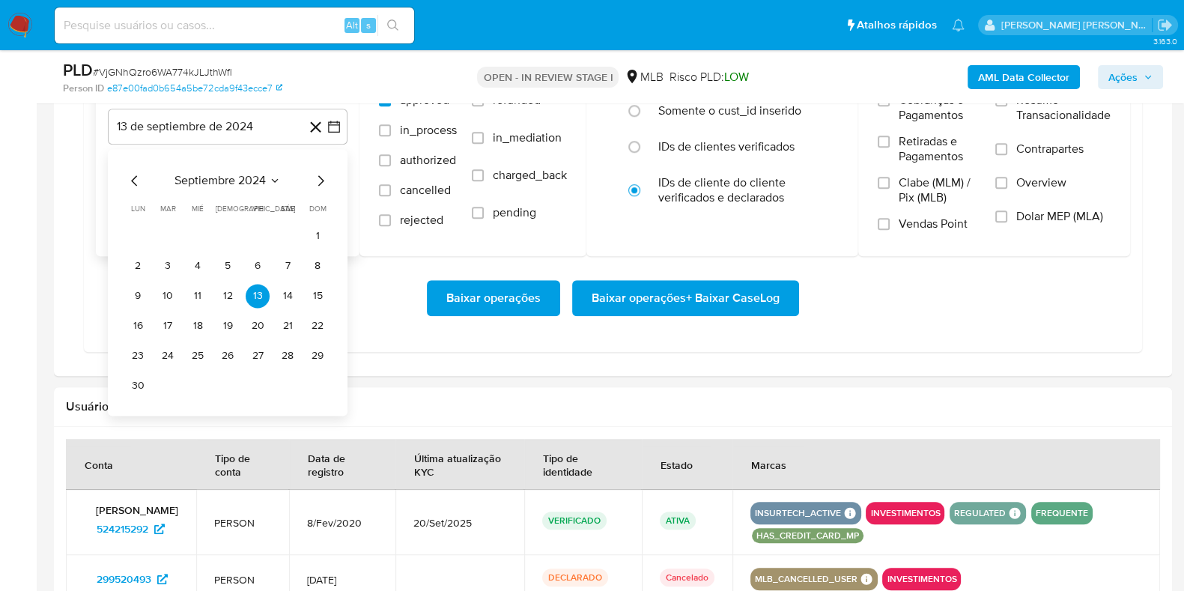
click at [331, 178] on div "septiembre 2024 septiembre 2024 lun lunes mar martes mié miércoles jue jueves v…" at bounding box center [228, 282] width 240 height 267
click at [321, 180] on icon "Mes siguiente" at bounding box center [321, 180] width 6 height 10
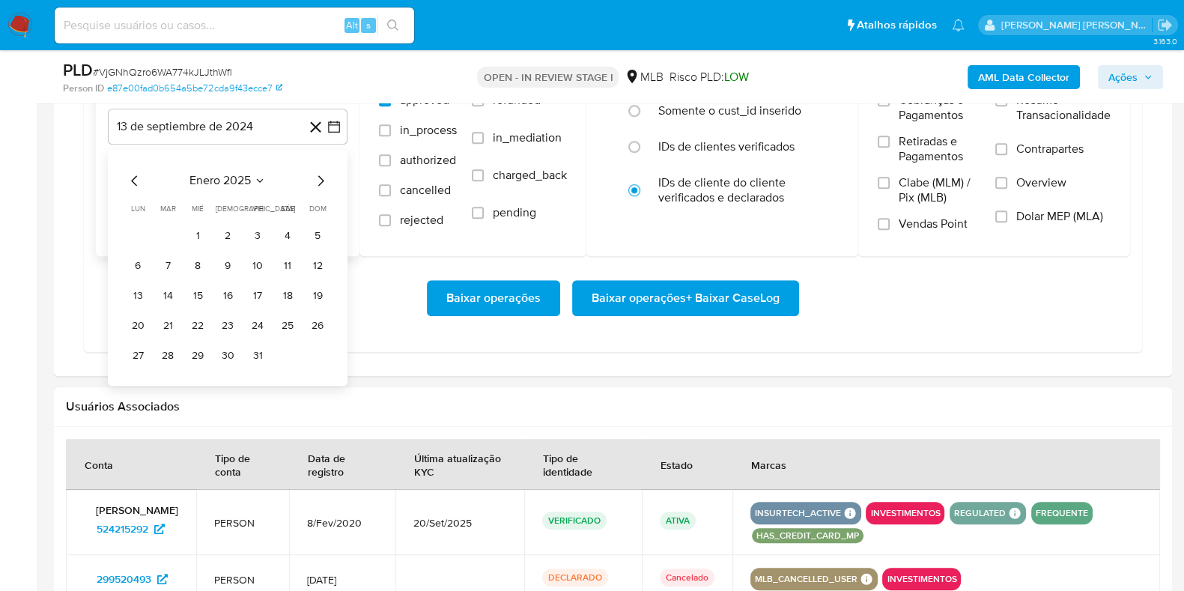
click at [321, 180] on icon "Mes siguiente" at bounding box center [321, 180] width 6 height 10
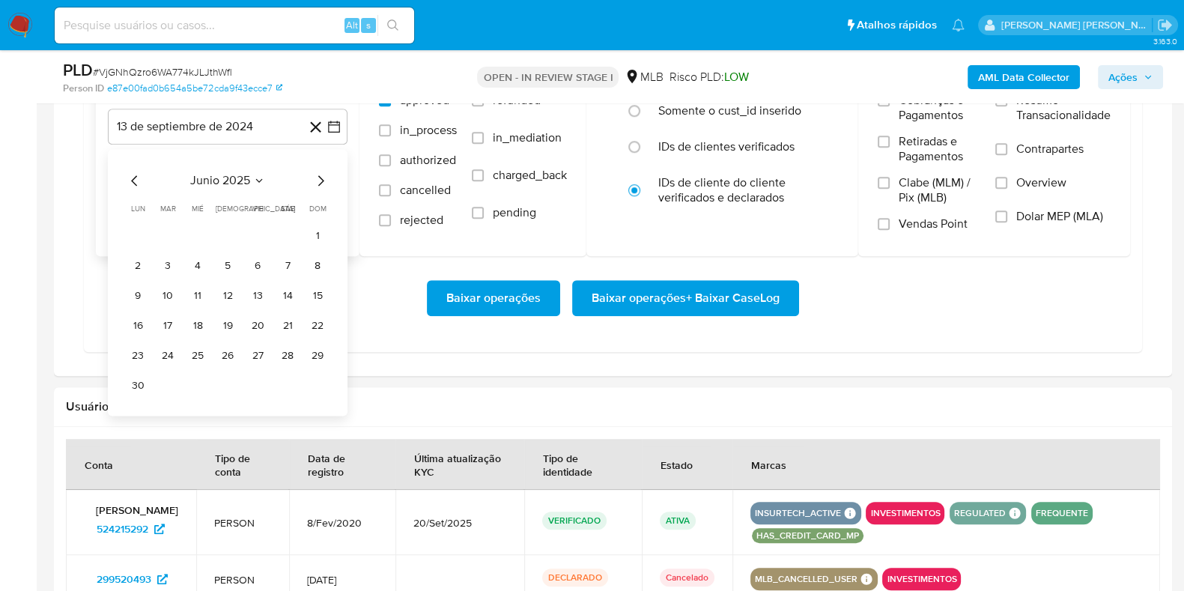
click at [133, 180] on icon "Mes anterior" at bounding box center [135, 180] width 18 height 18
click at [276, 237] on button "1" at bounding box center [288, 236] width 24 height 24
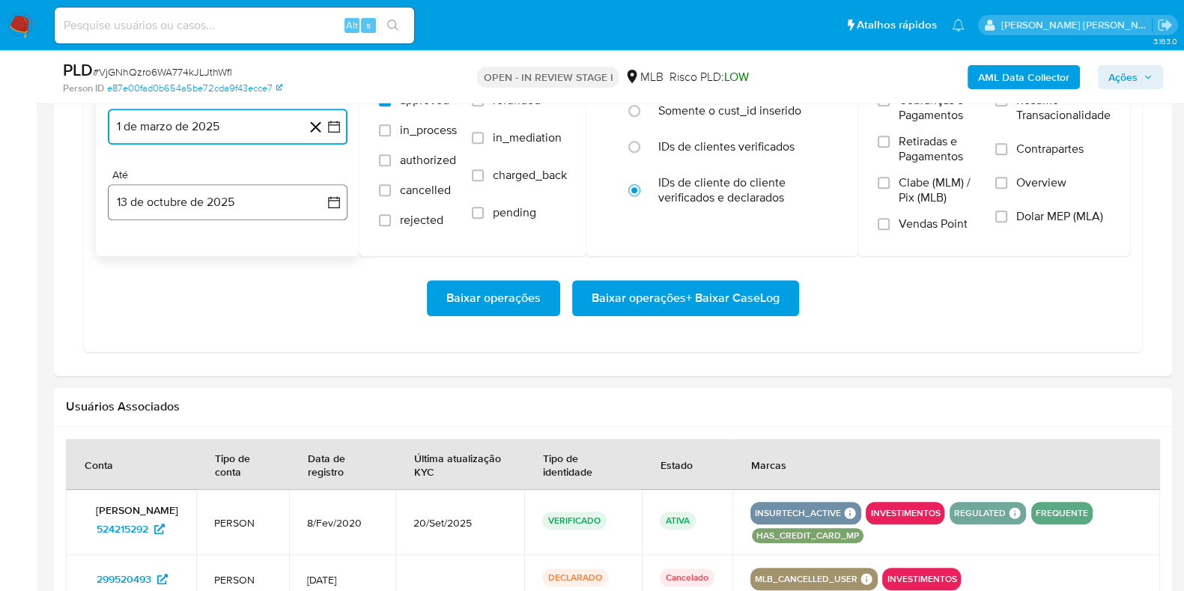
click at [252, 195] on button "13 de octubre de 2025" at bounding box center [228, 202] width 240 height 36
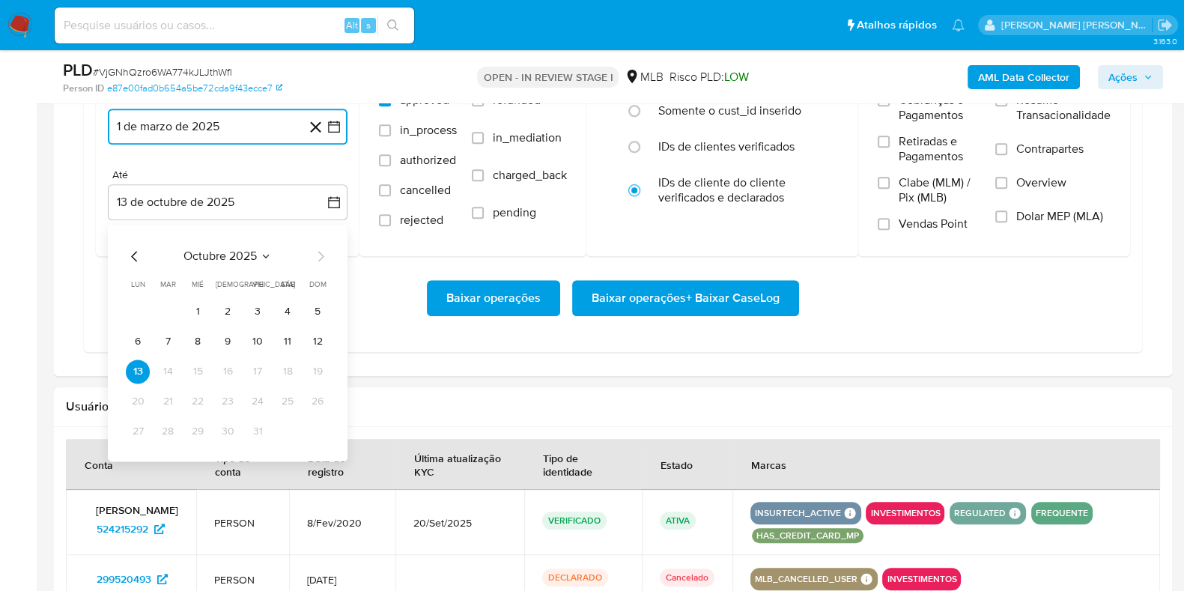
click at [276, 336] on button "11" at bounding box center [288, 341] width 24 height 24
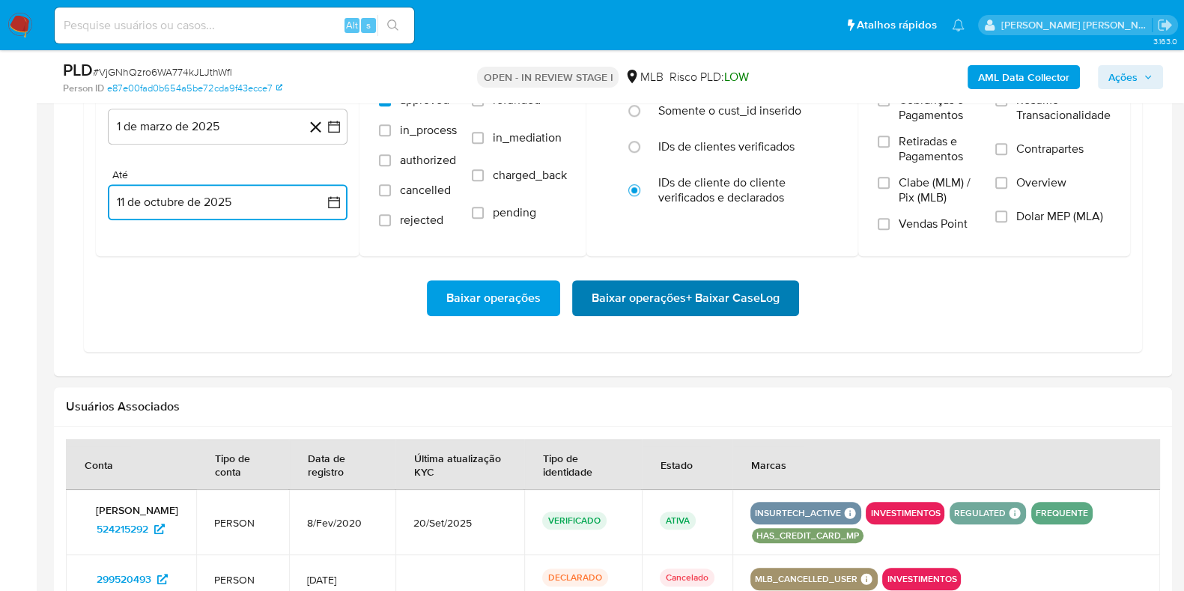
click at [658, 305] on span "Baixar operações + Baixar CaseLog" at bounding box center [685, 297] width 188 height 33
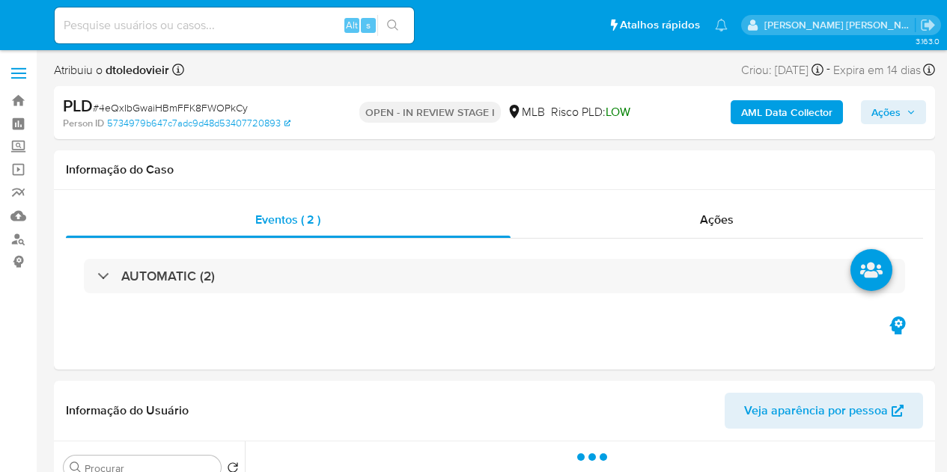
select select "10"
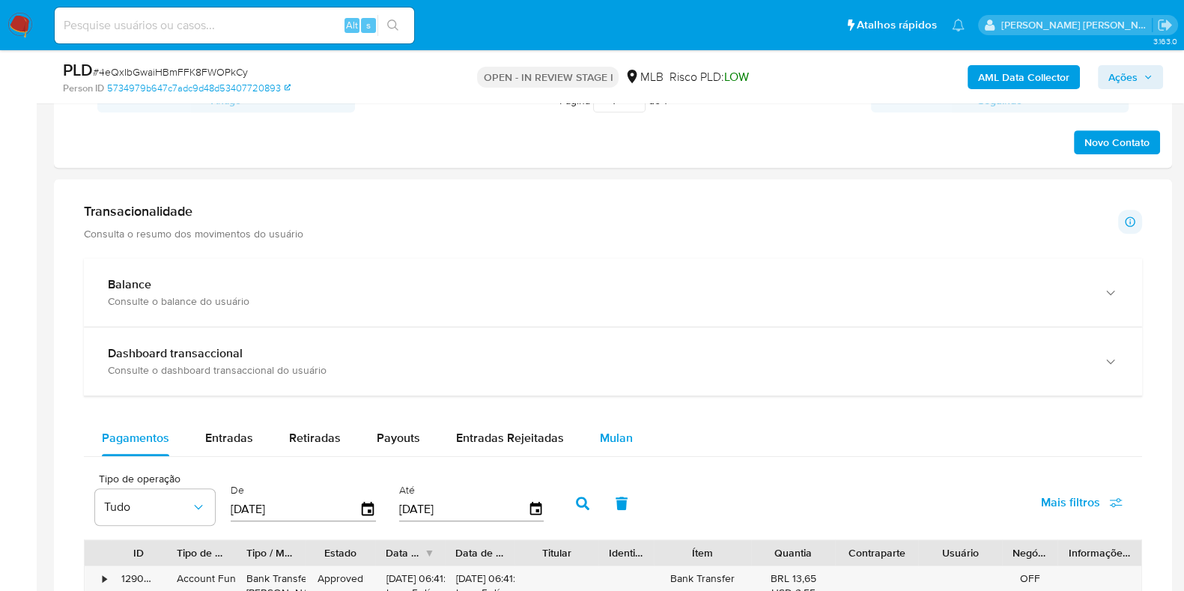
click at [627, 433] on button "Mulan" at bounding box center [616, 438] width 69 height 36
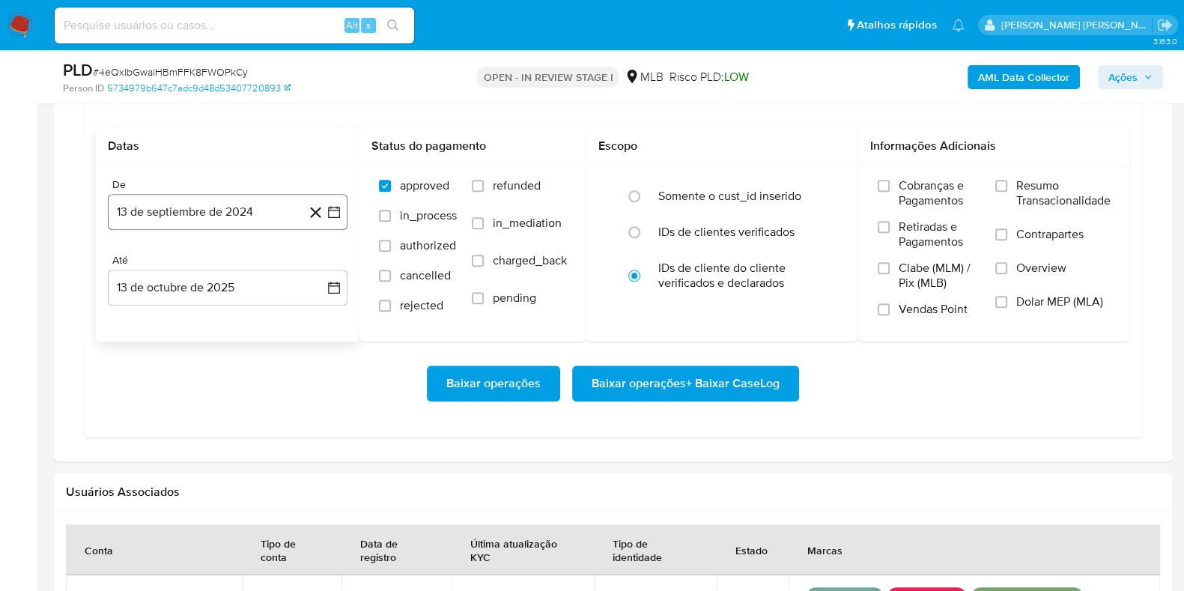
click at [195, 210] on button "13 de septiembre de 2024" at bounding box center [228, 212] width 240 height 36
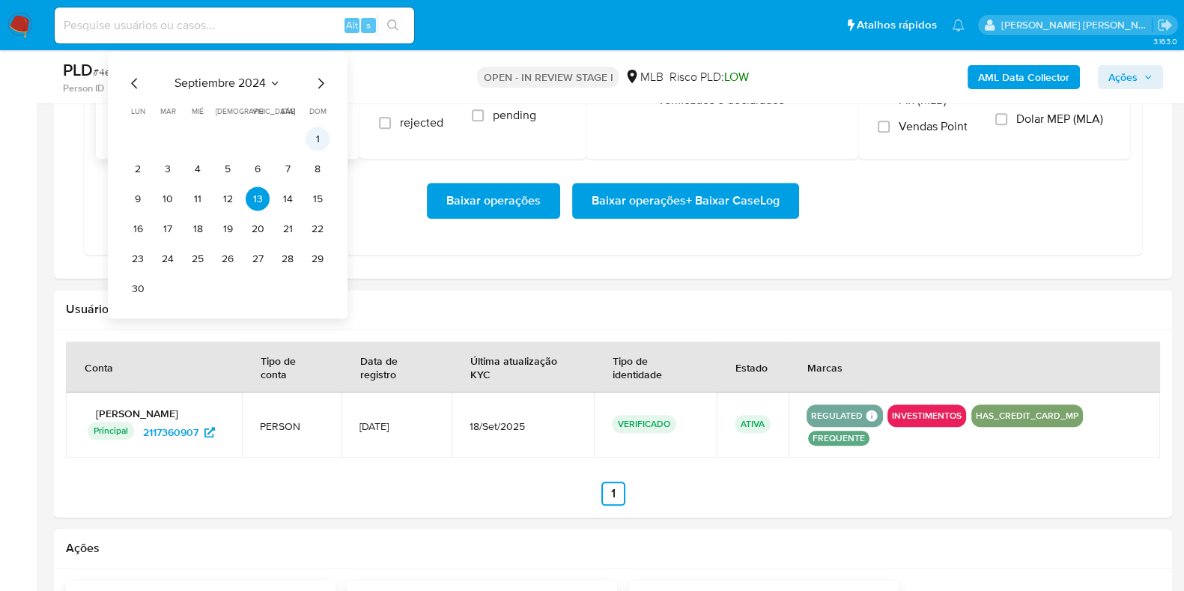
scroll to position [1403, 0]
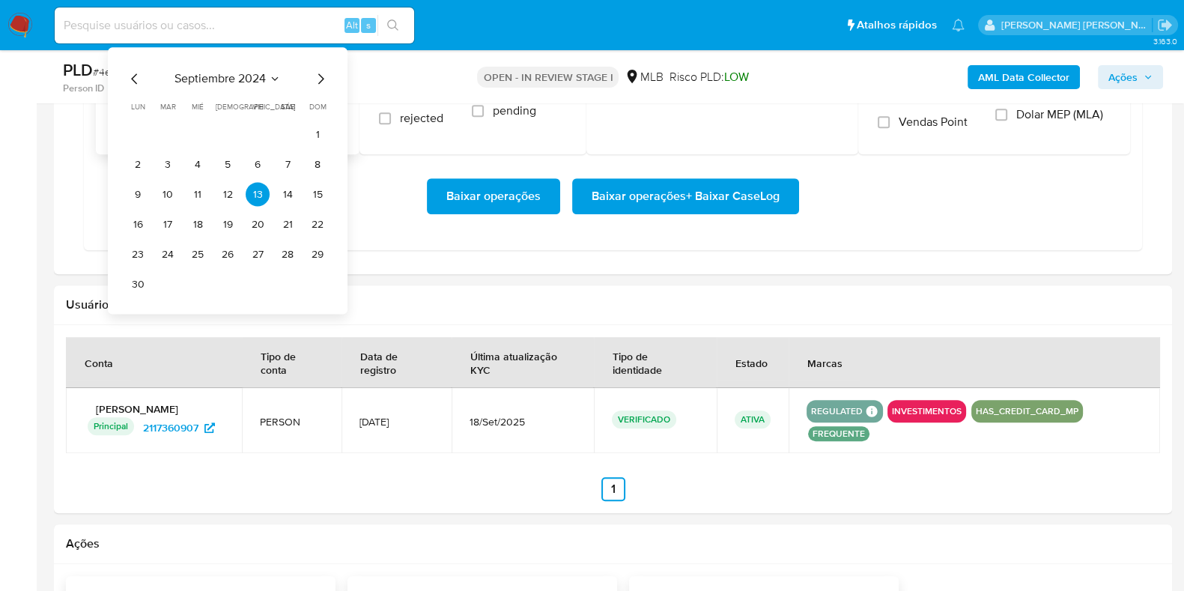
click at [322, 80] on icon "Mes siguiente" at bounding box center [320, 79] width 18 height 18
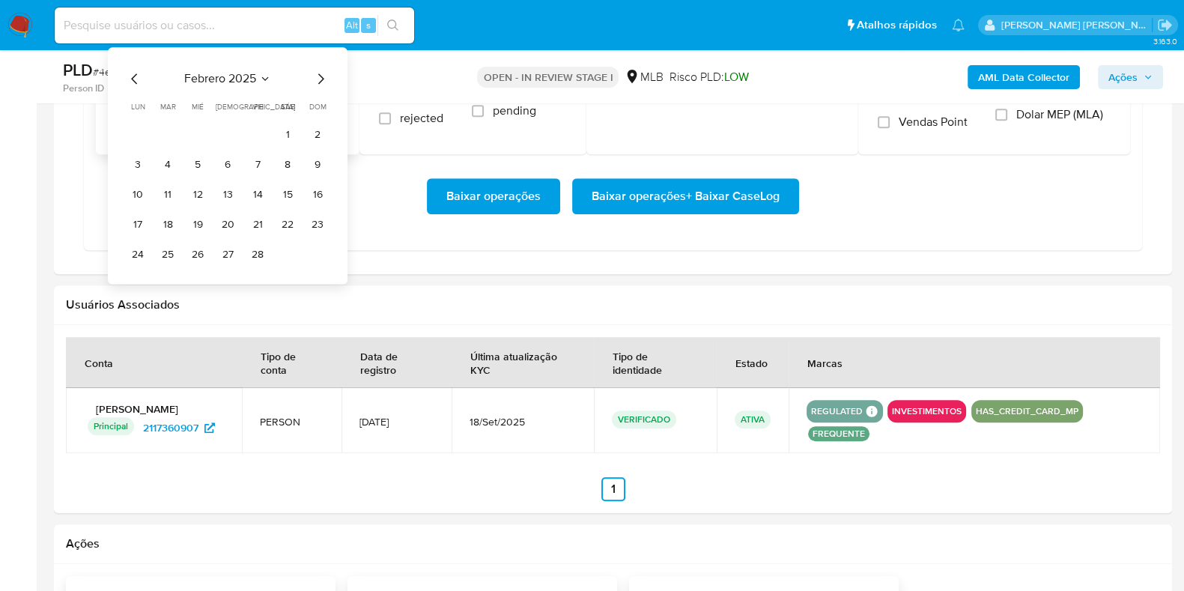
click at [322, 80] on icon "Mes siguiente" at bounding box center [320, 79] width 18 height 18
click at [286, 129] on button "1" at bounding box center [288, 135] width 24 height 24
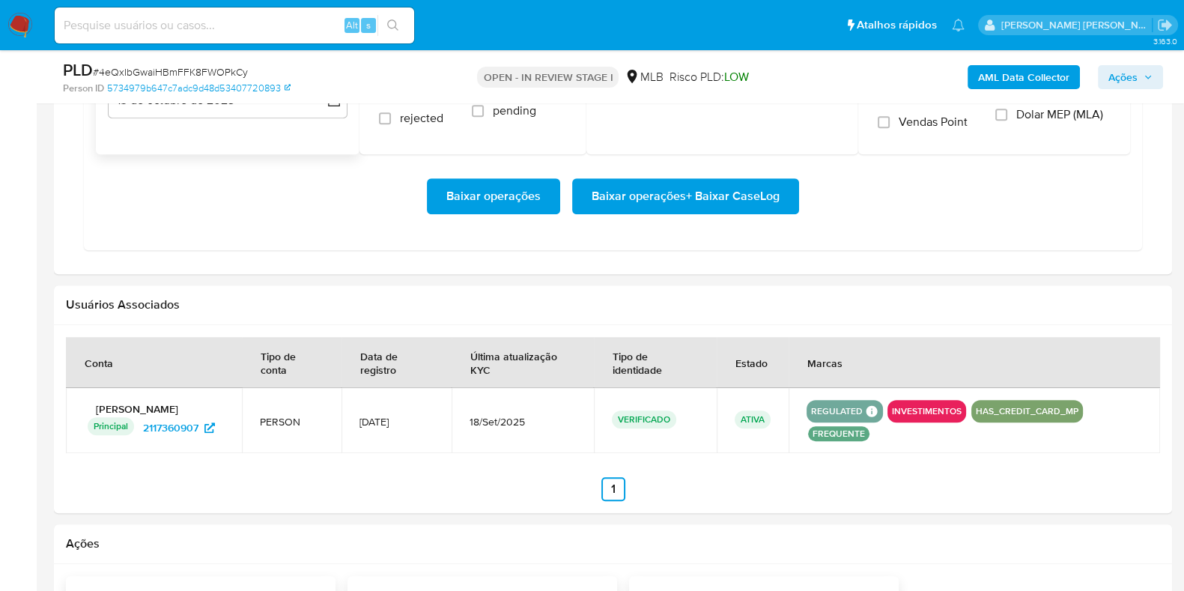
click at [216, 121] on div "De 1 de marzo de 2025 [DATE] Até 13 de octubre de 2025 [DATE]" at bounding box center [228, 66] width 264 height 175
click at [213, 110] on button "13 de octubre de 2025" at bounding box center [228, 100] width 240 height 36
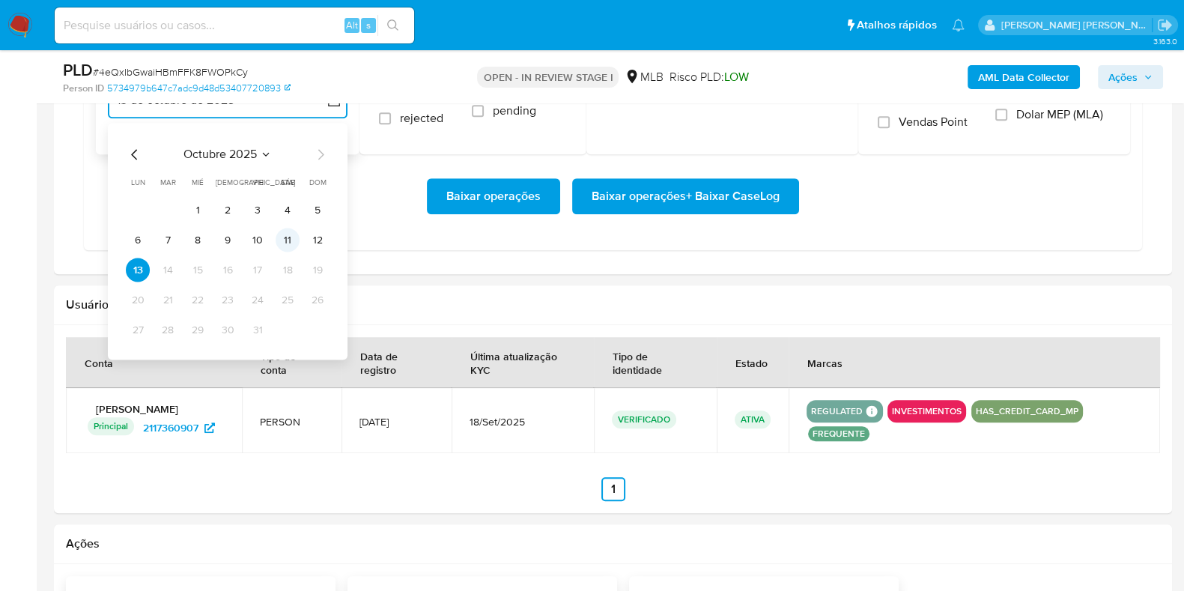
click at [288, 234] on button "11" at bounding box center [288, 240] width 24 height 24
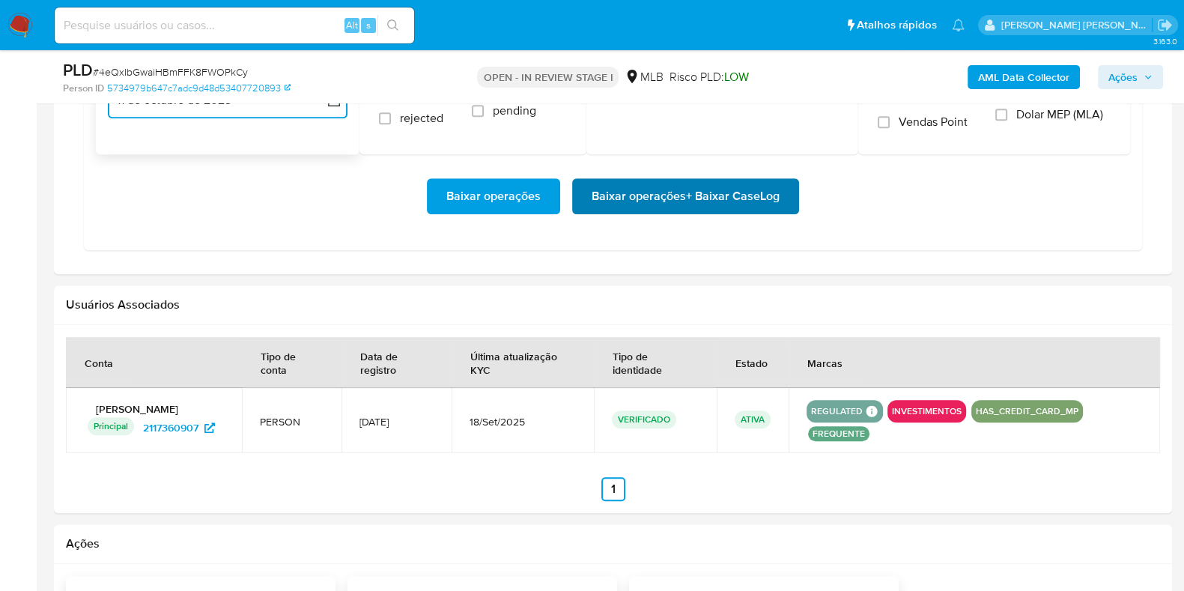
click at [615, 186] on span "Baixar operações + Baixar CaseLog" at bounding box center [685, 196] width 188 height 33
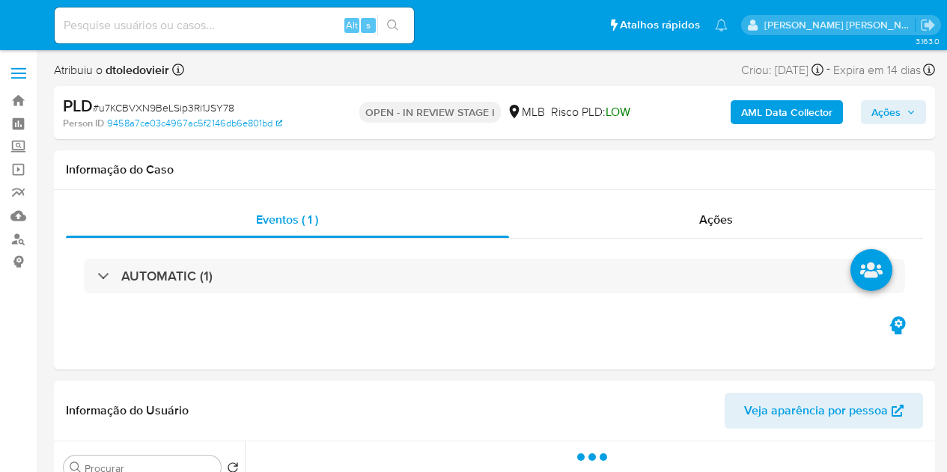
select select "10"
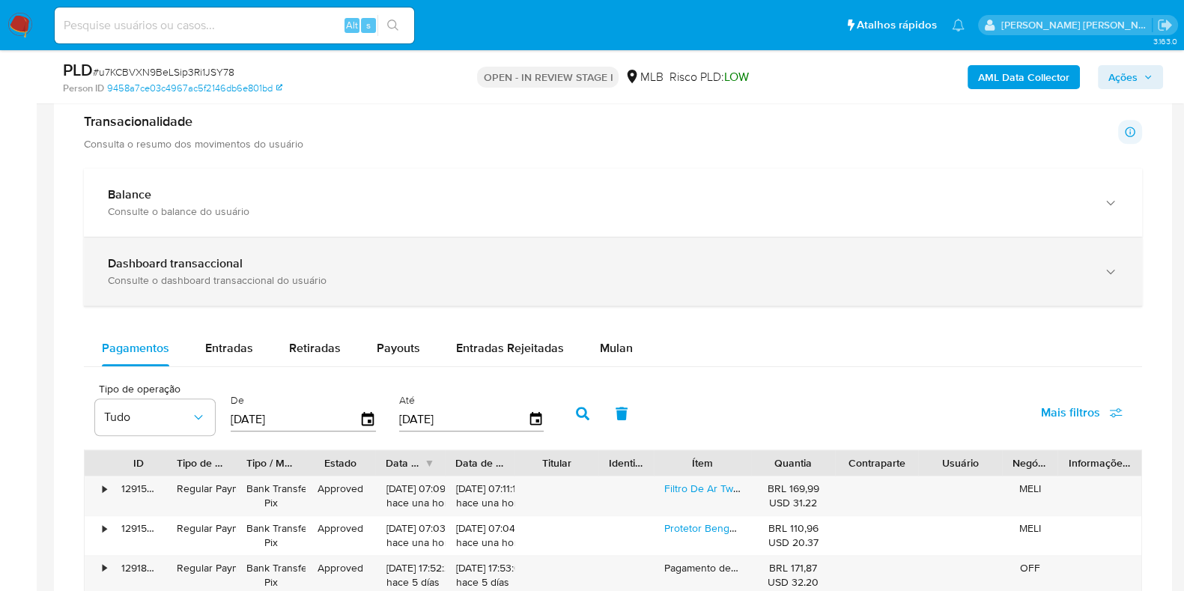
scroll to position [1123, 0]
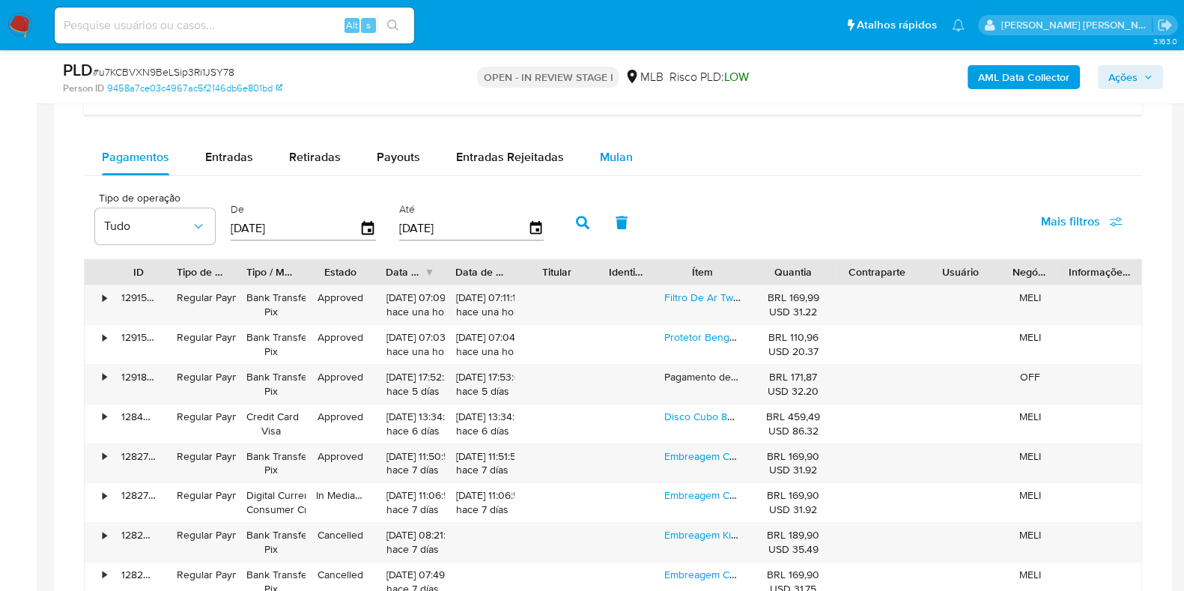
click at [615, 170] on div "Mulan" at bounding box center [616, 157] width 33 height 36
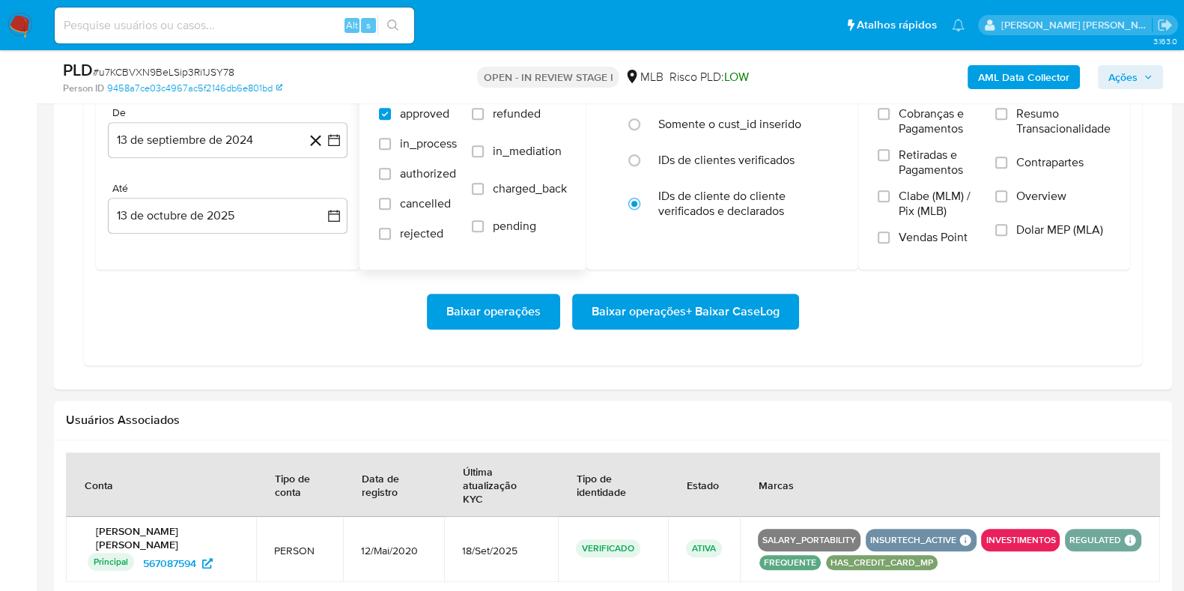
scroll to position [1309, 0]
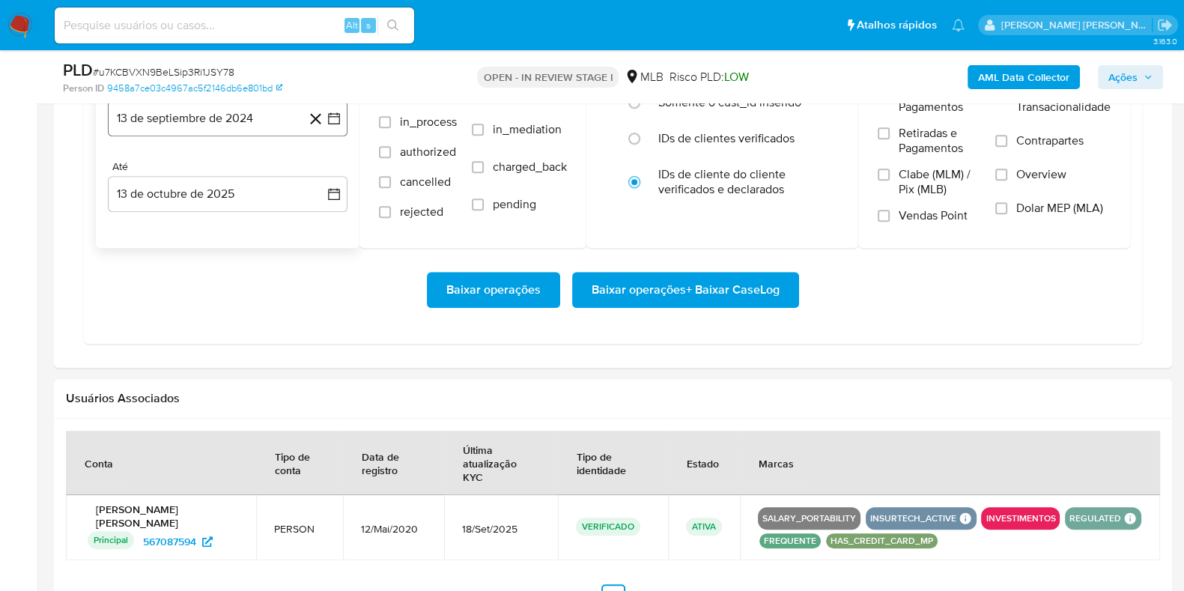
click at [251, 126] on button "13 de septiembre de 2024" at bounding box center [228, 118] width 240 height 36
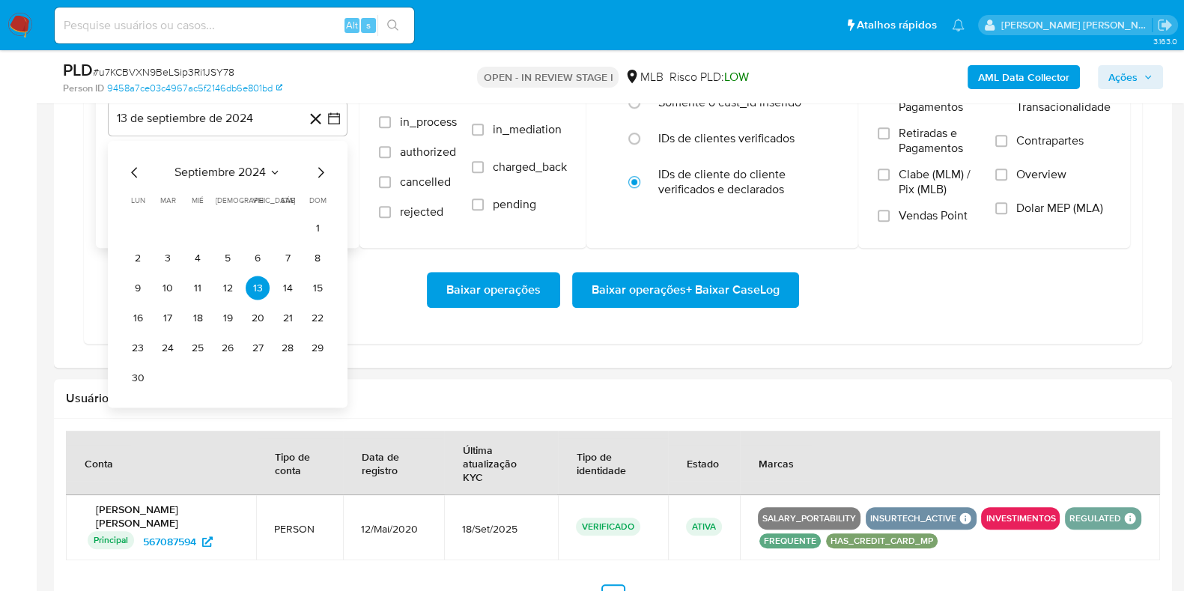
click at [311, 168] on div "septiembre 2024" at bounding box center [228, 173] width 204 height 18
click at [312, 166] on icon "Mes siguiente" at bounding box center [320, 173] width 18 height 18
click at [314, 165] on icon "Mes siguiente" at bounding box center [320, 173] width 18 height 18
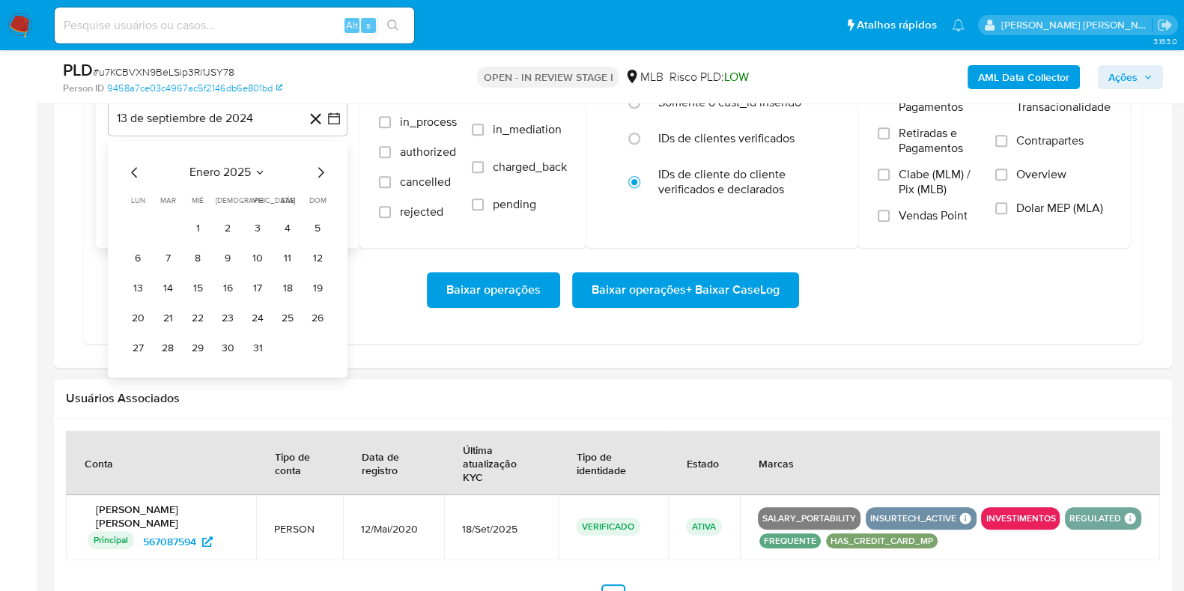
click at [314, 165] on icon "Mes siguiente" at bounding box center [320, 173] width 18 height 18
click at [134, 170] on icon "Mes anterior" at bounding box center [135, 173] width 18 height 18
click at [291, 226] on button "1" at bounding box center [288, 228] width 24 height 24
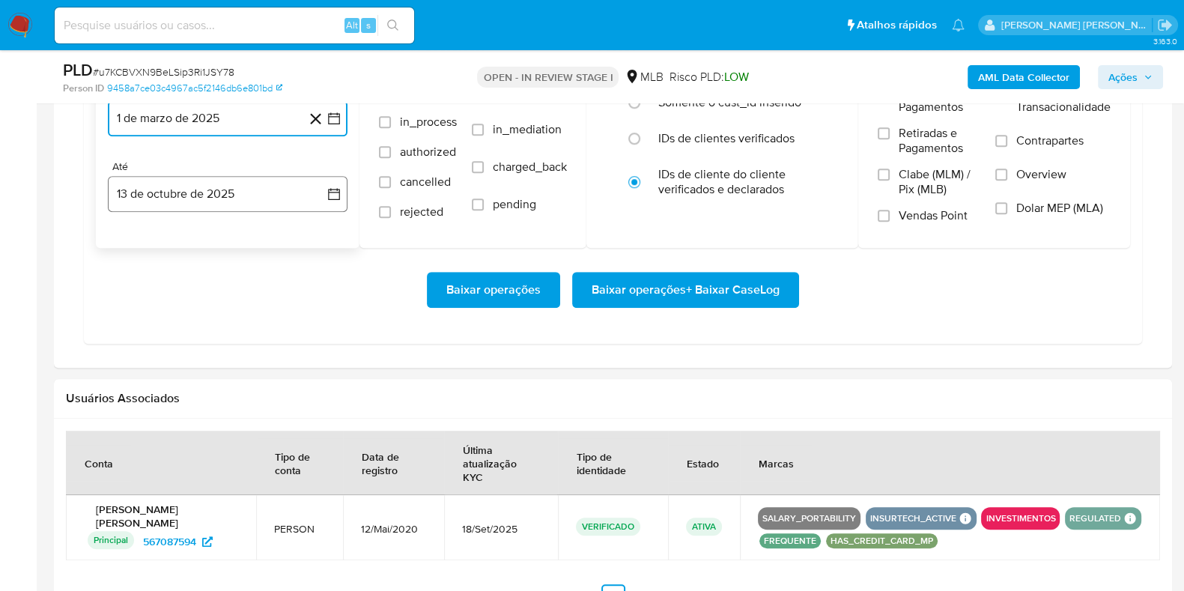
click at [235, 192] on button "13 de octubre de 2025" at bounding box center [228, 194] width 240 height 36
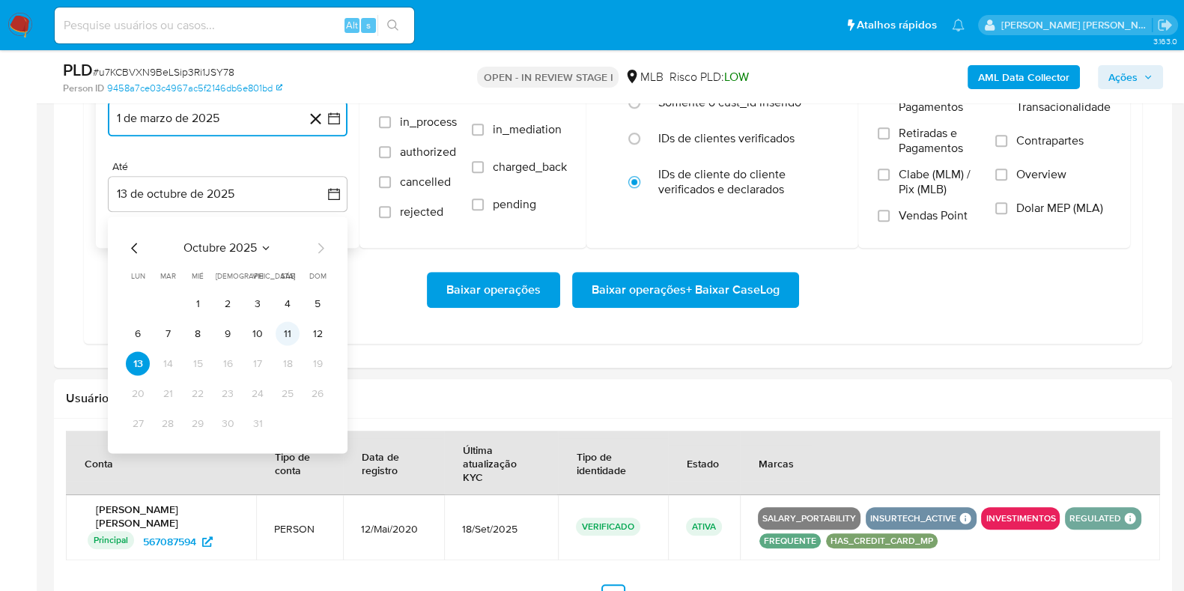
click at [284, 326] on button "11" at bounding box center [288, 334] width 24 height 24
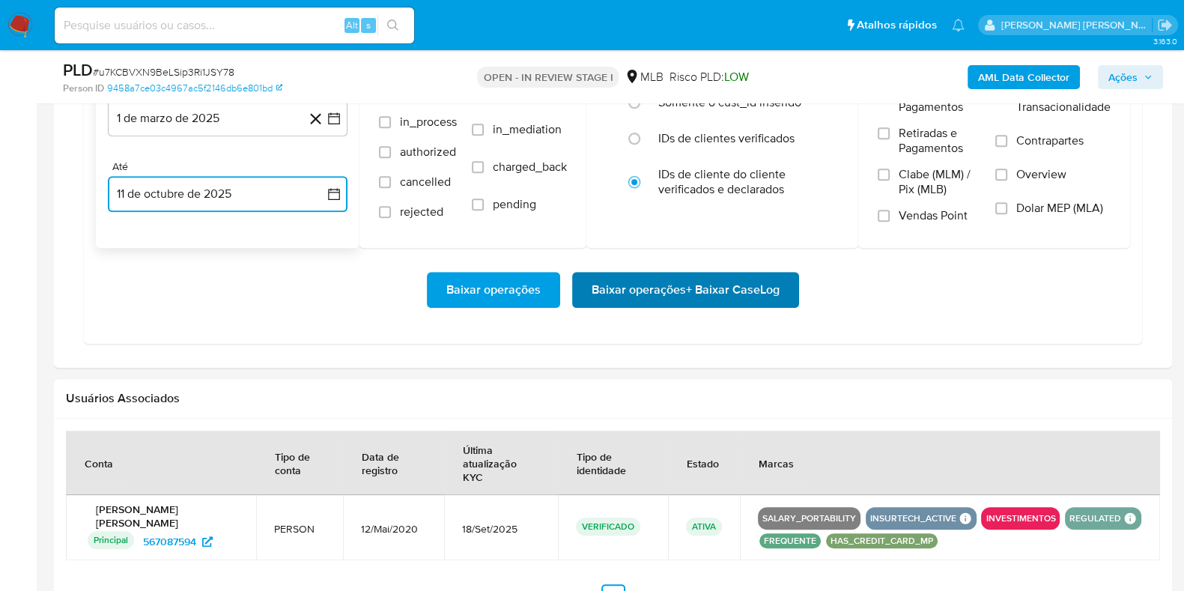
click at [611, 280] on span "Baixar operações + Baixar CaseLog" at bounding box center [685, 289] width 188 height 33
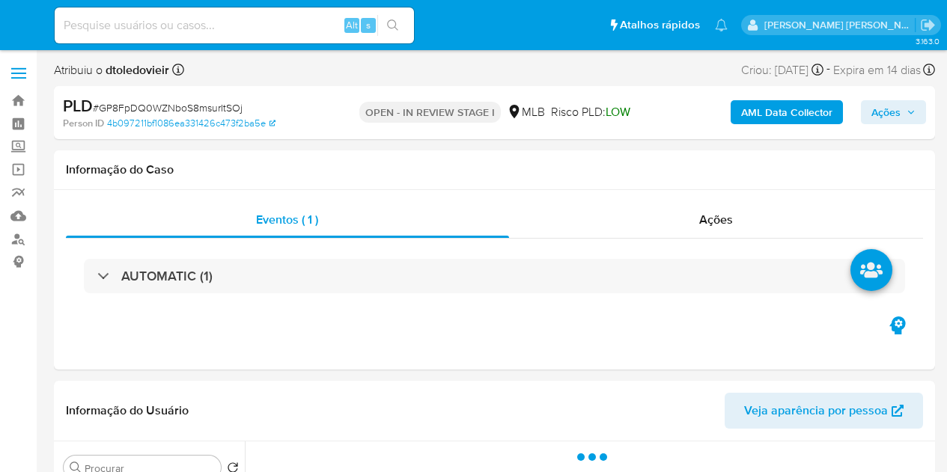
select select "10"
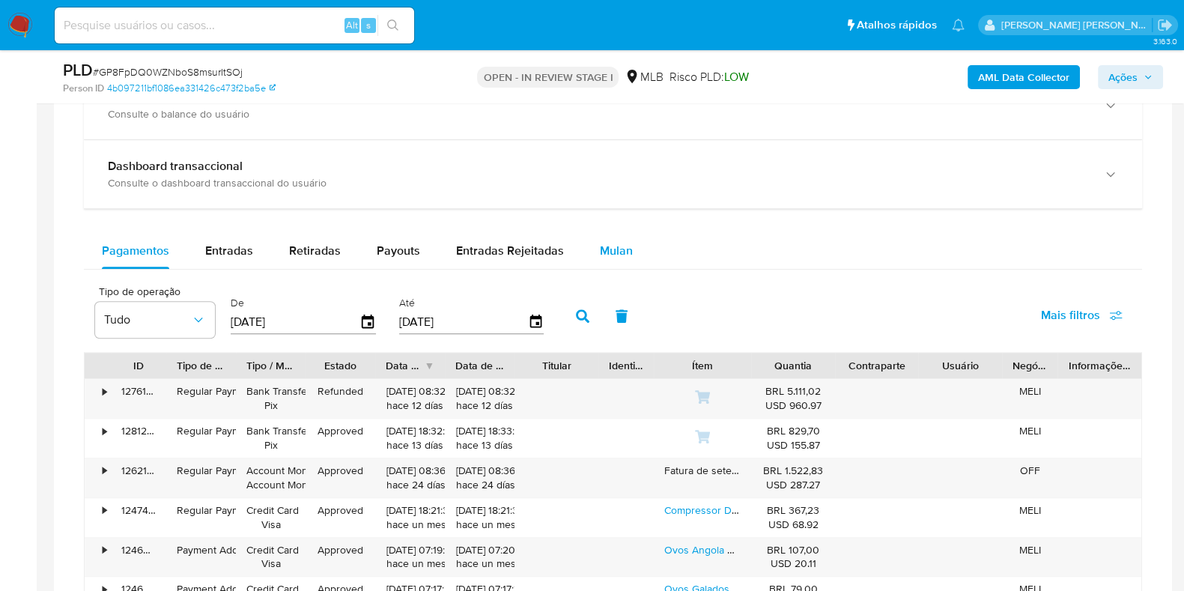
click at [608, 242] on span "Mulan" at bounding box center [616, 250] width 33 height 17
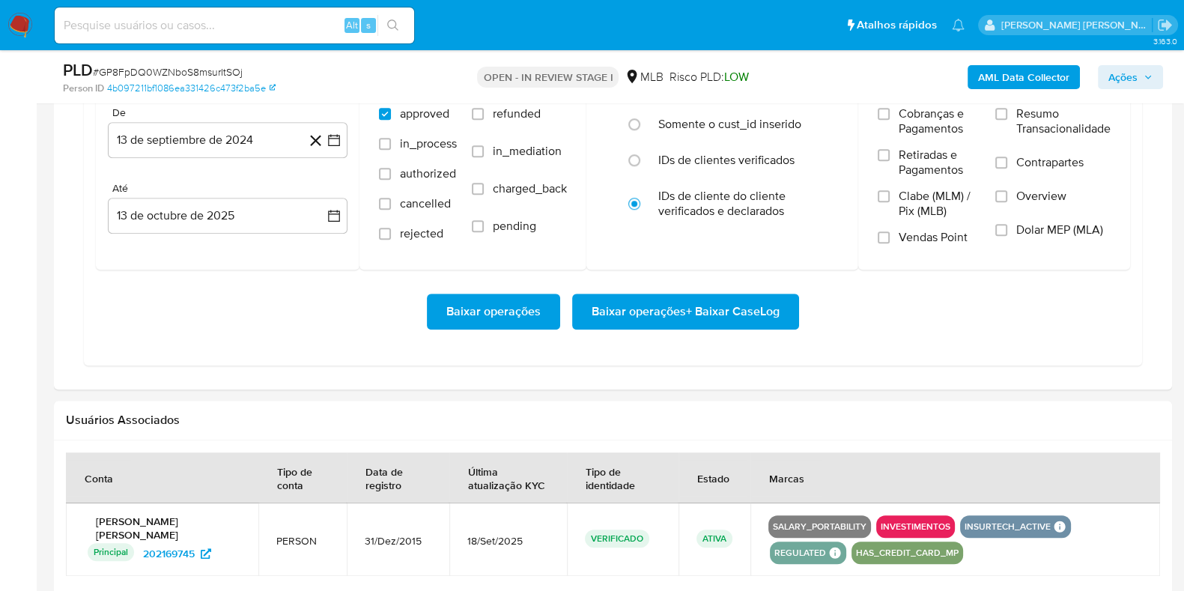
scroll to position [1309, 0]
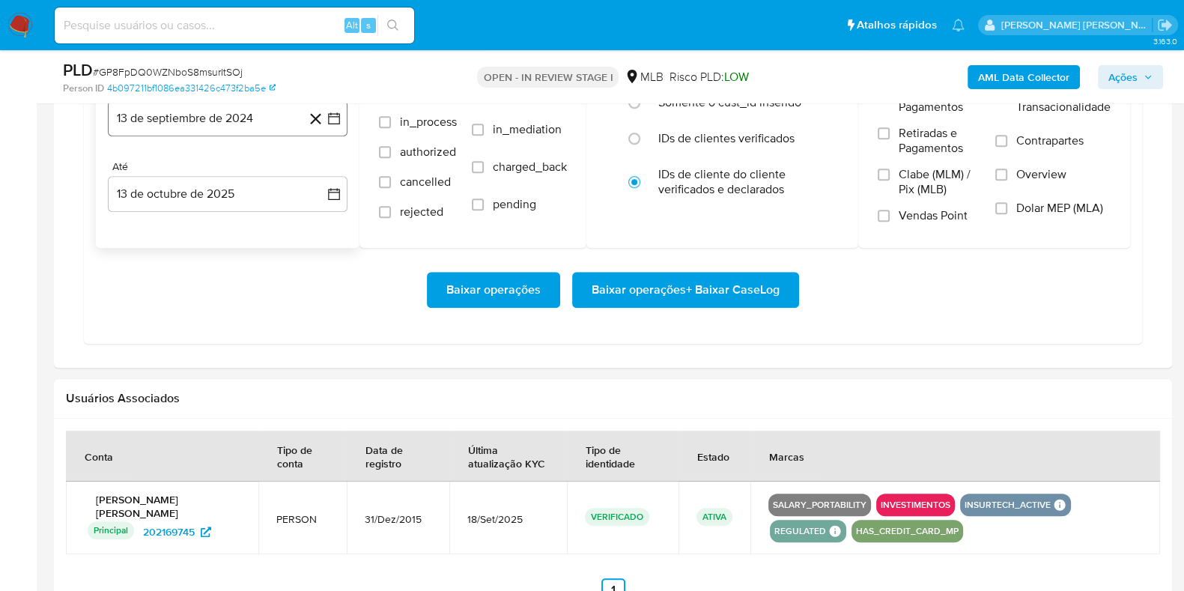
click at [261, 125] on button "13 de septiembre de 2024" at bounding box center [228, 118] width 240 height 36
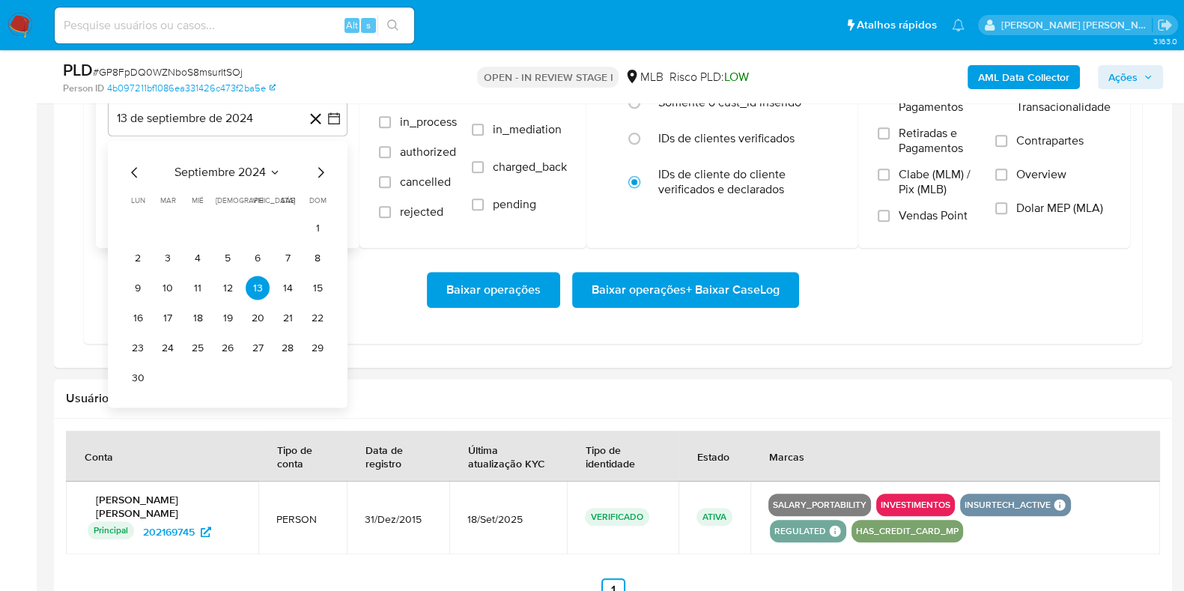
click at [314, 170] on icon "Mes siguiente" at bounding box center [320, 173] width 18 height 18
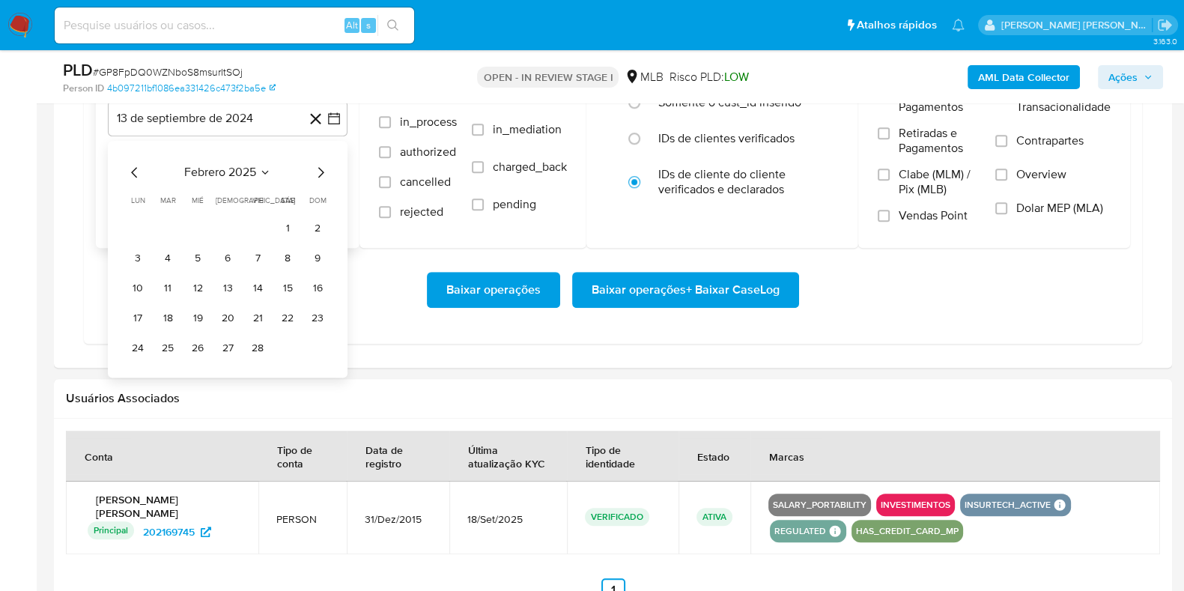
click at [314, 170] on icon "Mes siguiente" at bounding box center [320, 173] width 18 height 18
click at [138, 167] on icon "Mes anterior" at bounding box center [135, 173] width 18 height 18
click at [290, 227] on button "1" at bounding box center [288, 228] width 24 height 24
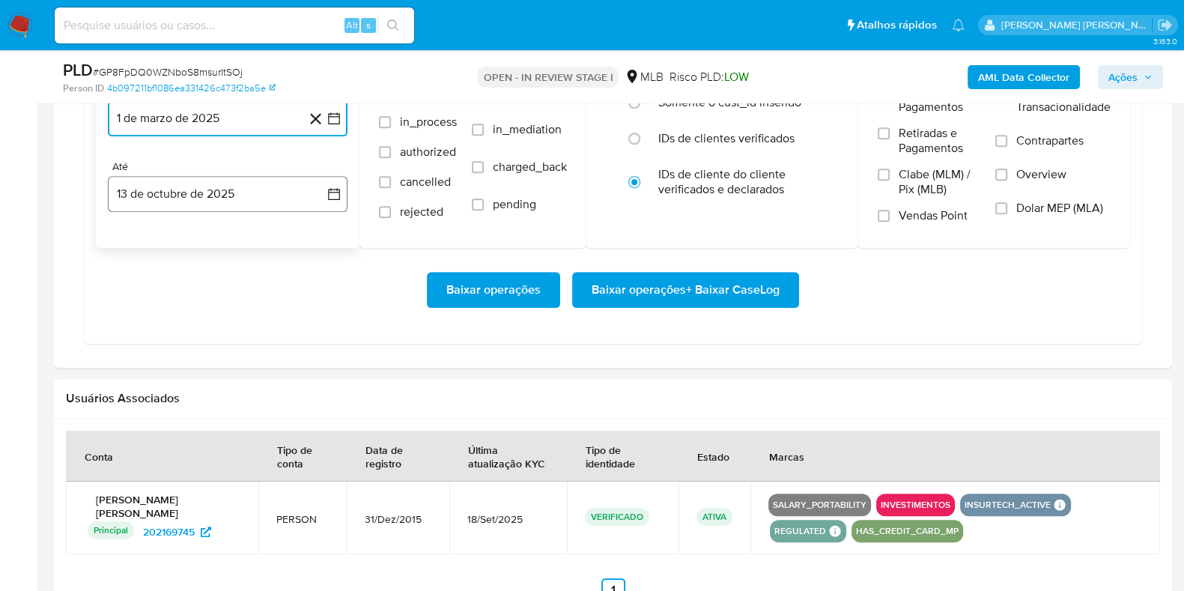
click at [255, 181] on button "13 de octubre de 2025" at bounding box center [228, 194] width 240 height 36
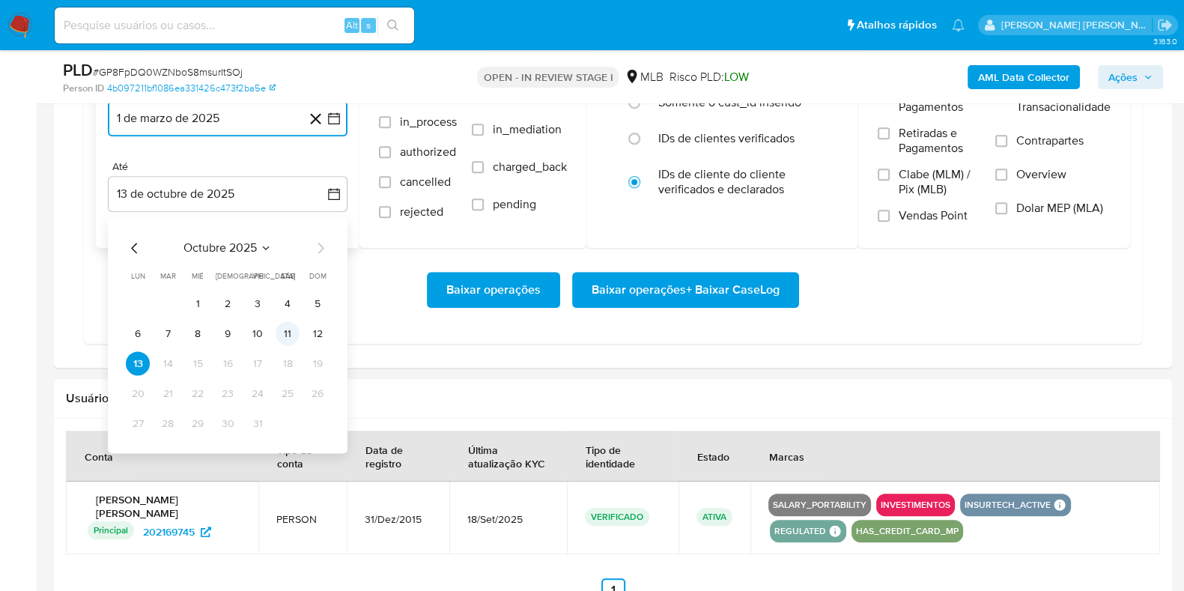
click at [284, 326] on button "11" at bounding box center [288, 334] width 24 height 24
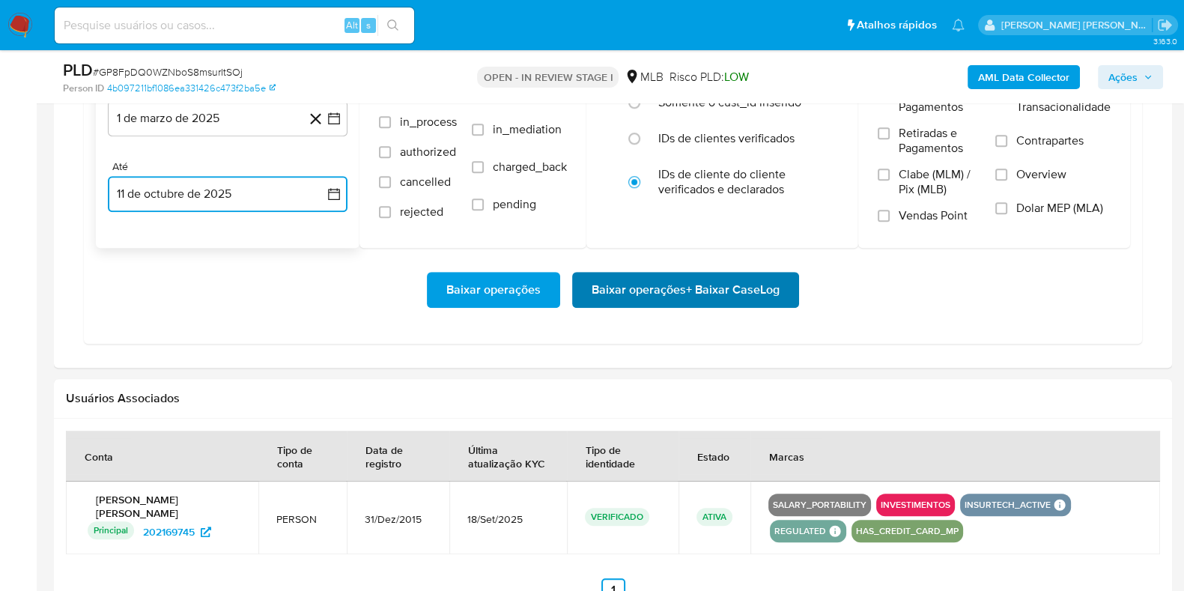
click at [620, 303] on span "Baixar operações + Baixar CaseLog" at bounding box center [685, 289] width 188 height 33
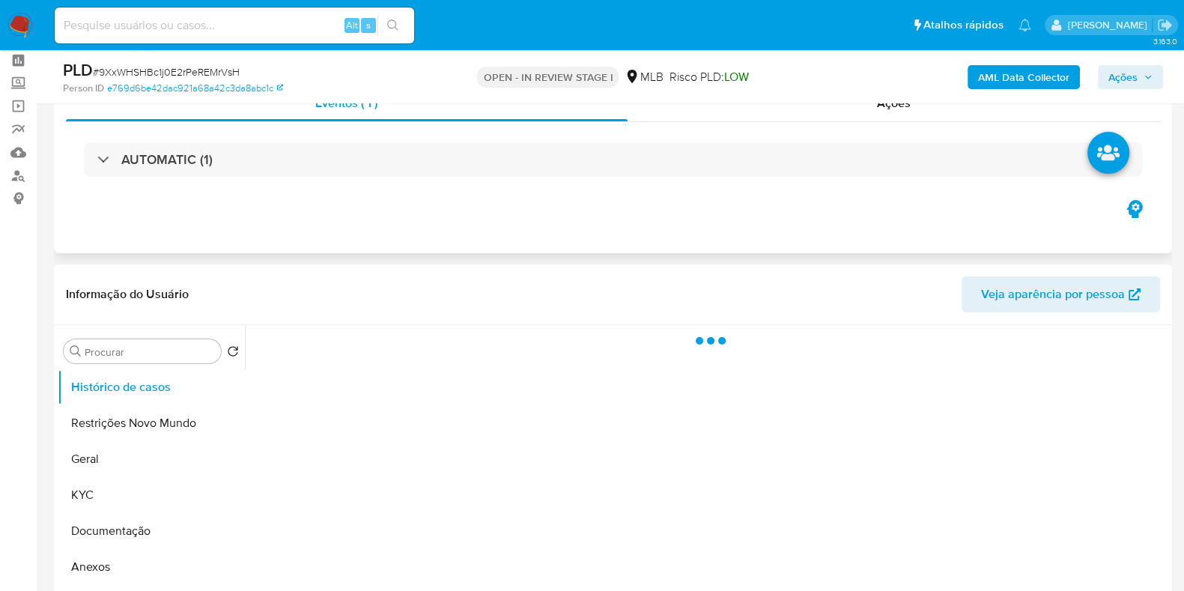
scroll to position [186, 0]
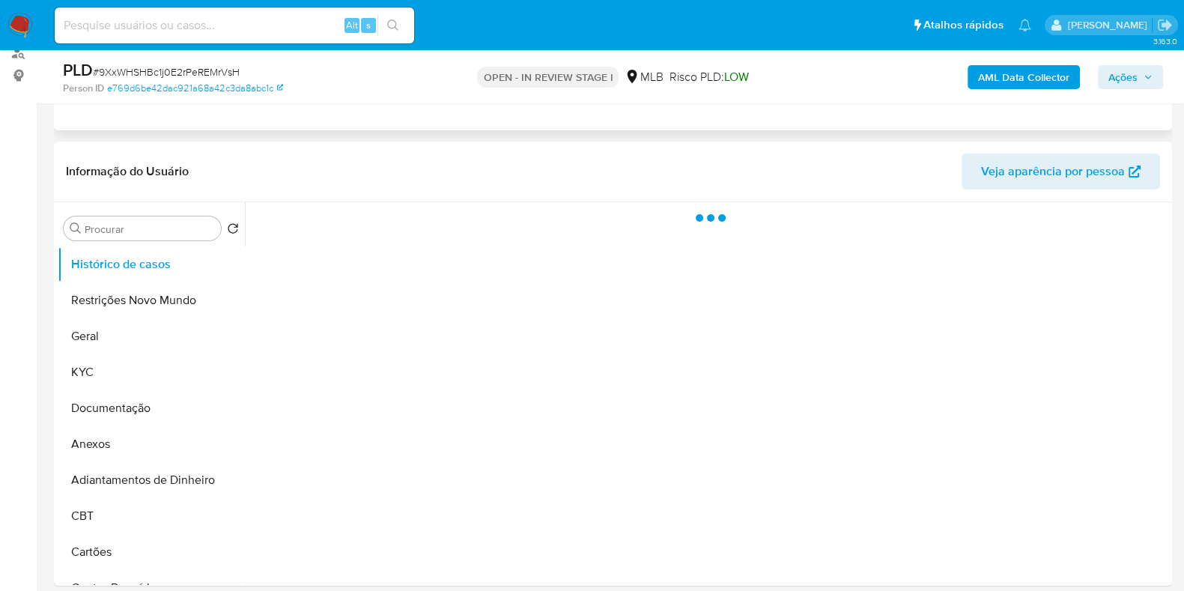
select select "10"
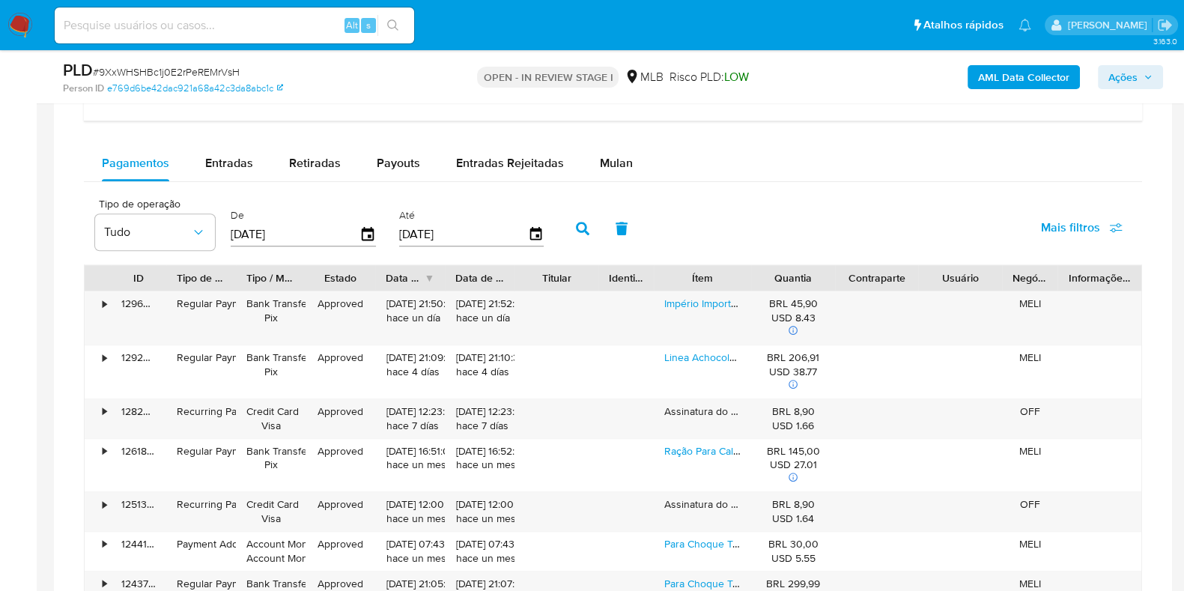
scroll to position [1123, 0]
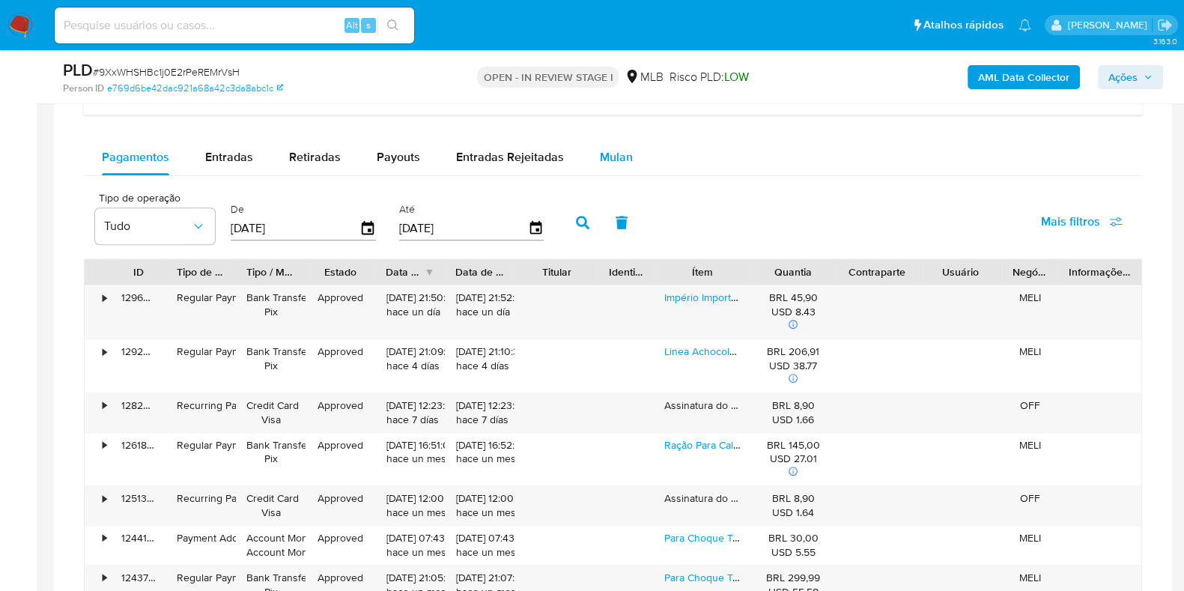
drag, startPoint x: 606, startPoint y: 175, endPoint x: 613, endPoint y: 170, distance: 8.5
click at [608, 171] on div "Pagamentos Entradas Retiradas Payouts Entradas Rejeitadas Mulan Tipo de operaçã…" at bounding box center [613, 458] width 1058 height 638
click at [619, 166] on div "Mulan" at bounding box center [616, 157] width 33 height 36
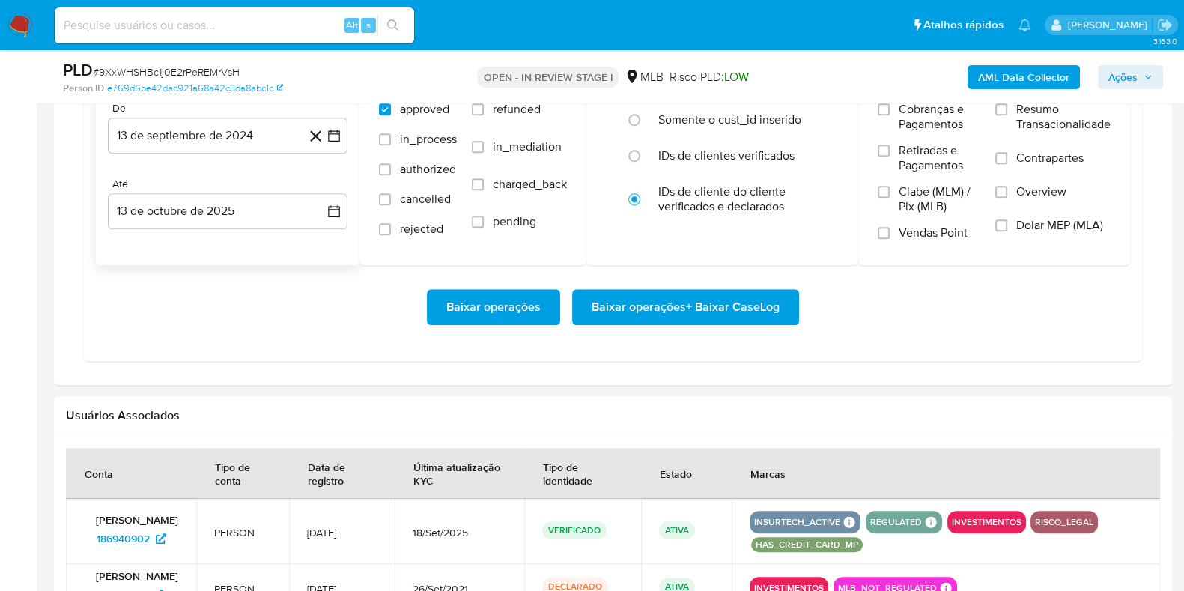
scroll to position [1309, 0]
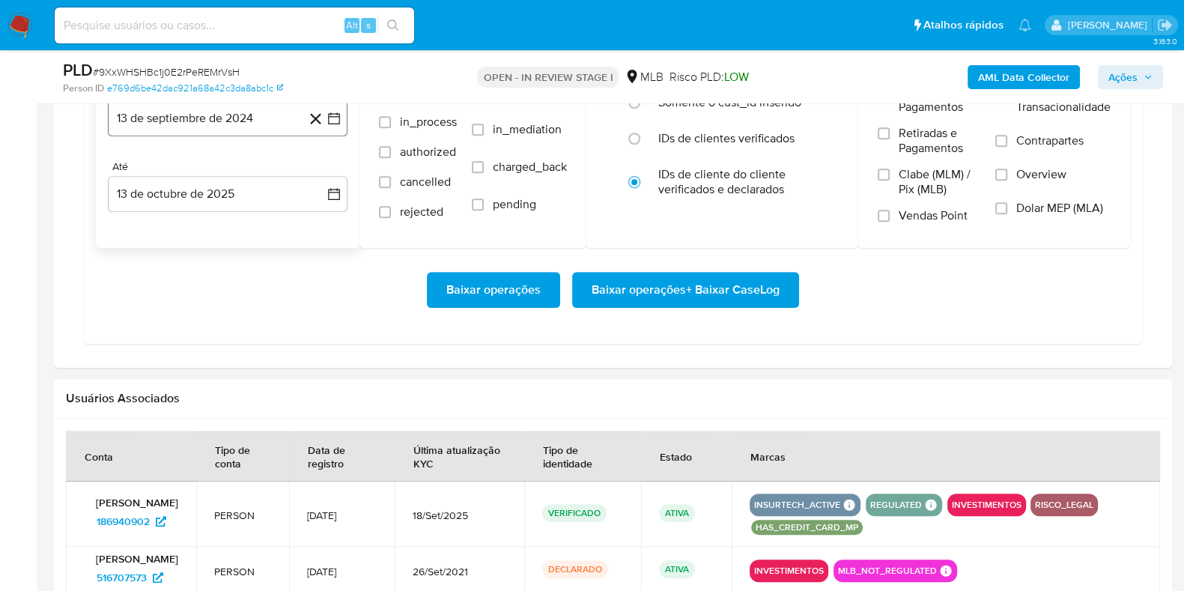
click at [262, 121] on button "13 de septiembre de 2024" at bounding box center [228, 118] width 240 height 36
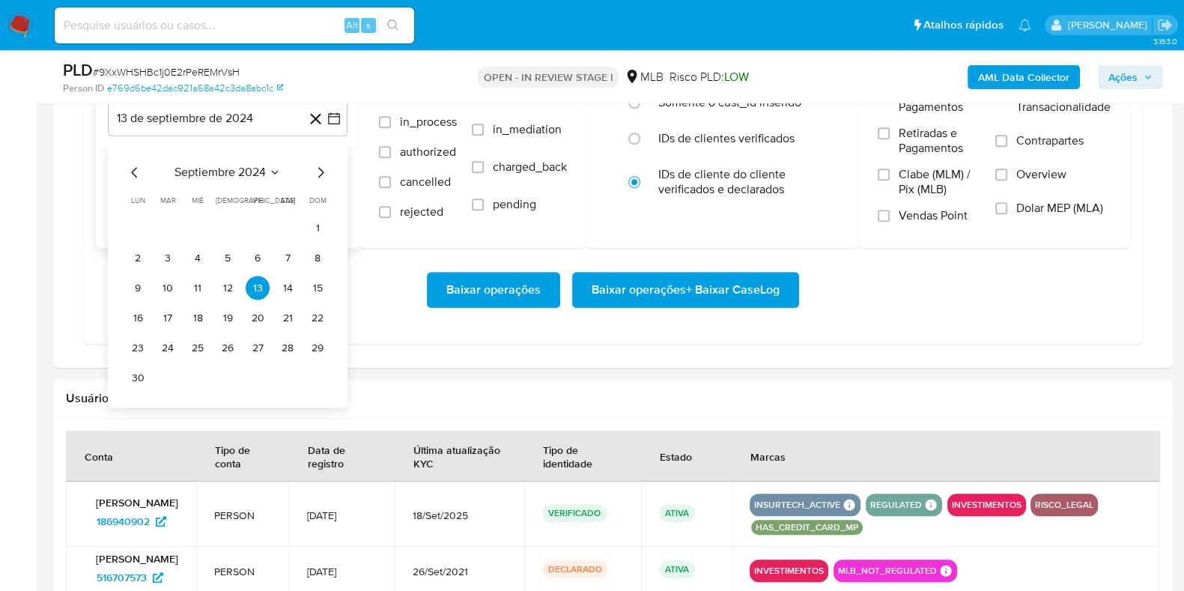
click at [322, 174] on icon "Mes siguiente" at bounding box center [320, 173] width 18 height 18
click at [323, 172] on icon "Mes siguiente" at bounding box center [320, 173] width 18 height 18
click at [323, 171] on icon "Mes siguiente" at bounding box center [320, 173] width 18 height 18
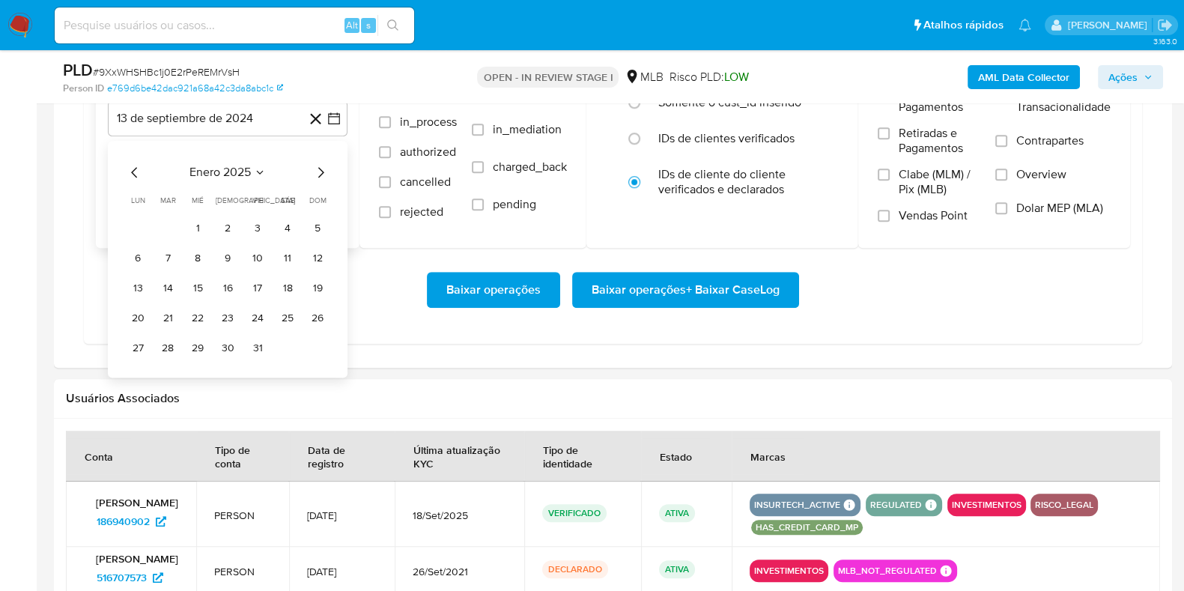
click at [323, 171] on icon "Mes siguiente" at bounding box center [320, 173] width 18 height 18
click at [322, 170] on icon "Mes siguiente" at bounding box center [321, 173] width 6 height 10
click at [133, 174] on icon "Mes anterior" at bounding box center [135, 173] width 18 height 18
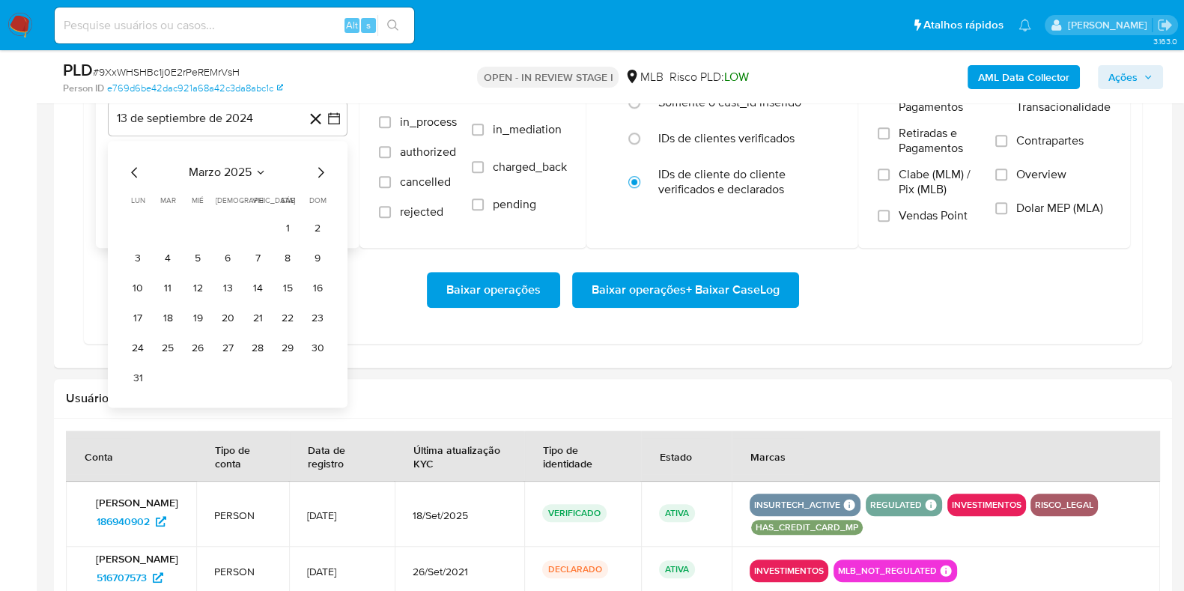
click at [136, 171] on icon "Mes anterior" at bounding box center [135, 173] width 18 height 18
click at [322, 170] on icon "Mes siguiente" at bounding box center [321, 173] width 6 height 10
click at [139, 175] on icon "Mes anterior" at bounding box center [135, 173] width 18 height 18
click at [280, 222] on button "1" at bounding box center [288, 228] width 24 height 24
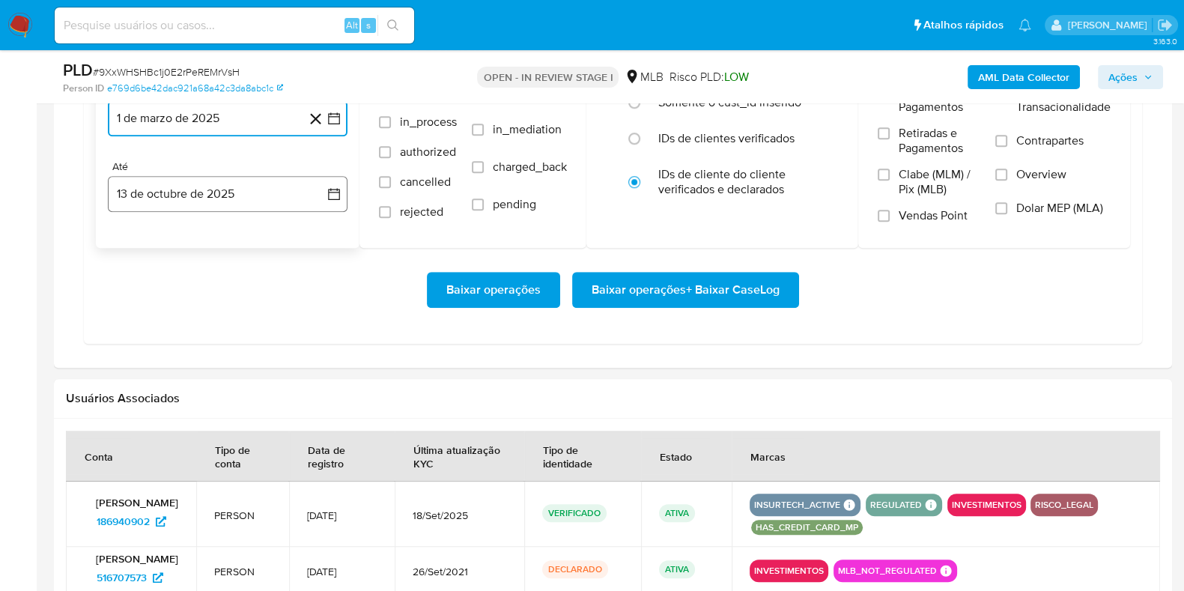
click at [187, 205] on button "13 de octubre de 2025" at bounding box center [228, 194] width 240 height 36
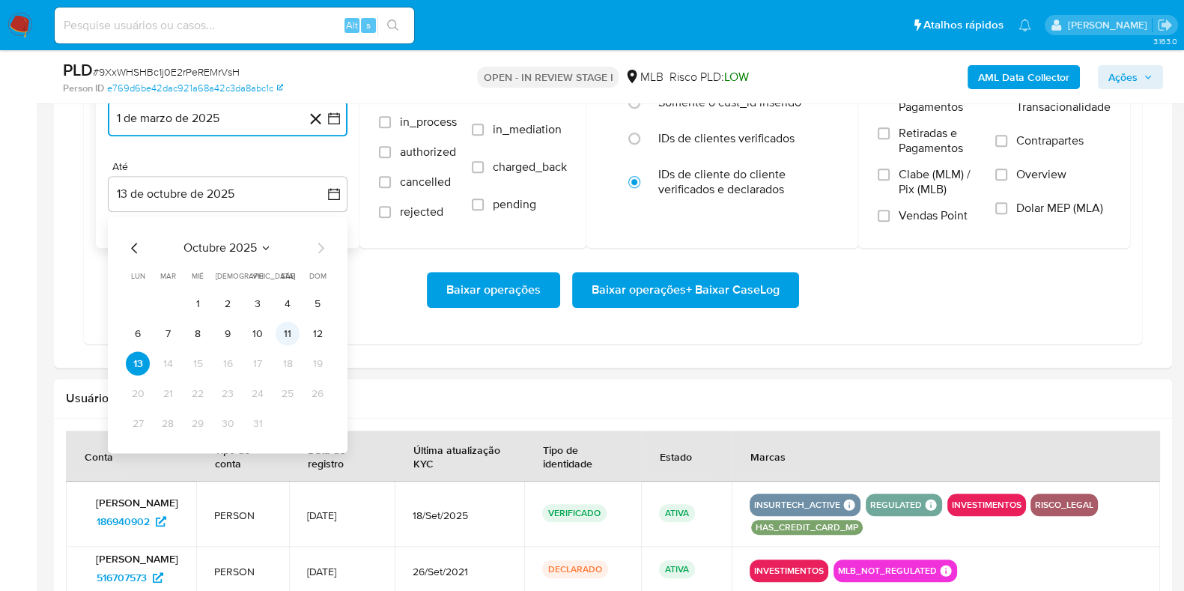
click at [296, 329] on button "11" at bounding box center [288, 334] width 24 height 24
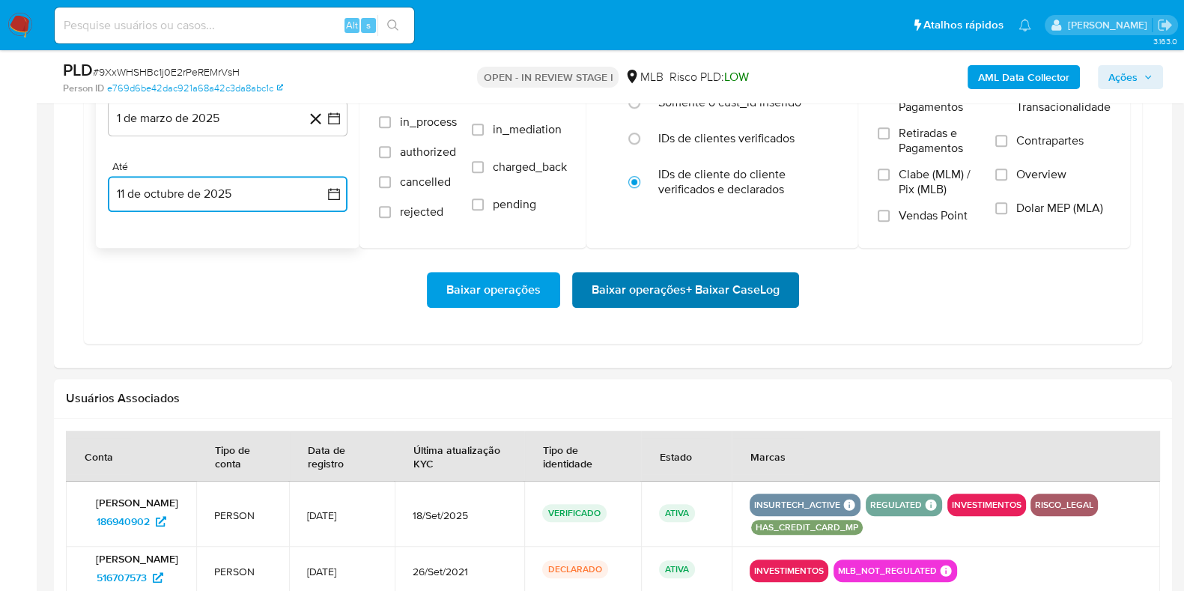
click at [593, 285] on span "Baixar operações + Baixar CaseLog" at bounding box center [685, 289] width 188 height 33
